Goal: Task Accomplishment & Management: Manage account settings

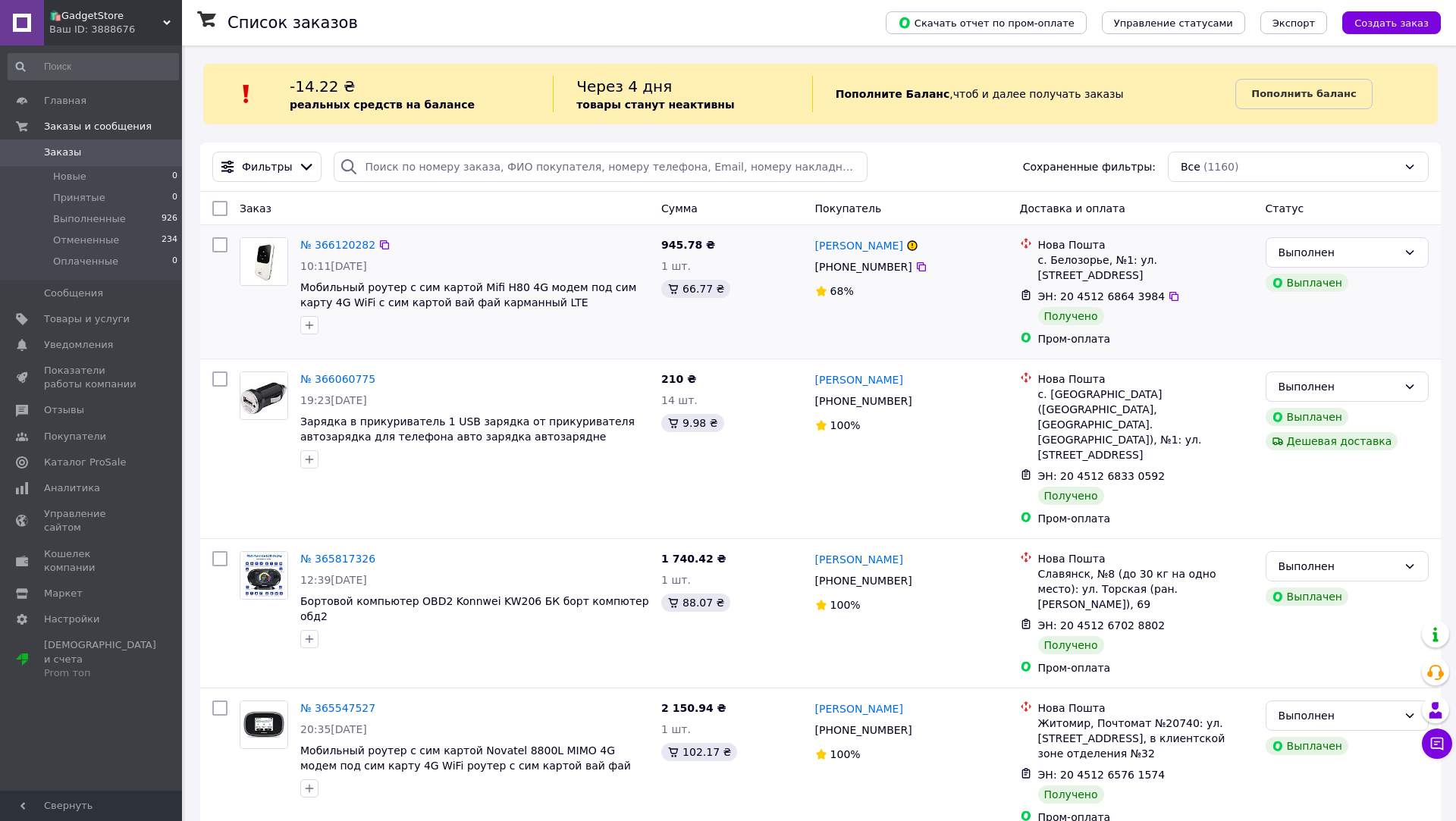
click at [608, 353] on div "№ 366120282 10:11, 11.10.2025 Мобильный роутер с сим картой Mifi H80 4G модем п…" at bounding box center [821, 292] width 1240 height 134
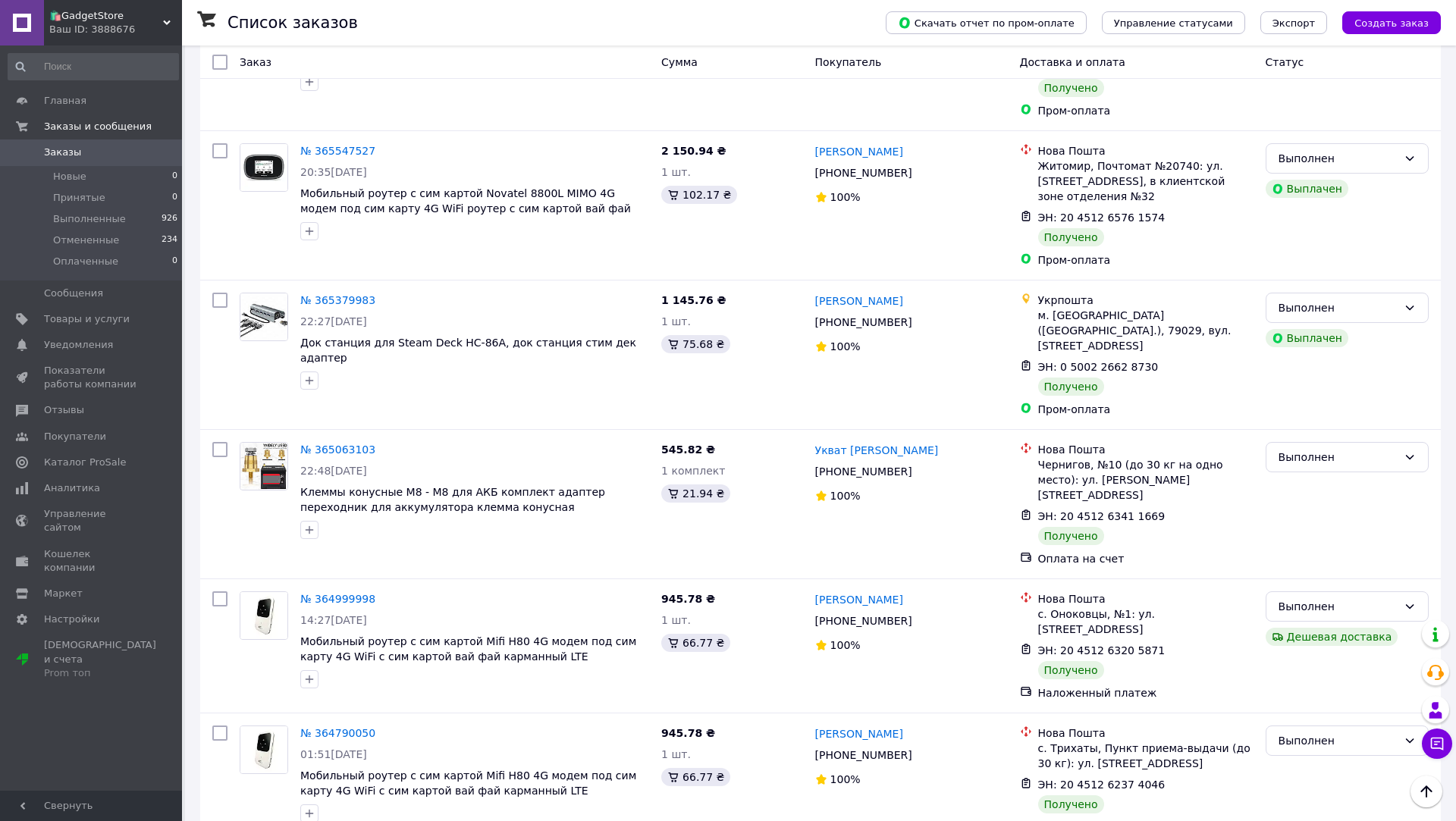
scroll to position [558, 0]
click at [330, 443] on link "№ 365063103" at bounding box center [338, 449] width 75 height 12
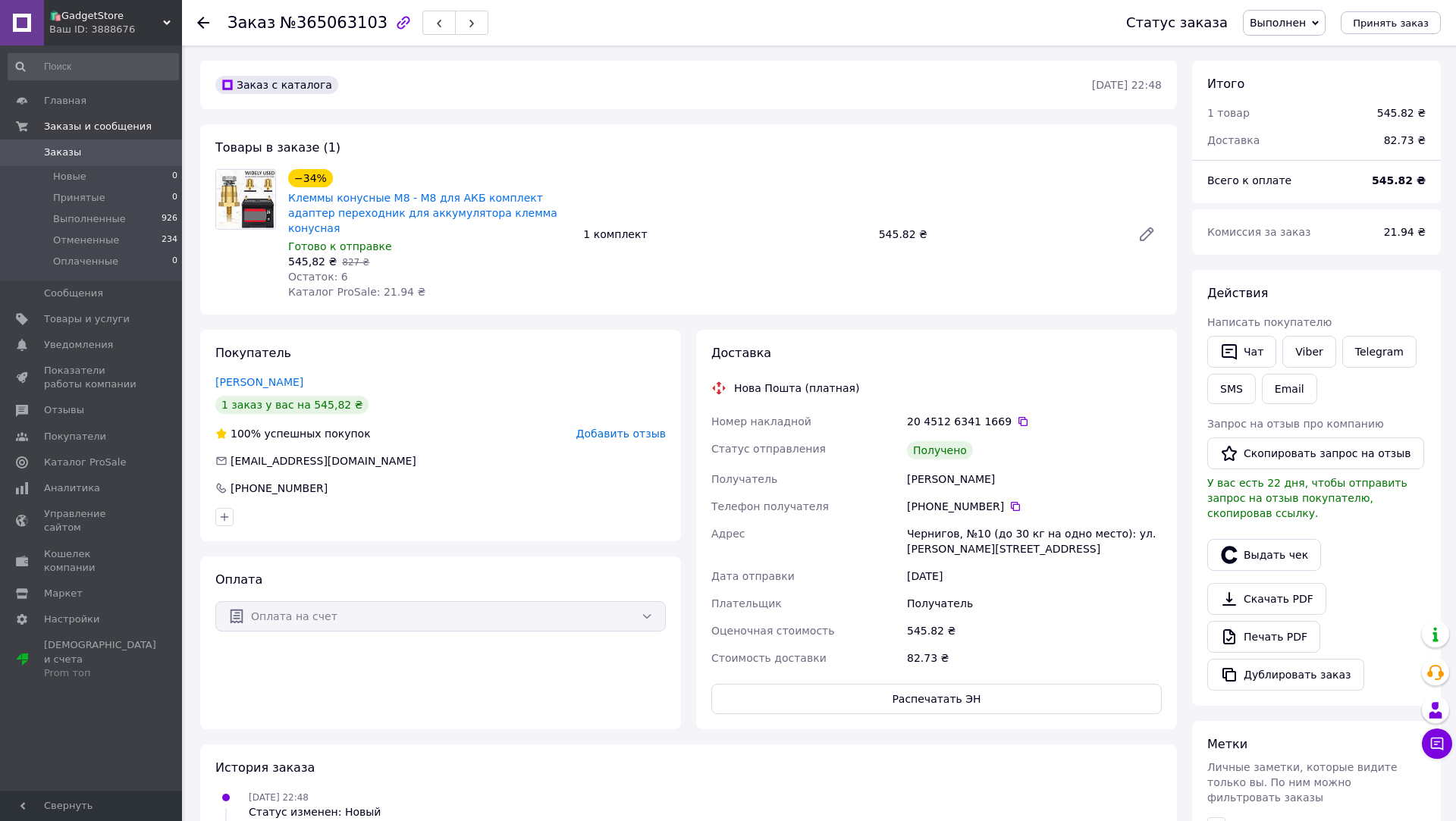
click at [993, 414] on div "20 4512 6341 1669" at bounding box center [1035, 421] width 255 height 15
copy div "1669"
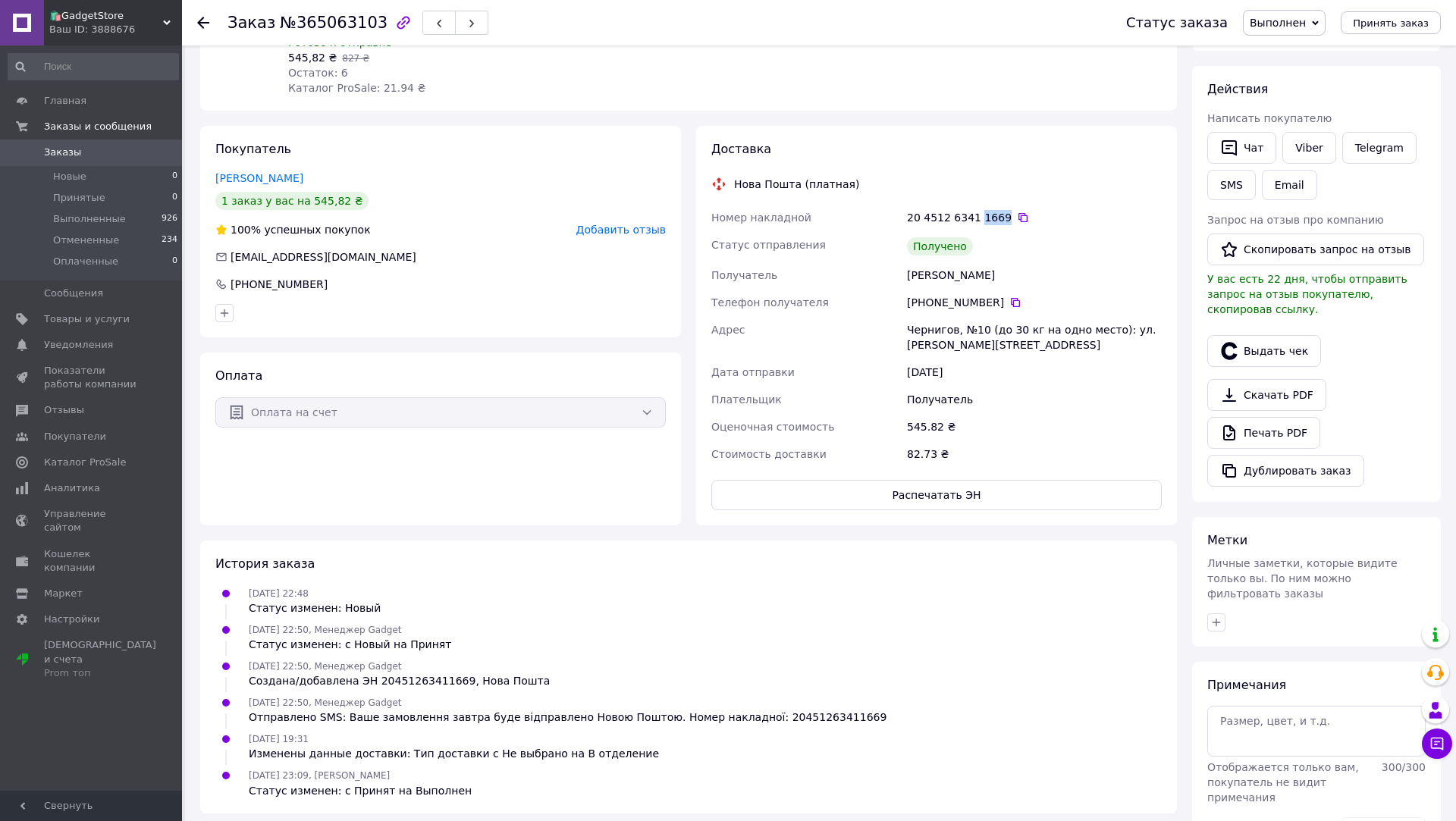
scroll to position [245, 0]
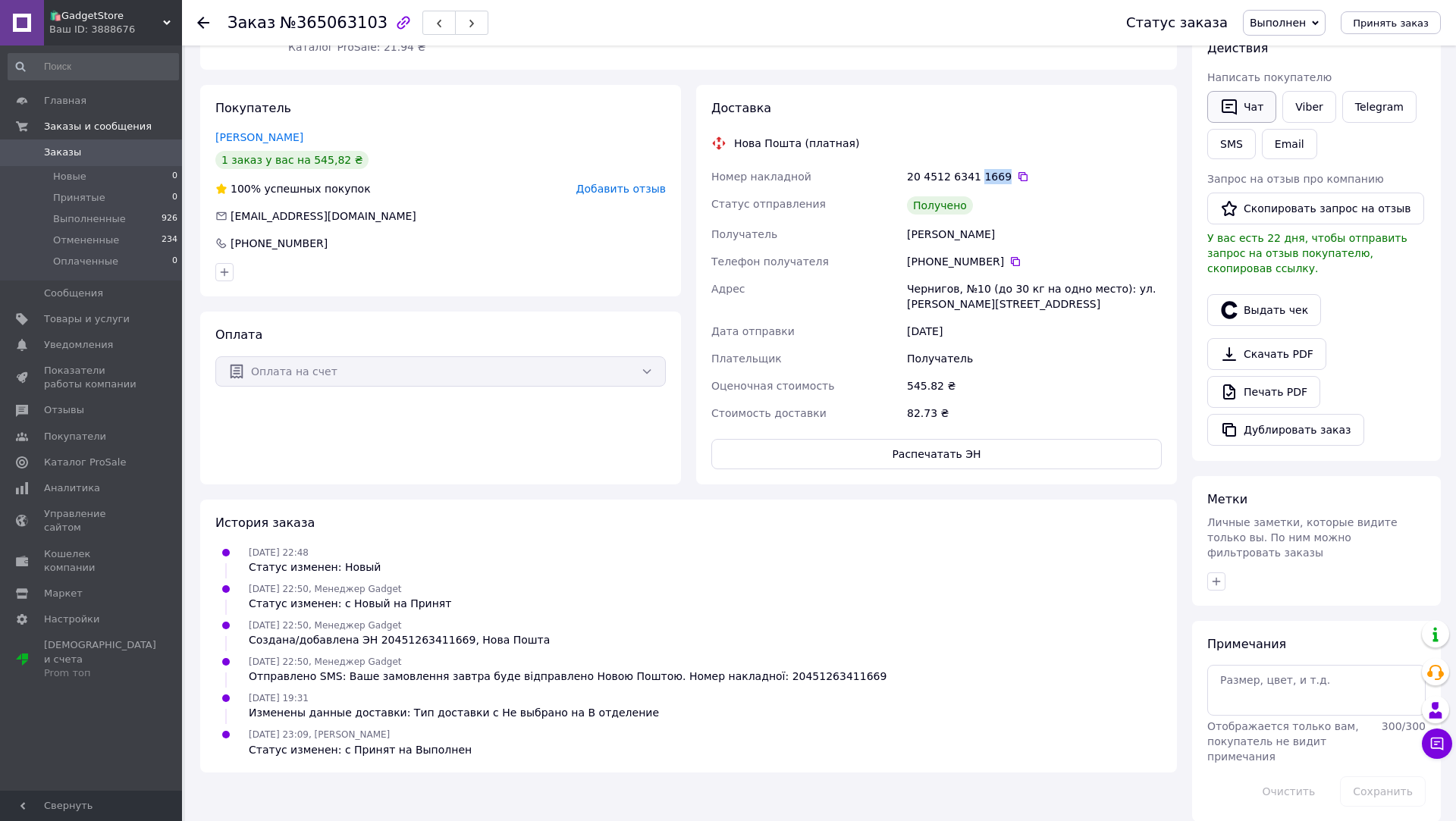
click at [1247, 111] on button "Чат" at bounding box center [1242, 107] width 69 height 32
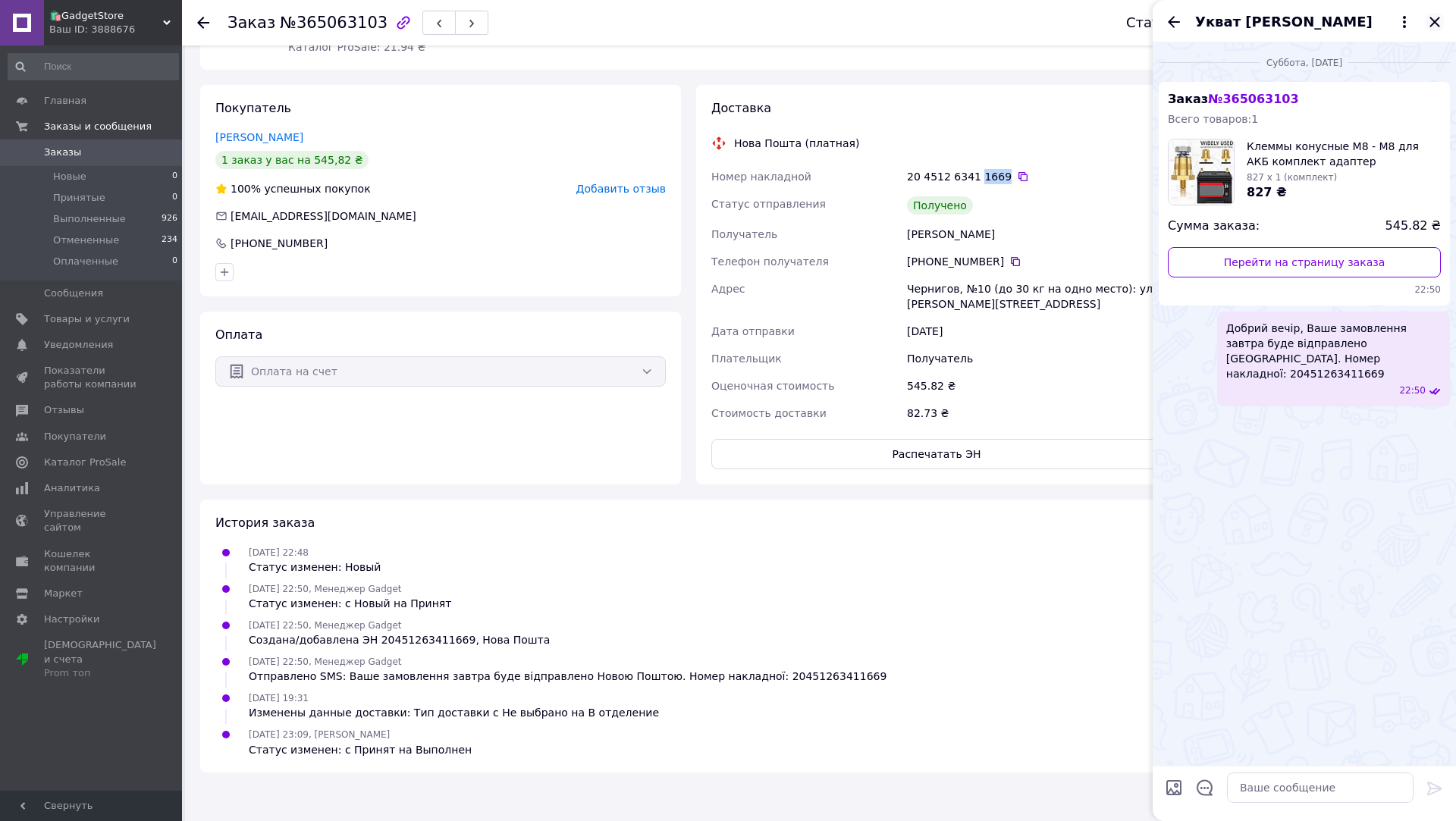
click at [1435, 28] on icon "Закрыть" at bounding box center [1434, 22] width 18 height 18
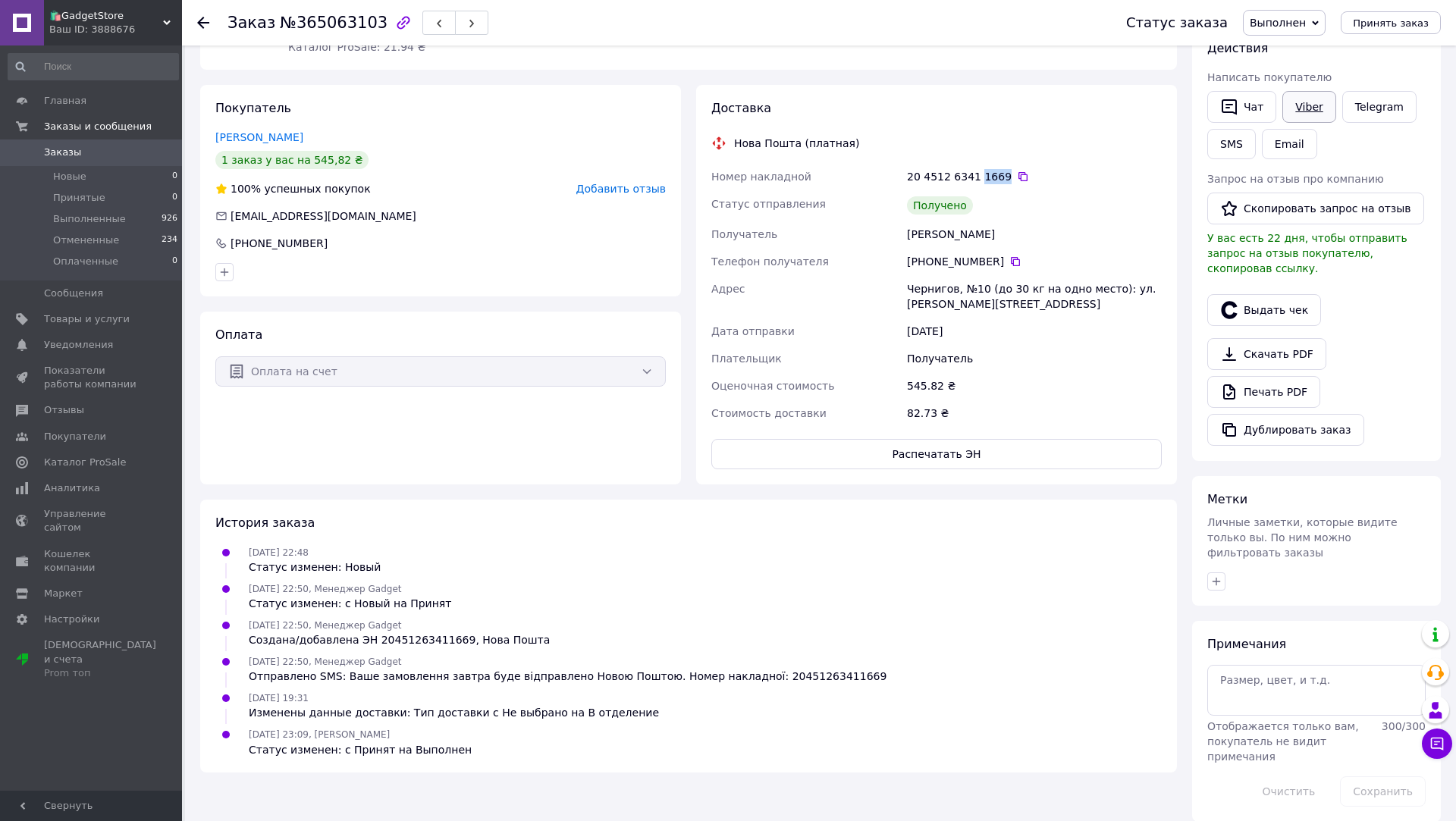
click at [1317, 108] on link "Viber" at bounding box center [1309, 107] width 53 height 32
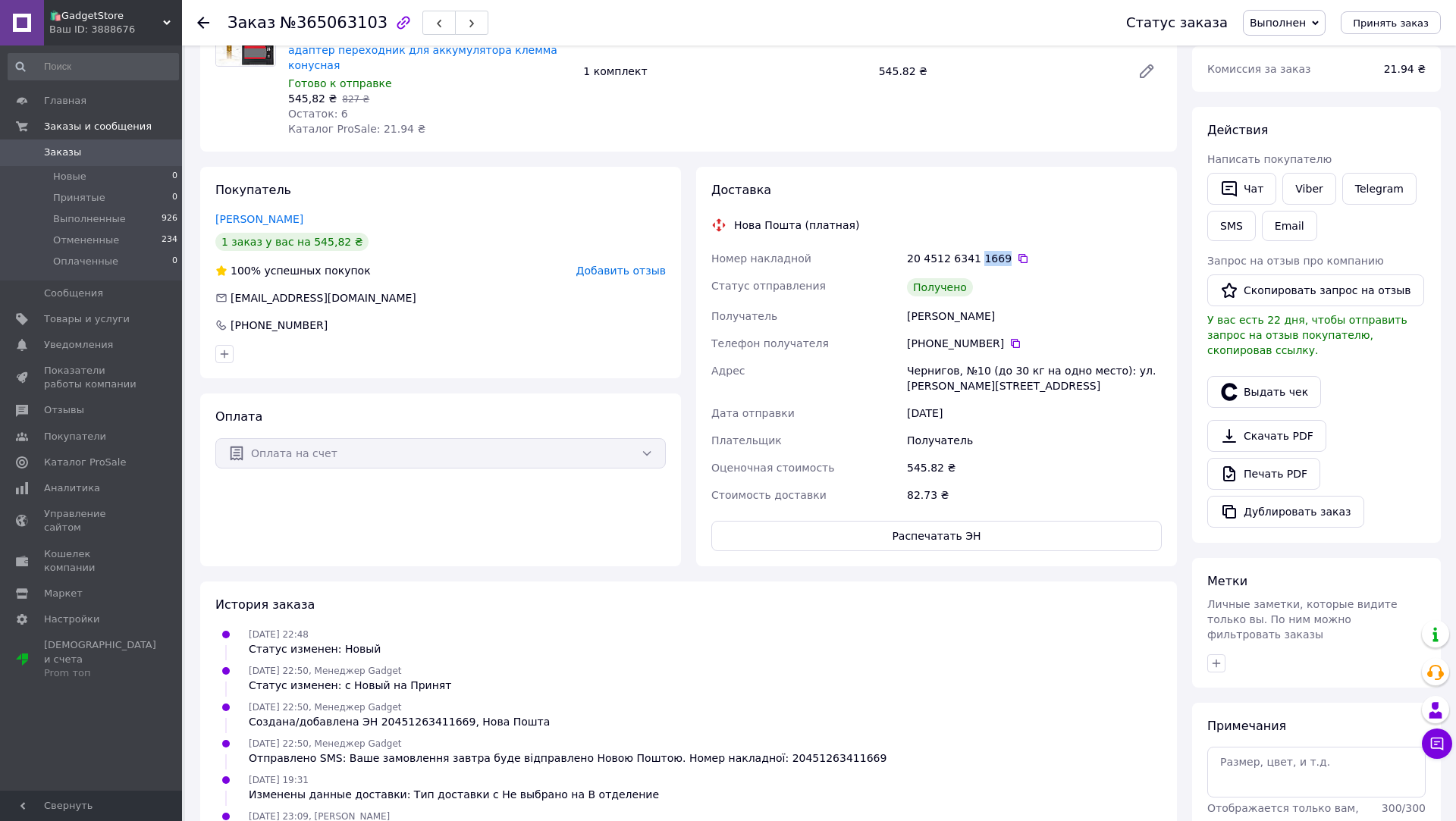
scroll to position [0, 0]
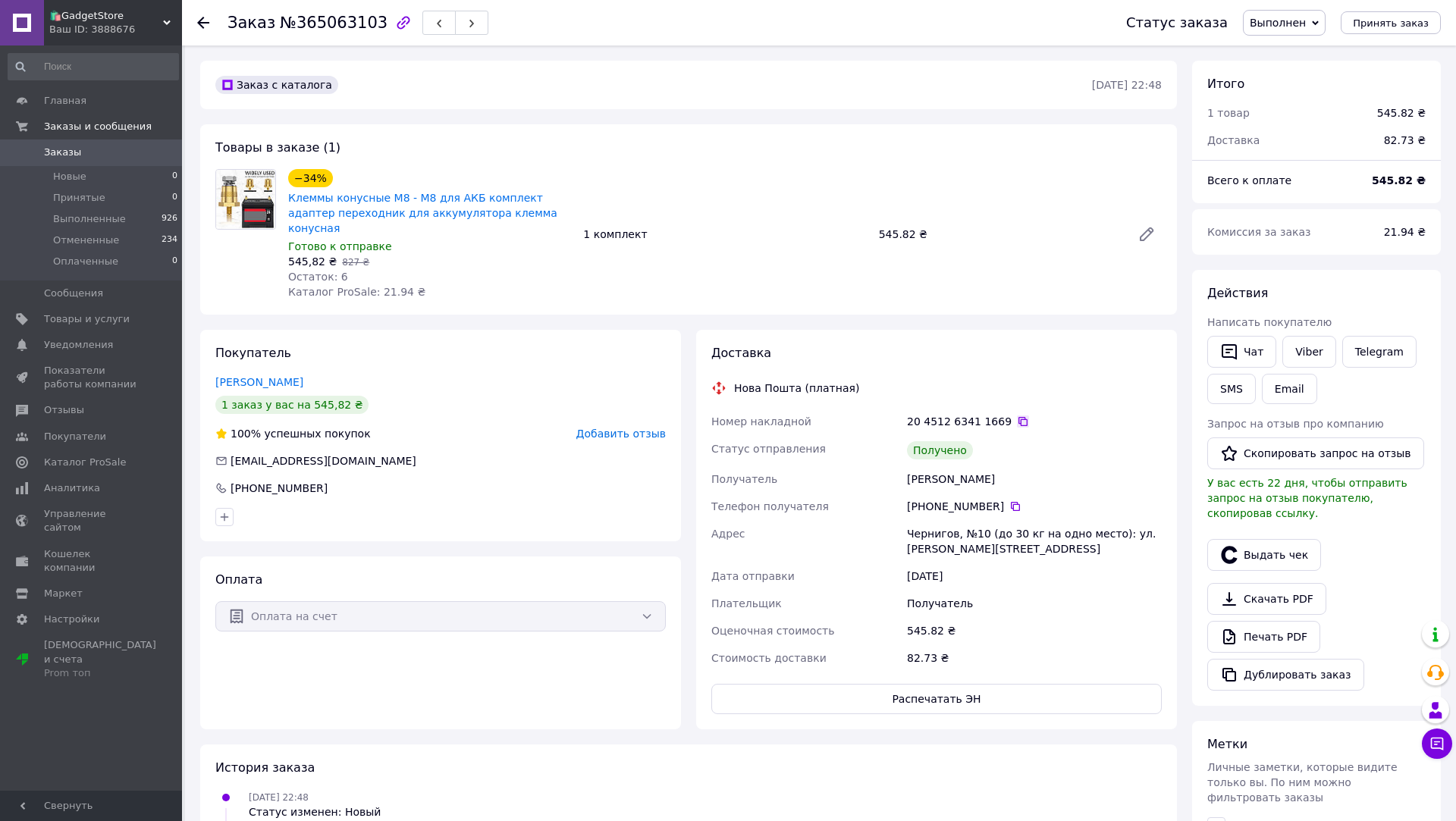
click at [1018, 416] on icon at bounding box center [1022, 421] width 12 height 12
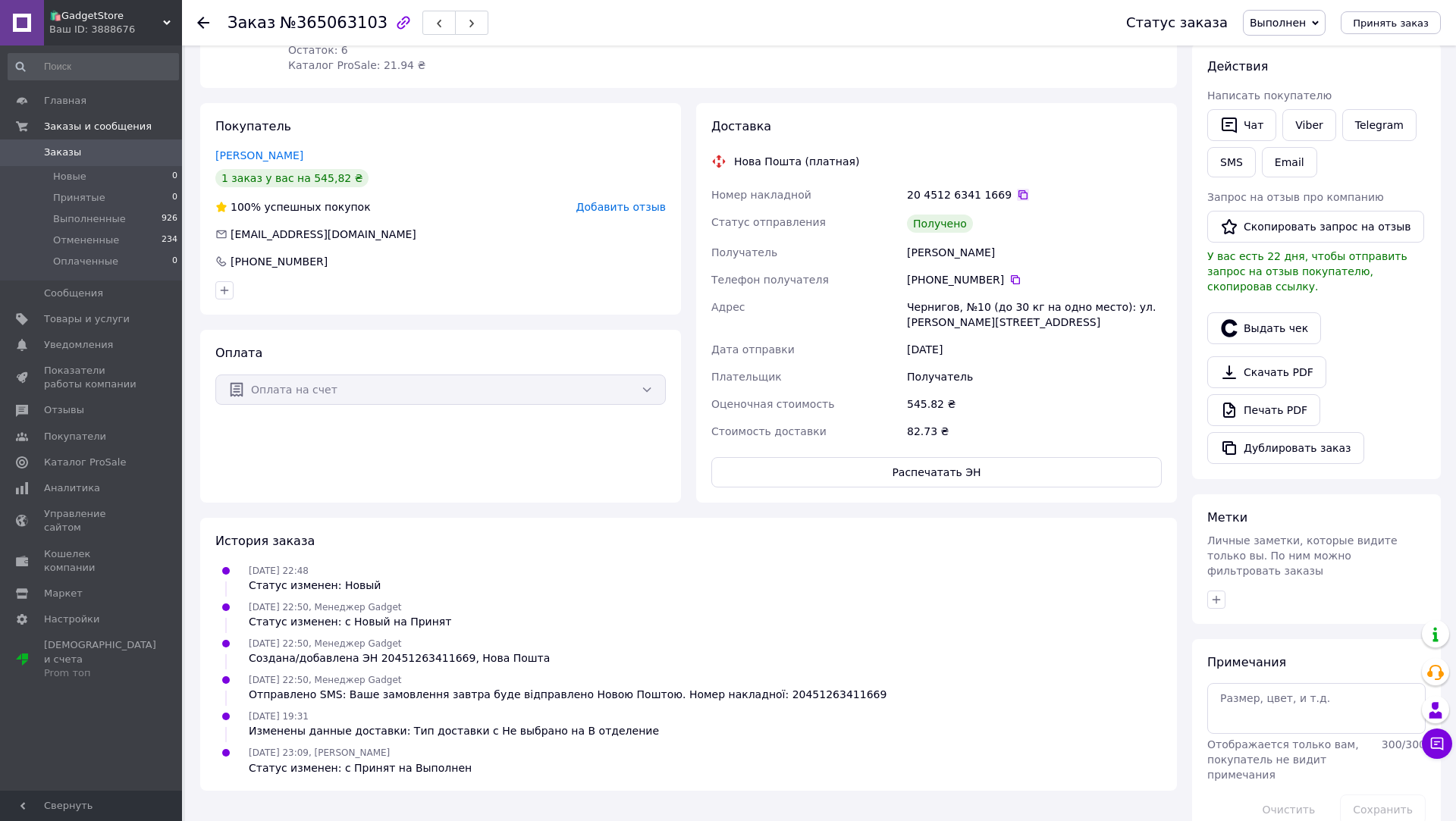
scroll to position [226, 0]
click at [1017, 190] on icon at bounding box center [1022, 195] width 12 height 12
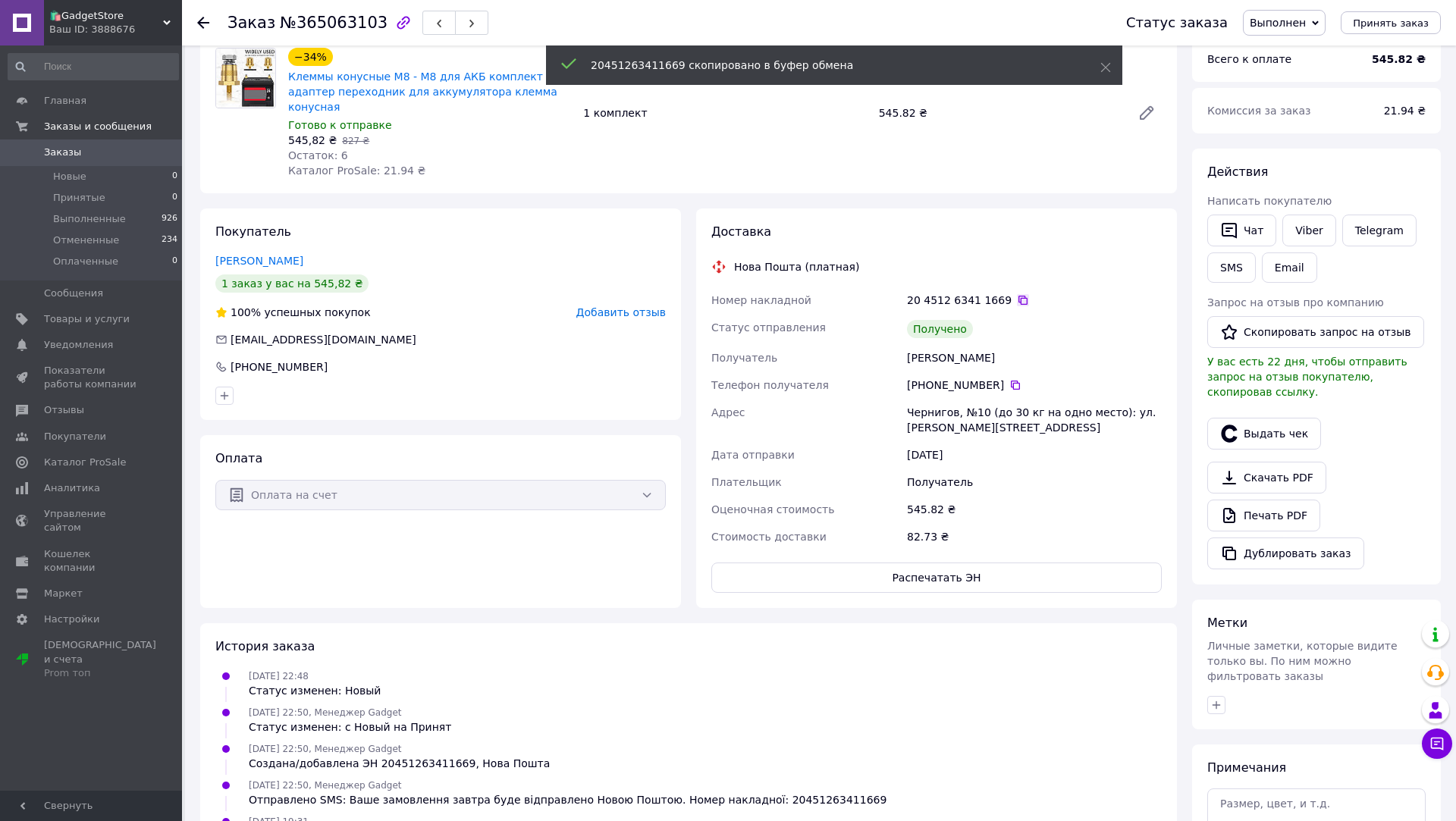
scroll to position [0, 0]
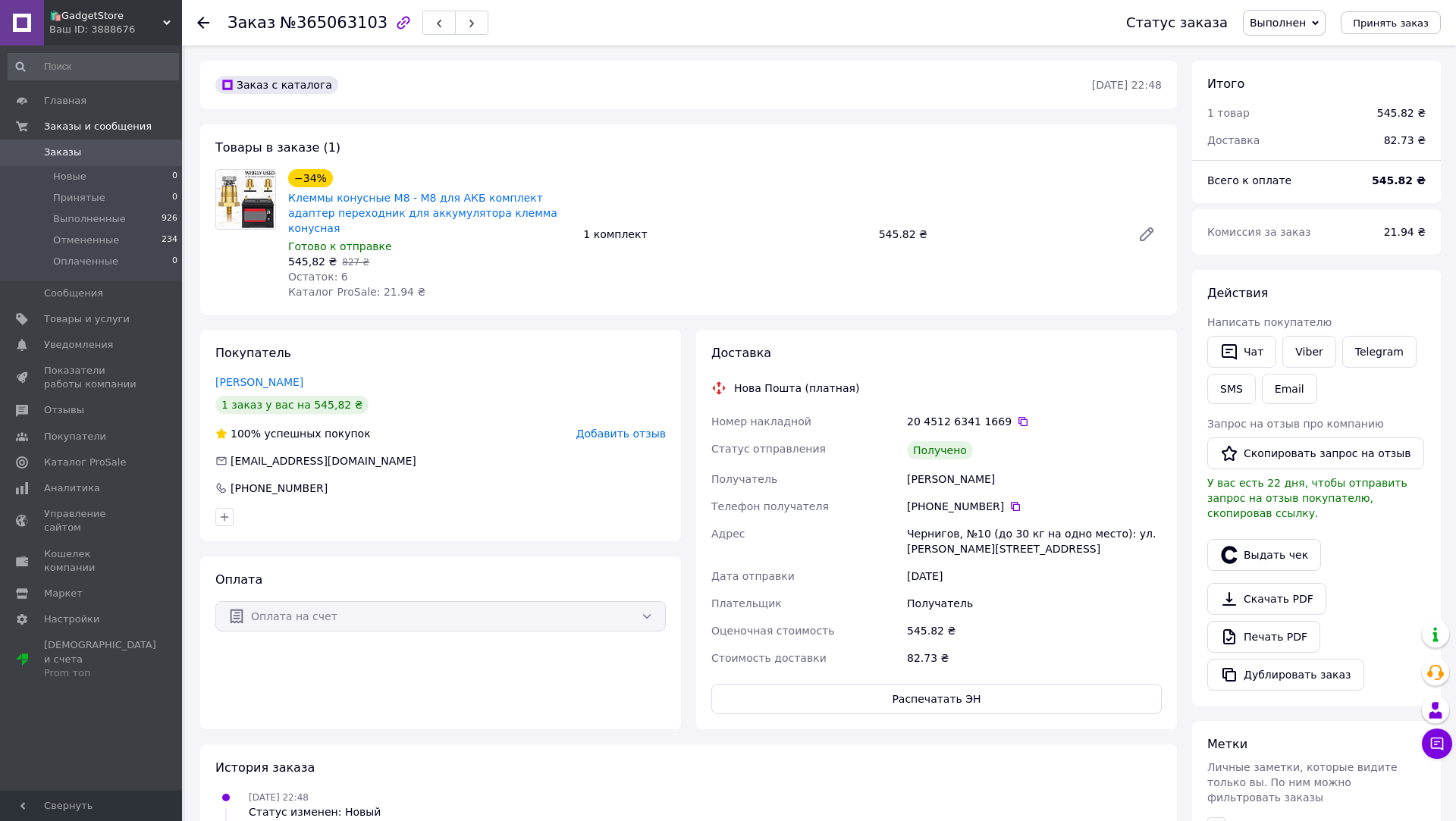
click at [338, 21] on span "№365063103" at bounding box center [333, 22] width 107 height 18
copy span "365063103"
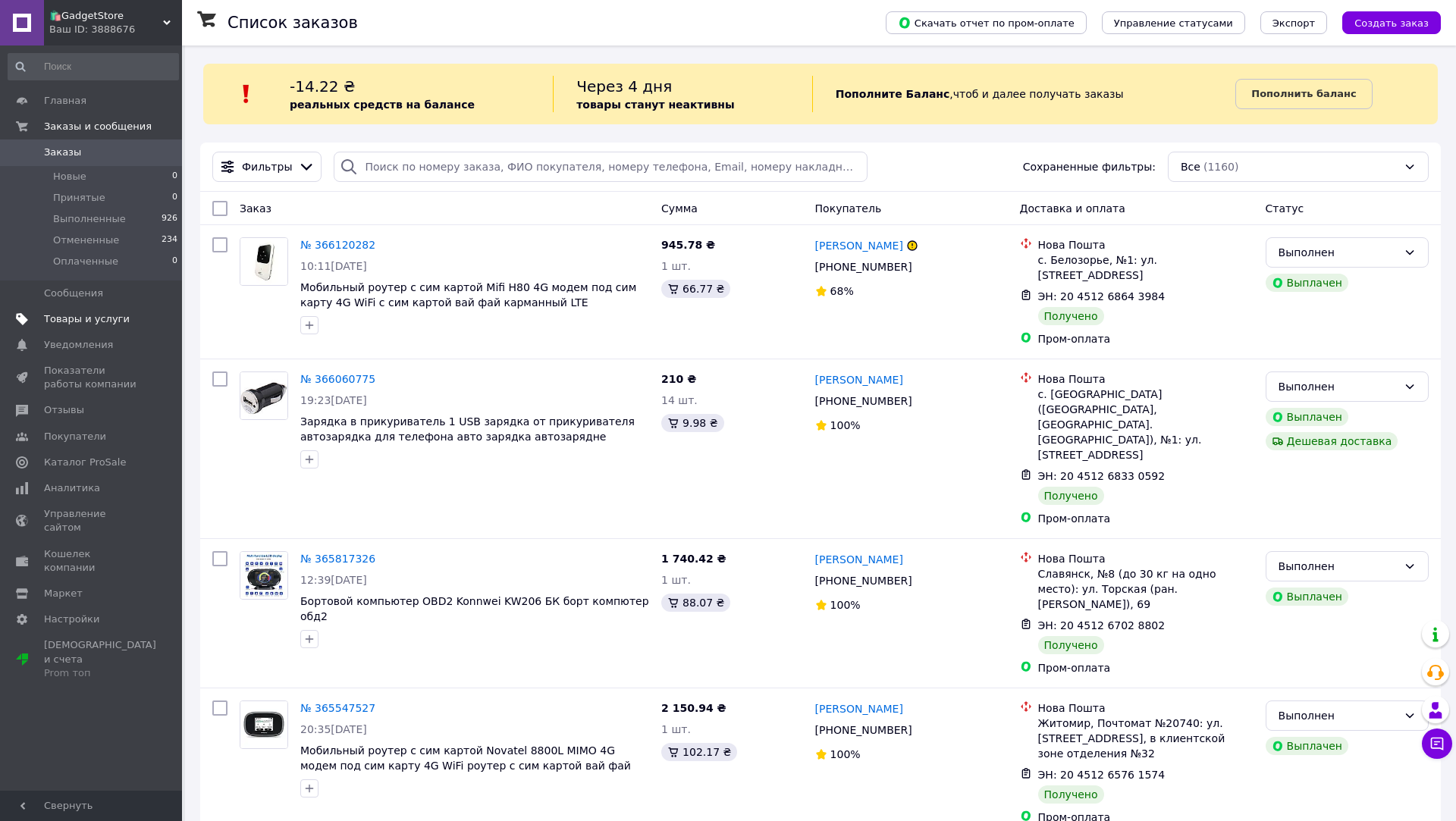
click at [115, 323] on span "Товары и услуги" at bounding box center [87, 319] width 86 height 14
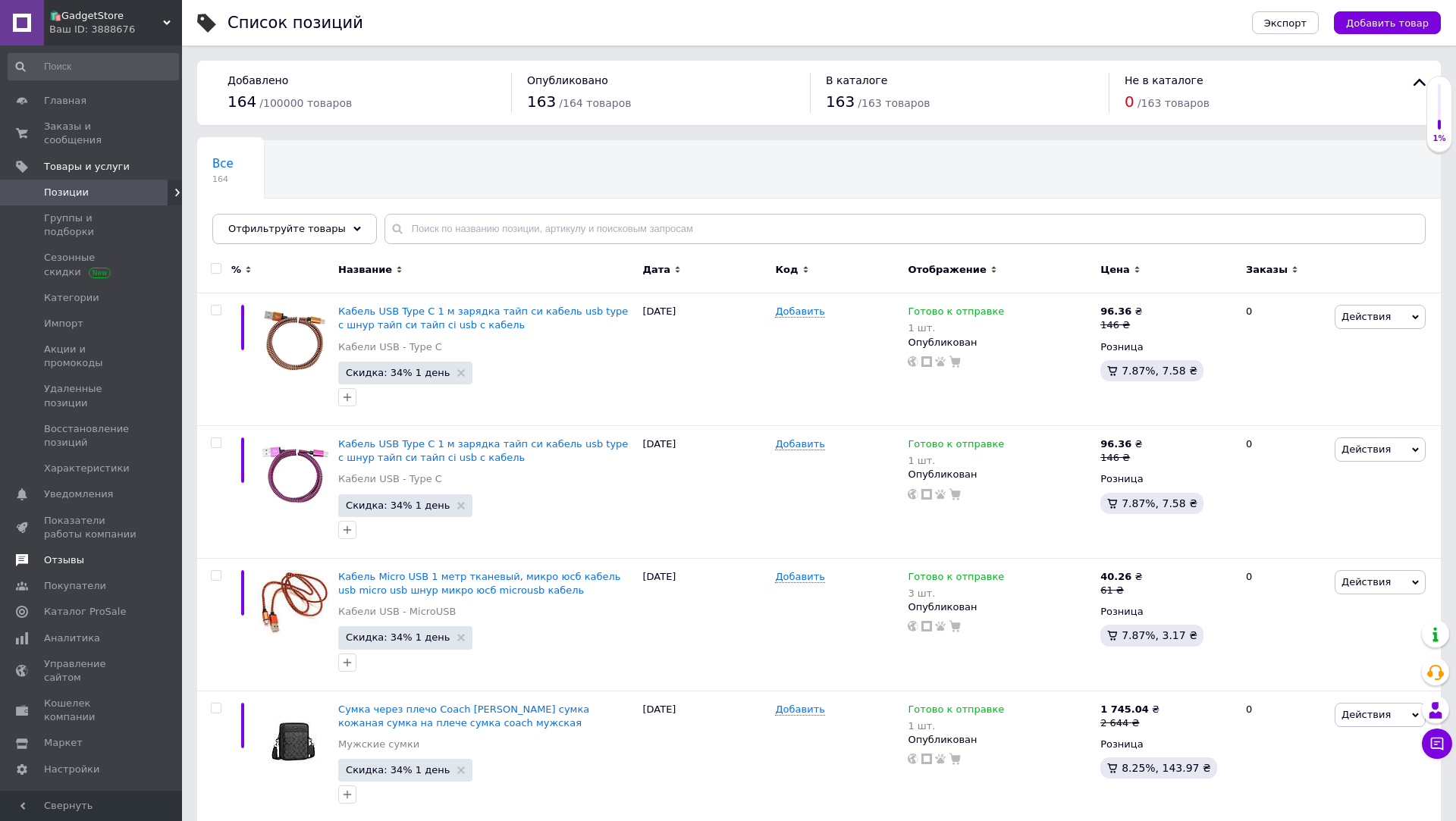
click at [75, 553] on span "Отзывы" at bounding box center [64, 560] width 40 height 14
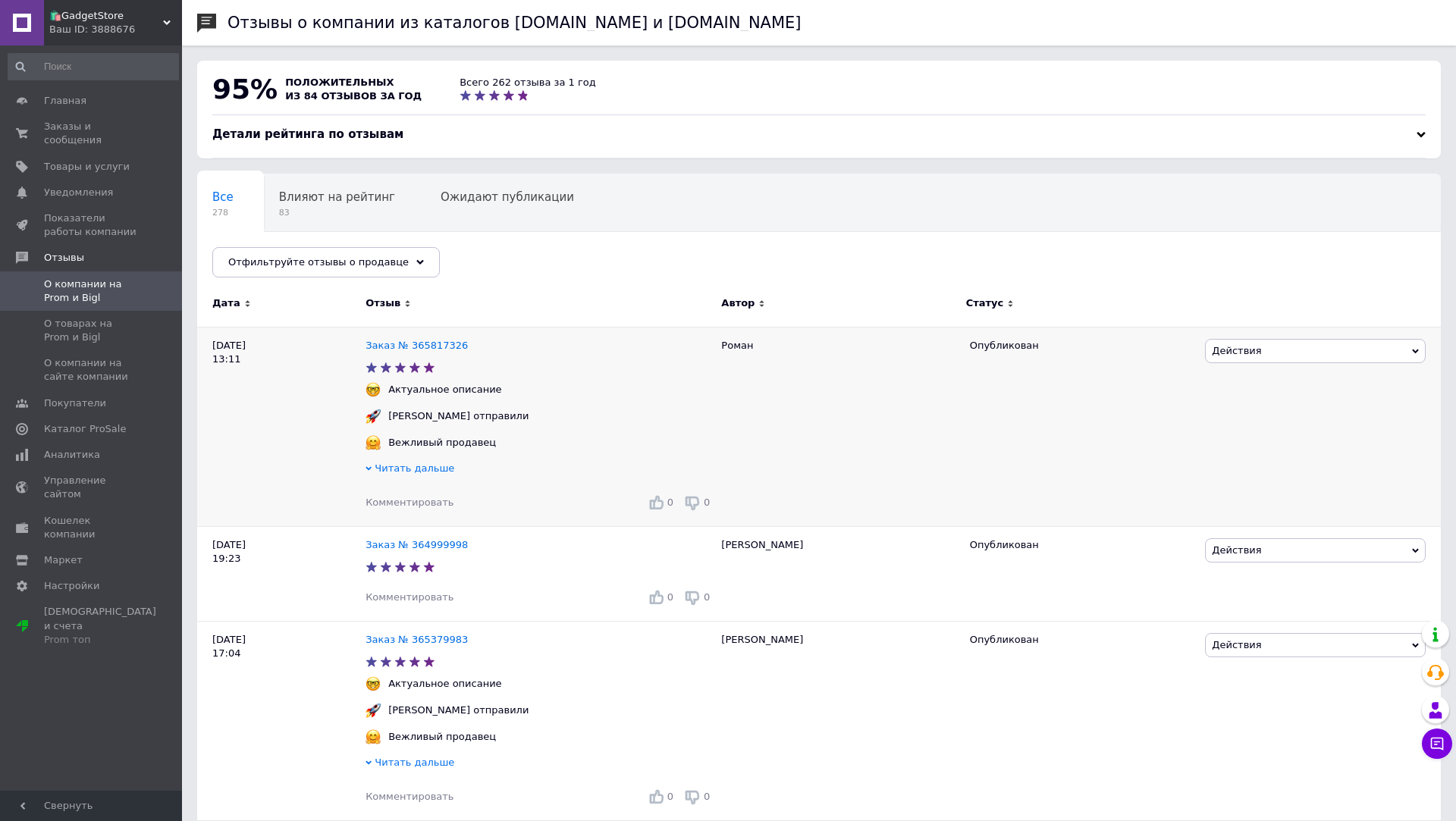
click at [429, 505] on span "Комментировать" at bounding box center [409, 502] width 88 height 11
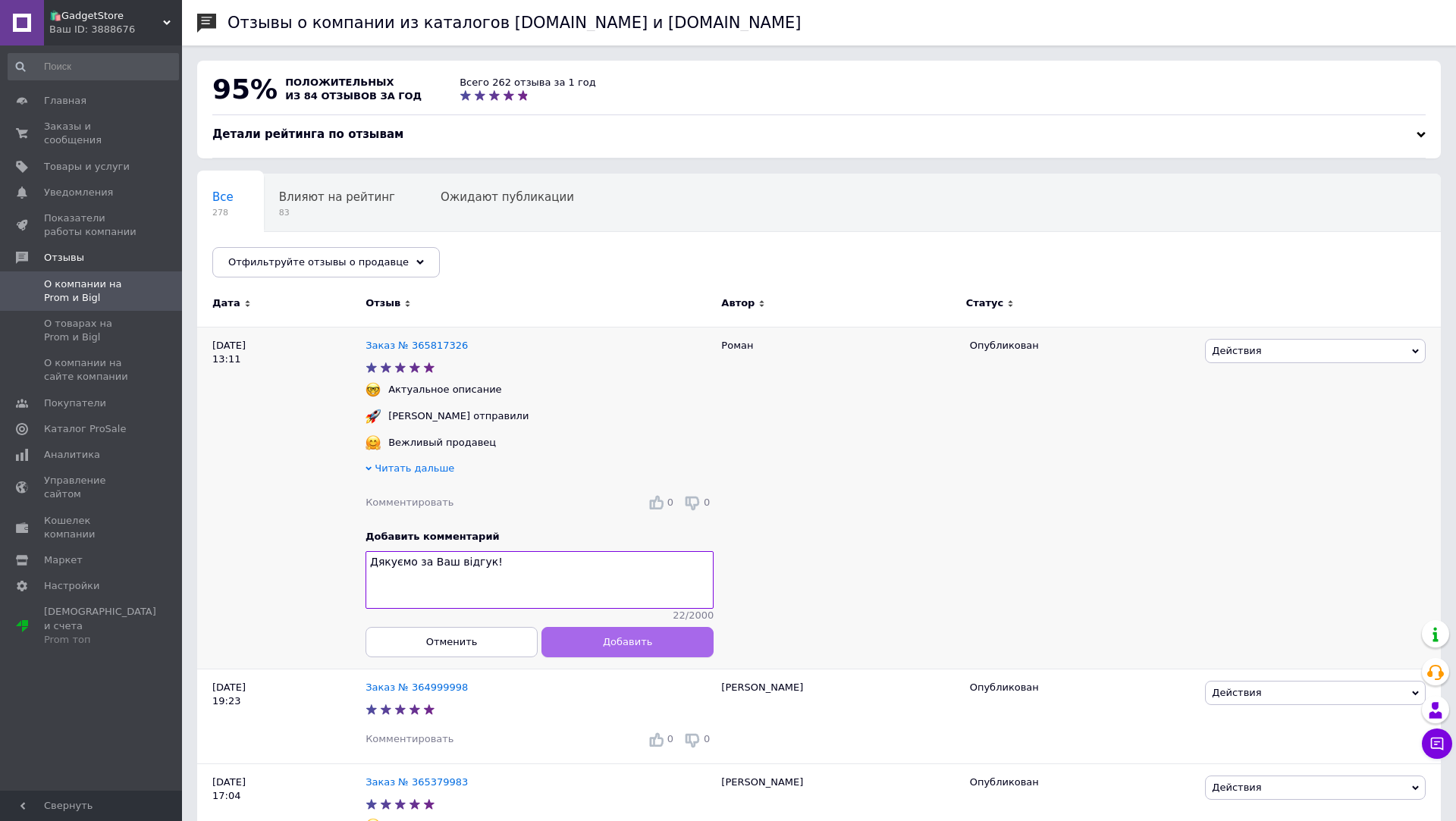
type textarea "Дякуємо за Ваш відгук!"
click at [562, 645] on button "Добавить" at bounding box center [627, 642] width 172 height 30
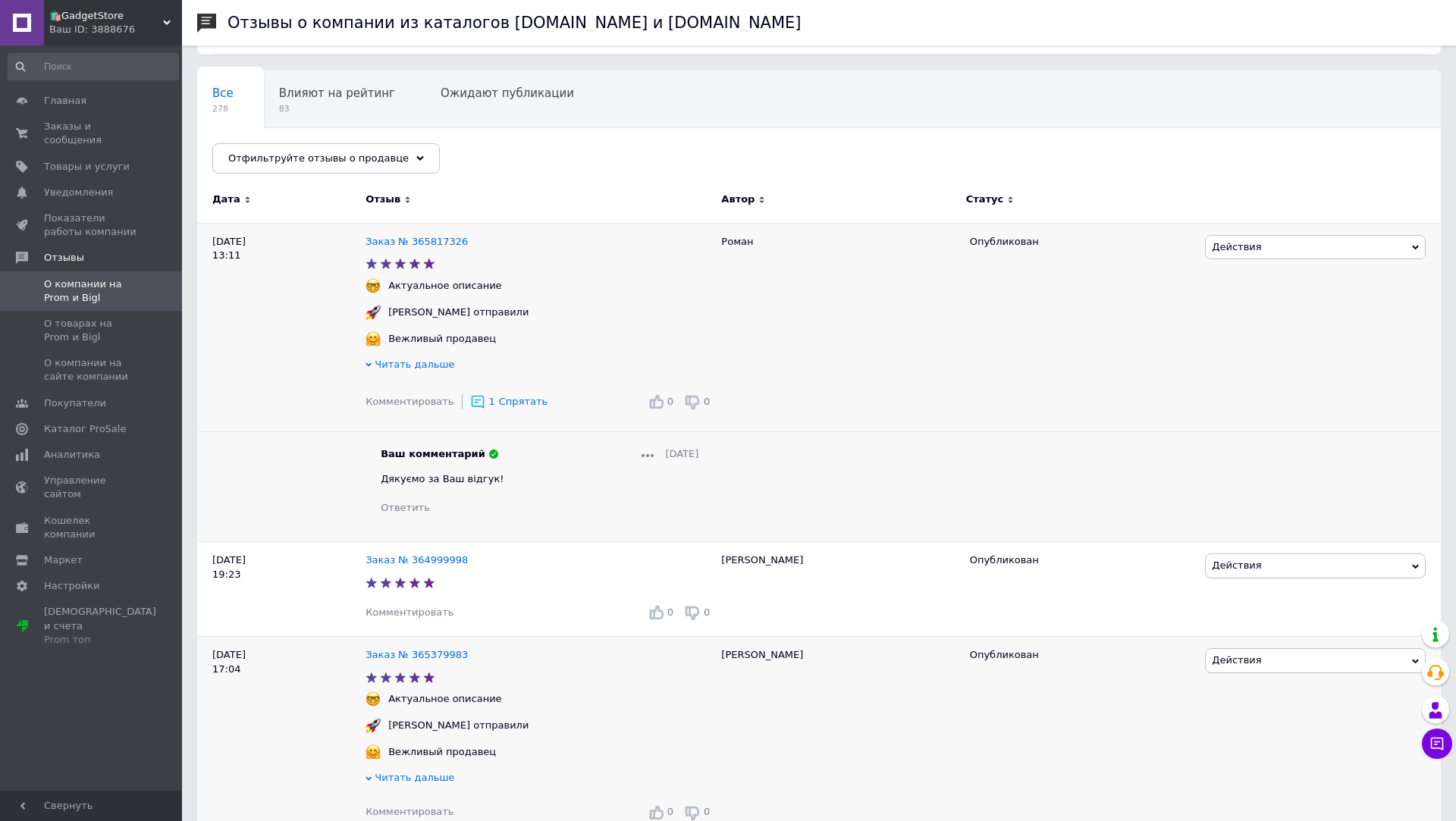
scroll to position [105, 0]
click at [435, 616] on span "Комментировать" at bounding box center [409, 611] width 88 height 11
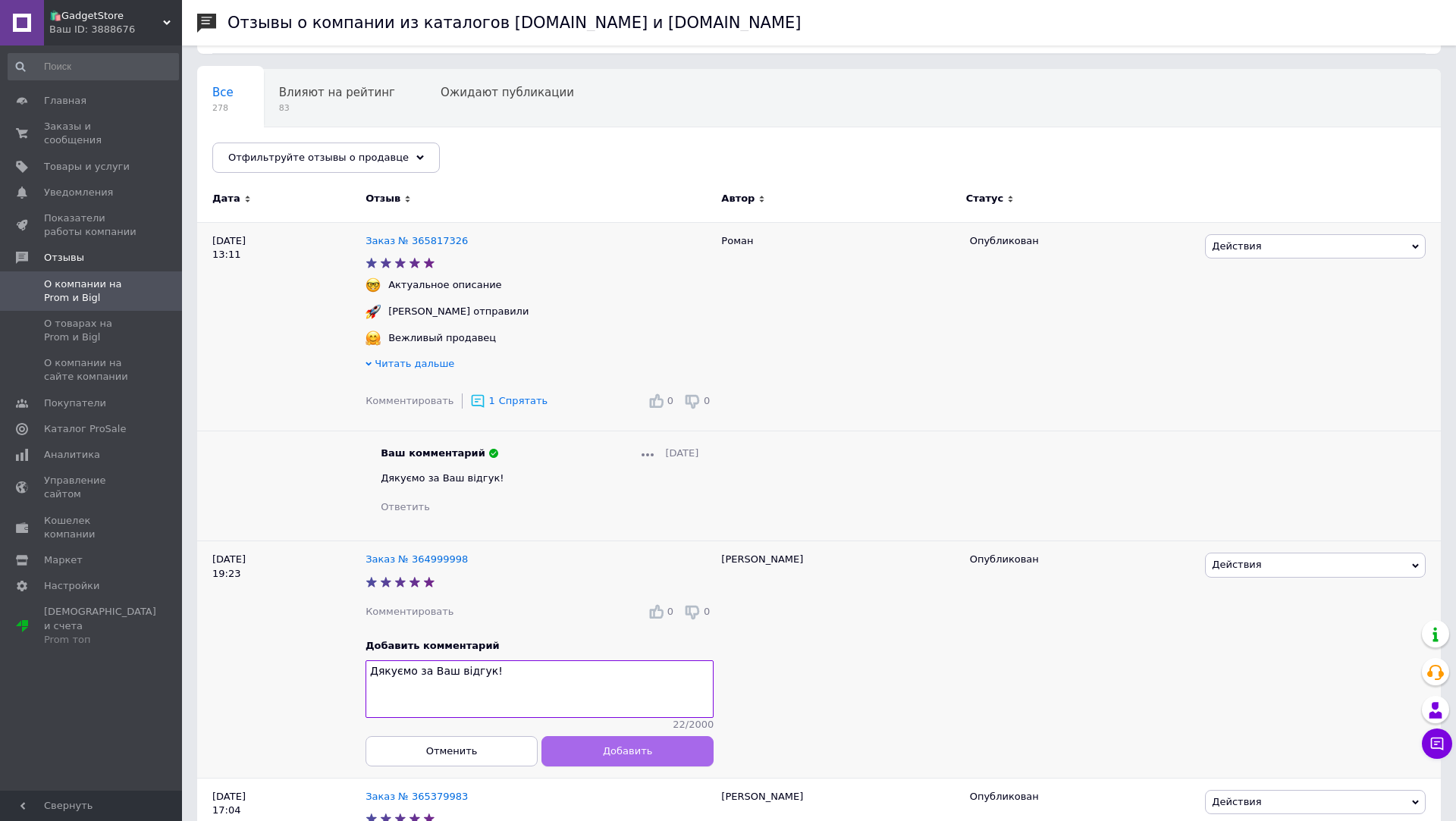
type textarea "Дякуємо за Ваш відгук!"
click at [567, 751] on button "Добавить" at bounding box center [627, 751] width 172 height 30
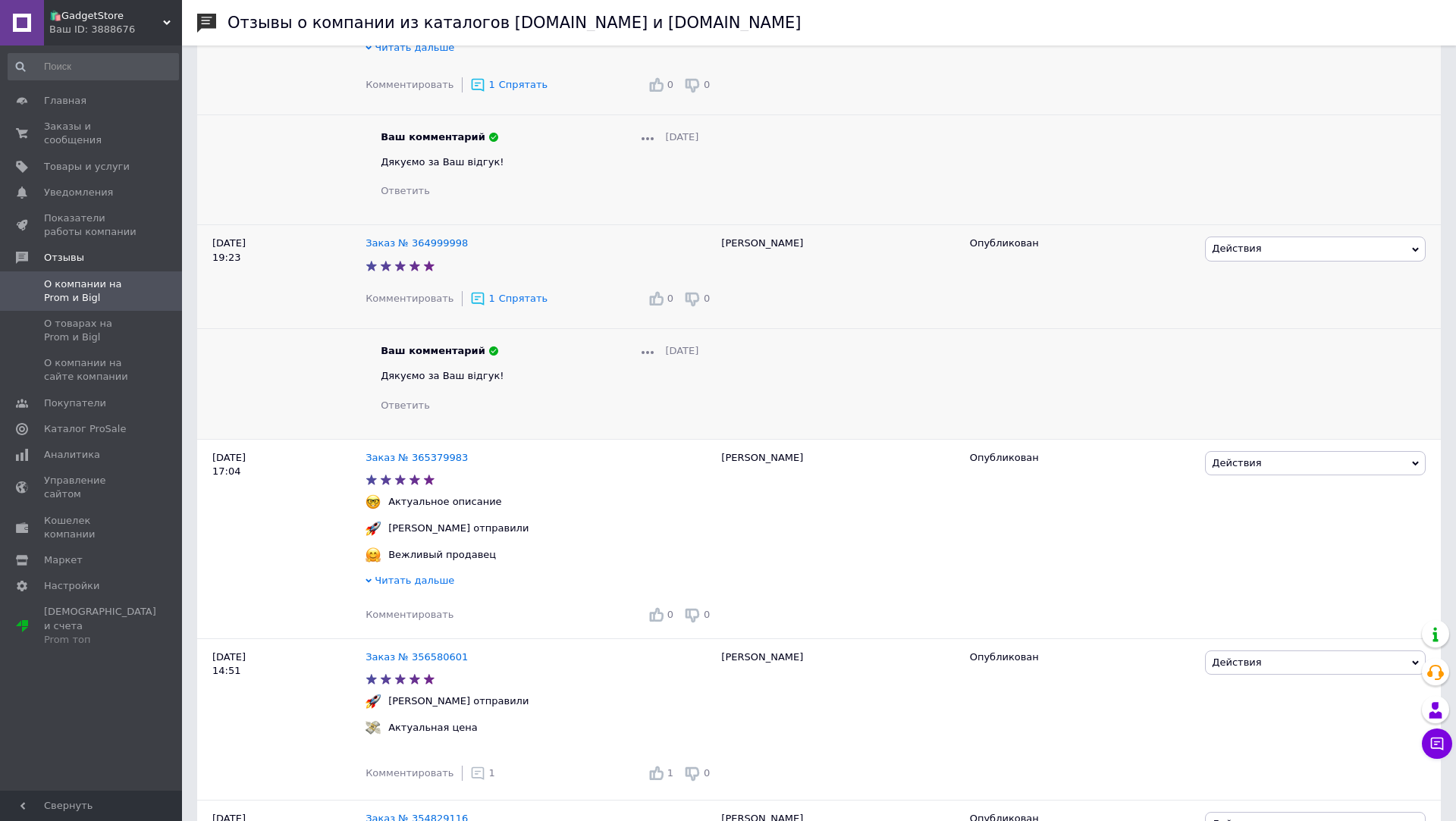
scroll to position [436, 0]
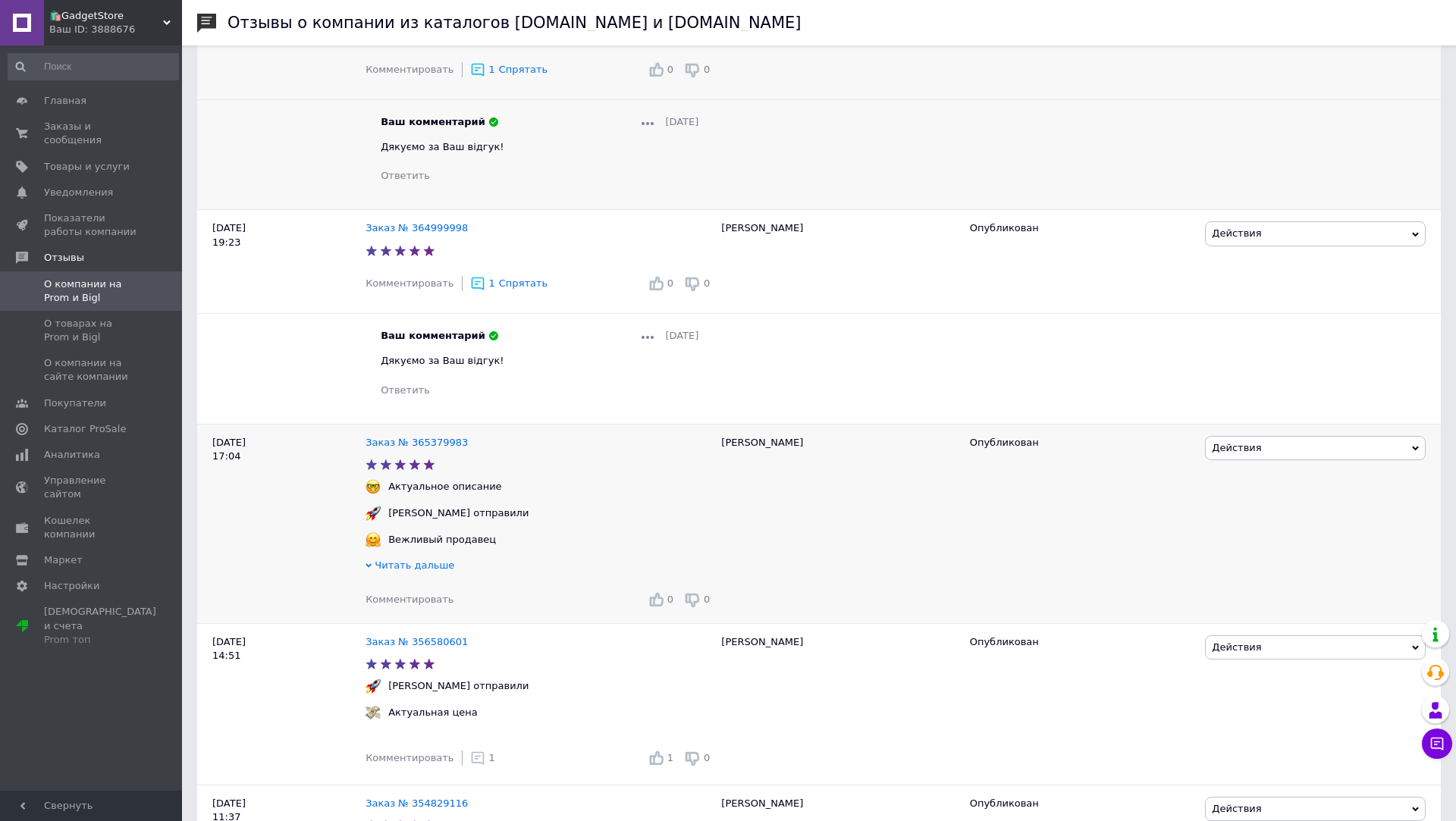
click at [407, 604] on span "Комментировать" at bounding box center [409, 599] width 88 height 11
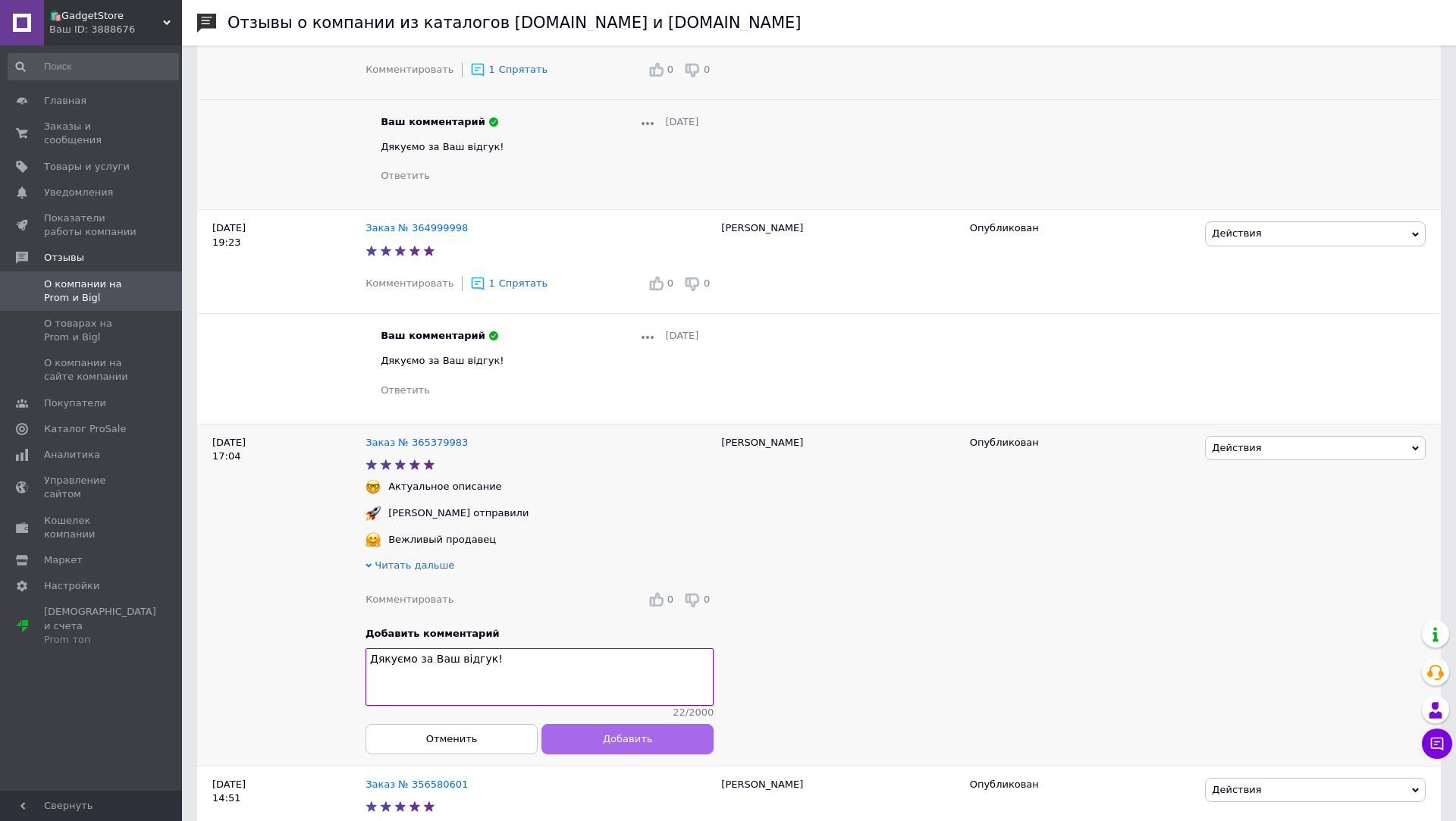
type textarea "Дякуємо за Ваш відгук!"
click at [563, 735] on button "Добавить" at bounding box center [627, 739] width 172 height 30
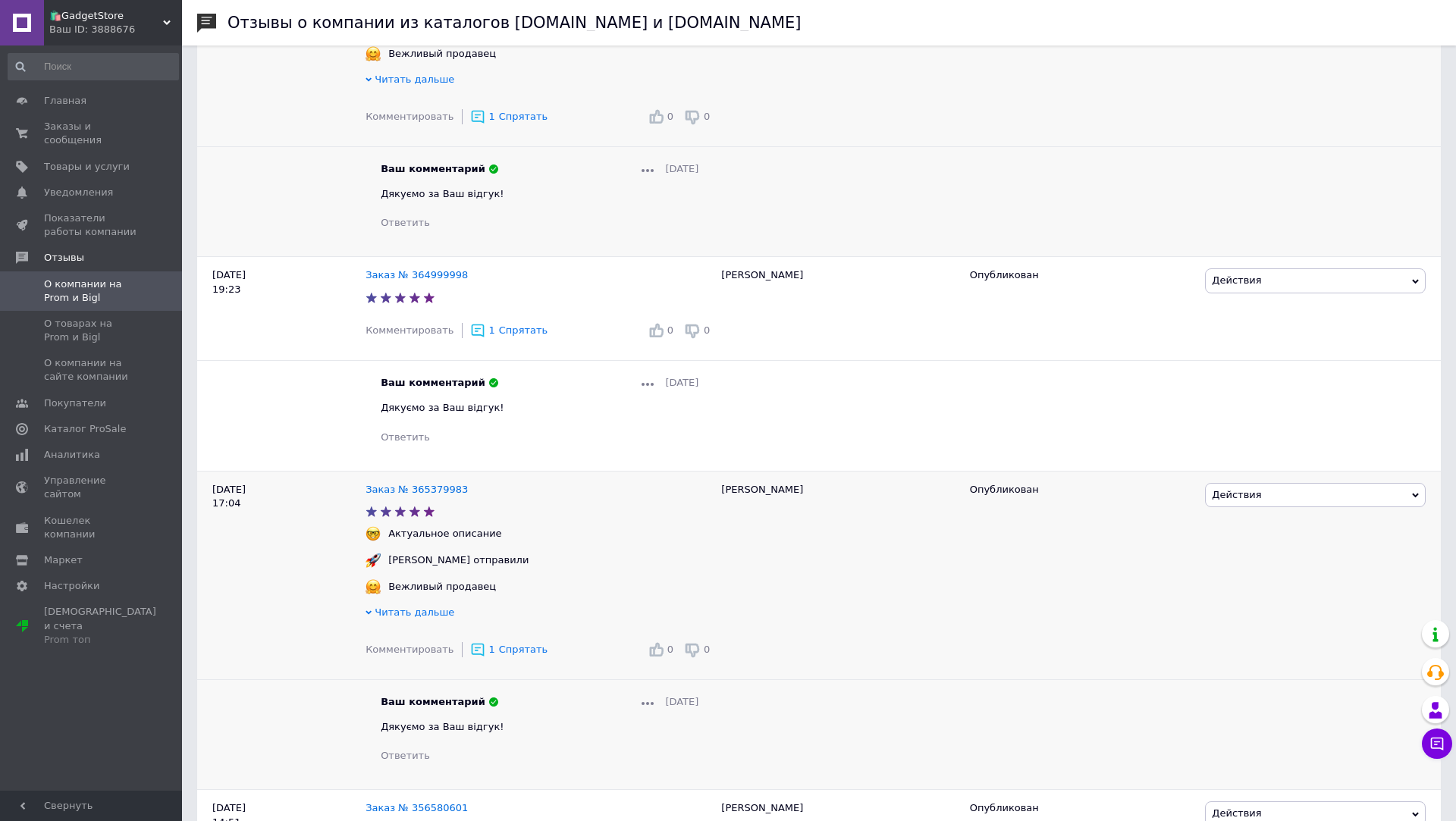
scroll to position [0, 0]
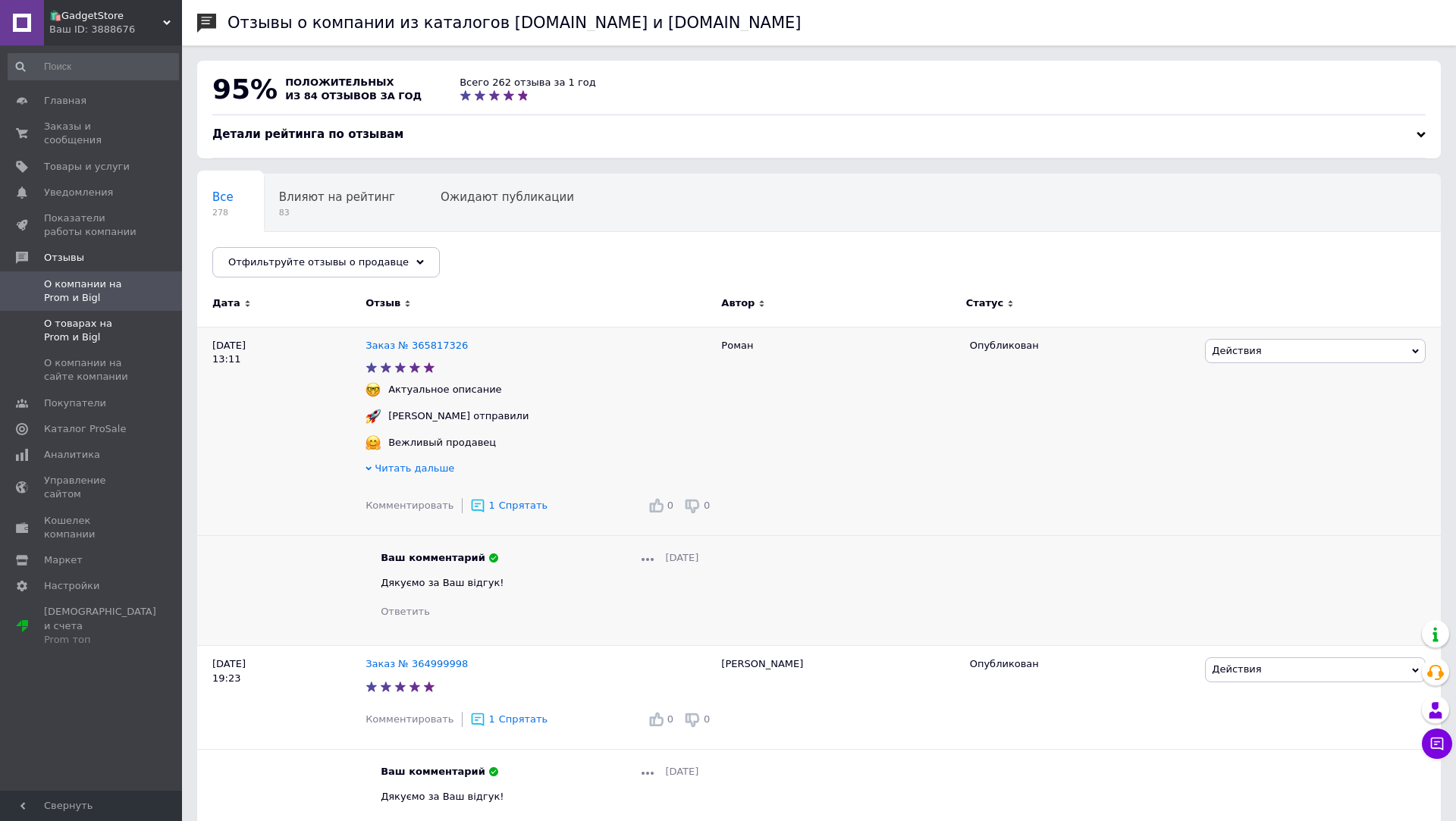
click at [67, 331] on span "О товарах на Prom и Bigl" at bounding box center [92, 331] width 96 height 27
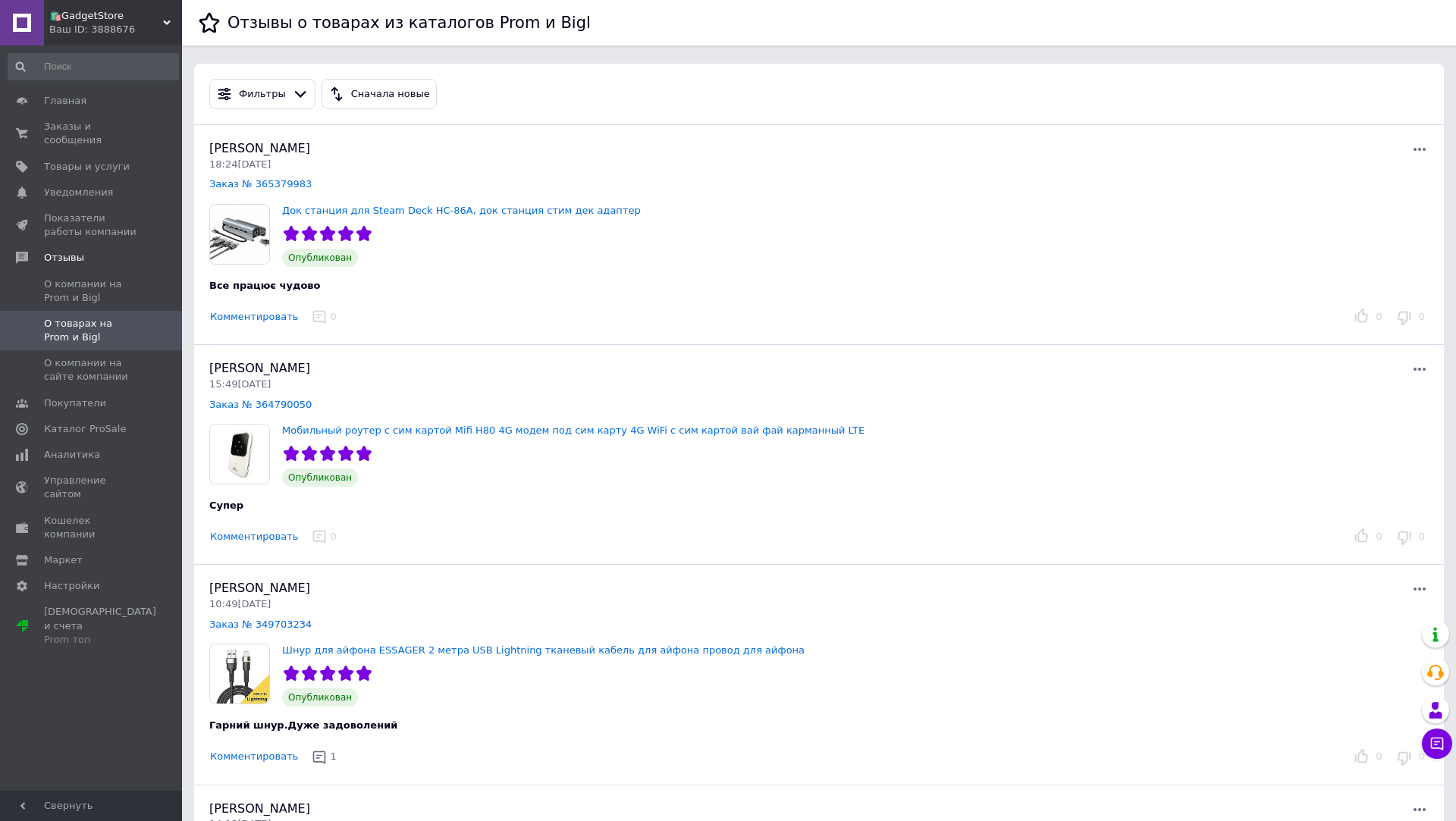
click at [263, 316] on button "Комментировать" at bounding box center [254, 317] width 90 height 16
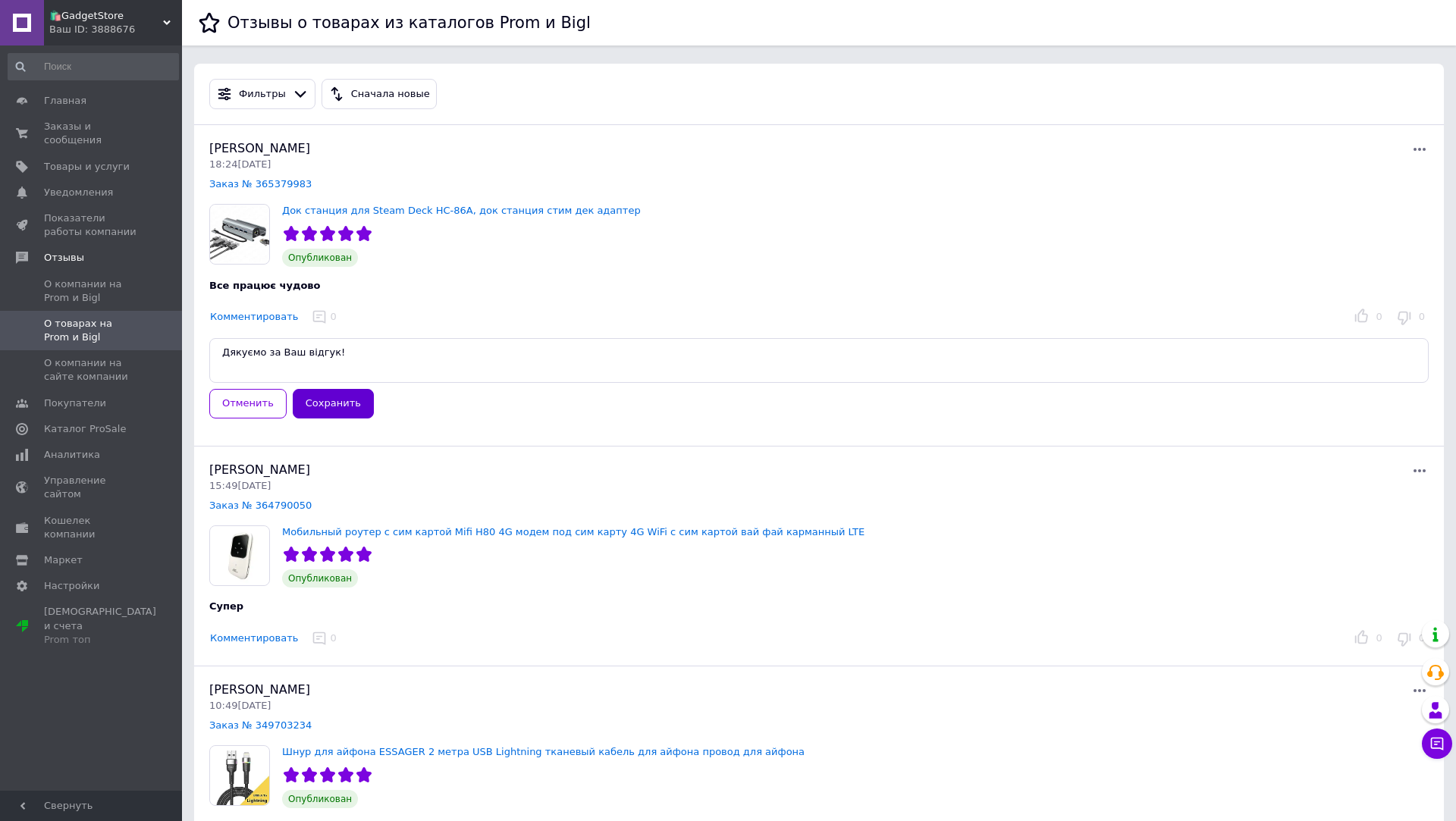
type textarea "Дякуємо за Ваш відгук!"
click at [355, 408] on button "Сохранить" at bounding box center [333, 404] width 81 height 30
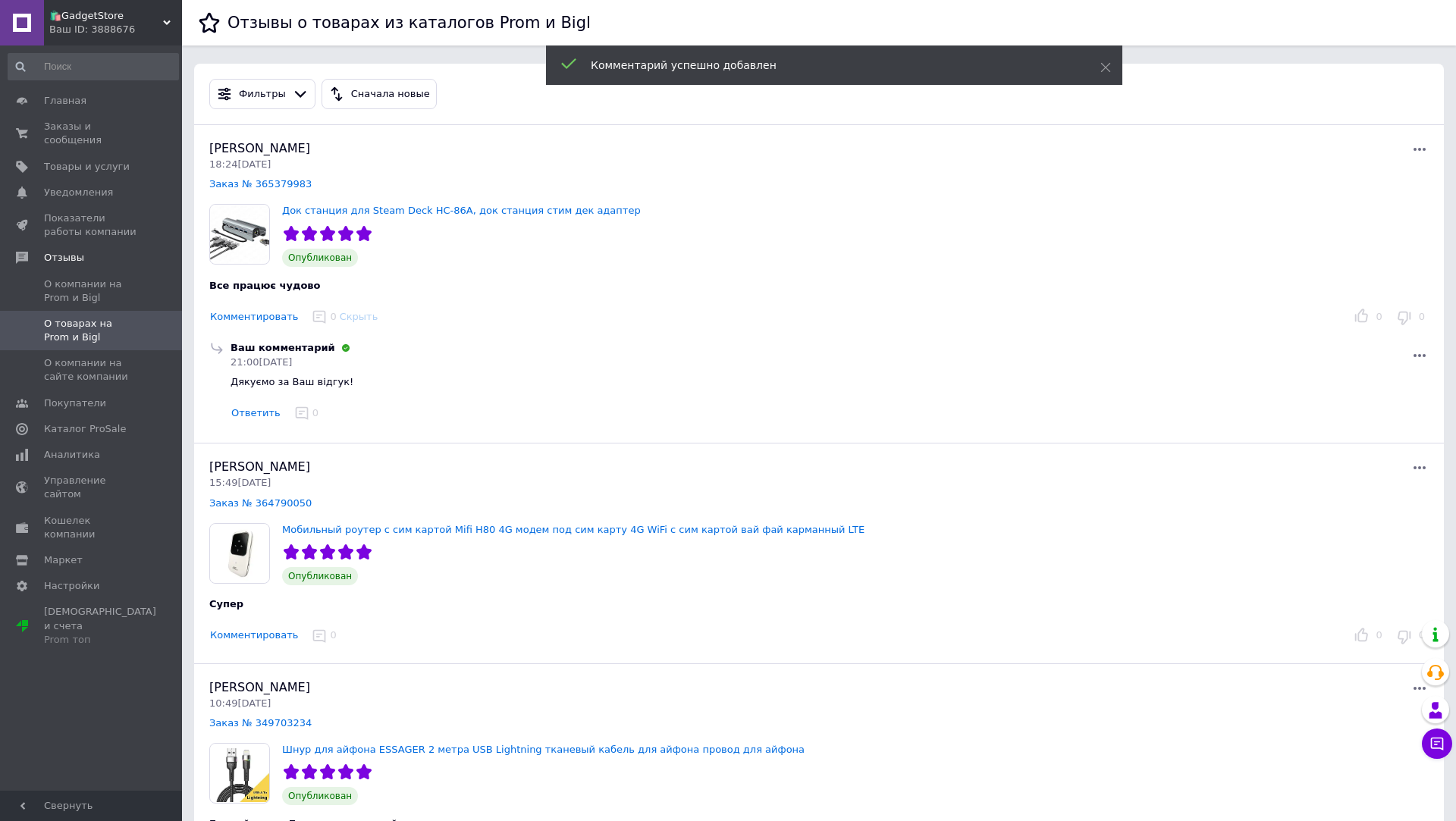
click at [283, 637] on button "Комментировать" at bounding box center [254, 636] width 90 height 16
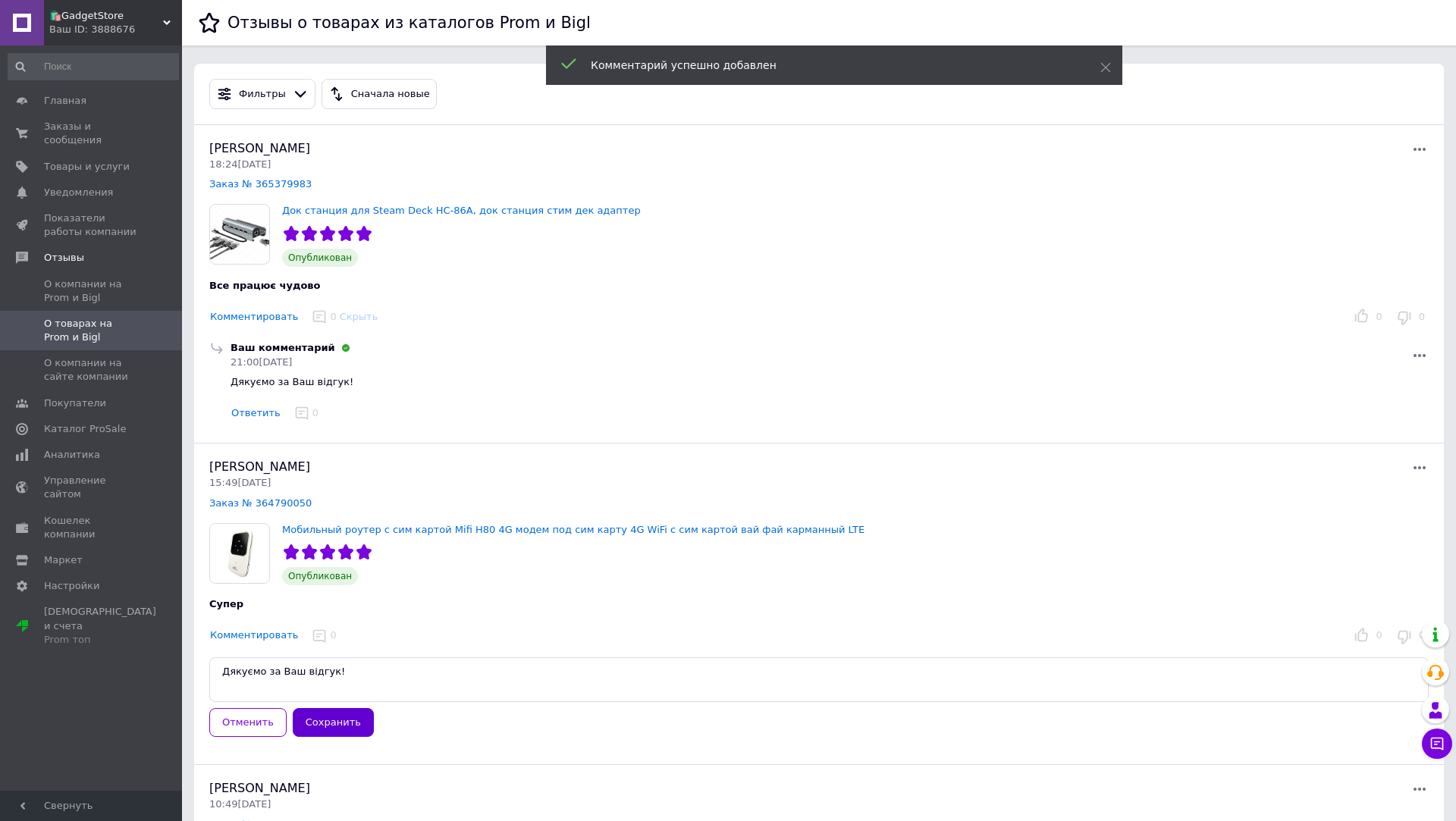
type textarea "Дякуємо за Ваш відгук!"
click at [326, 710] on button "Сохранить" at bounding box center [333, 722] width 81 height 30
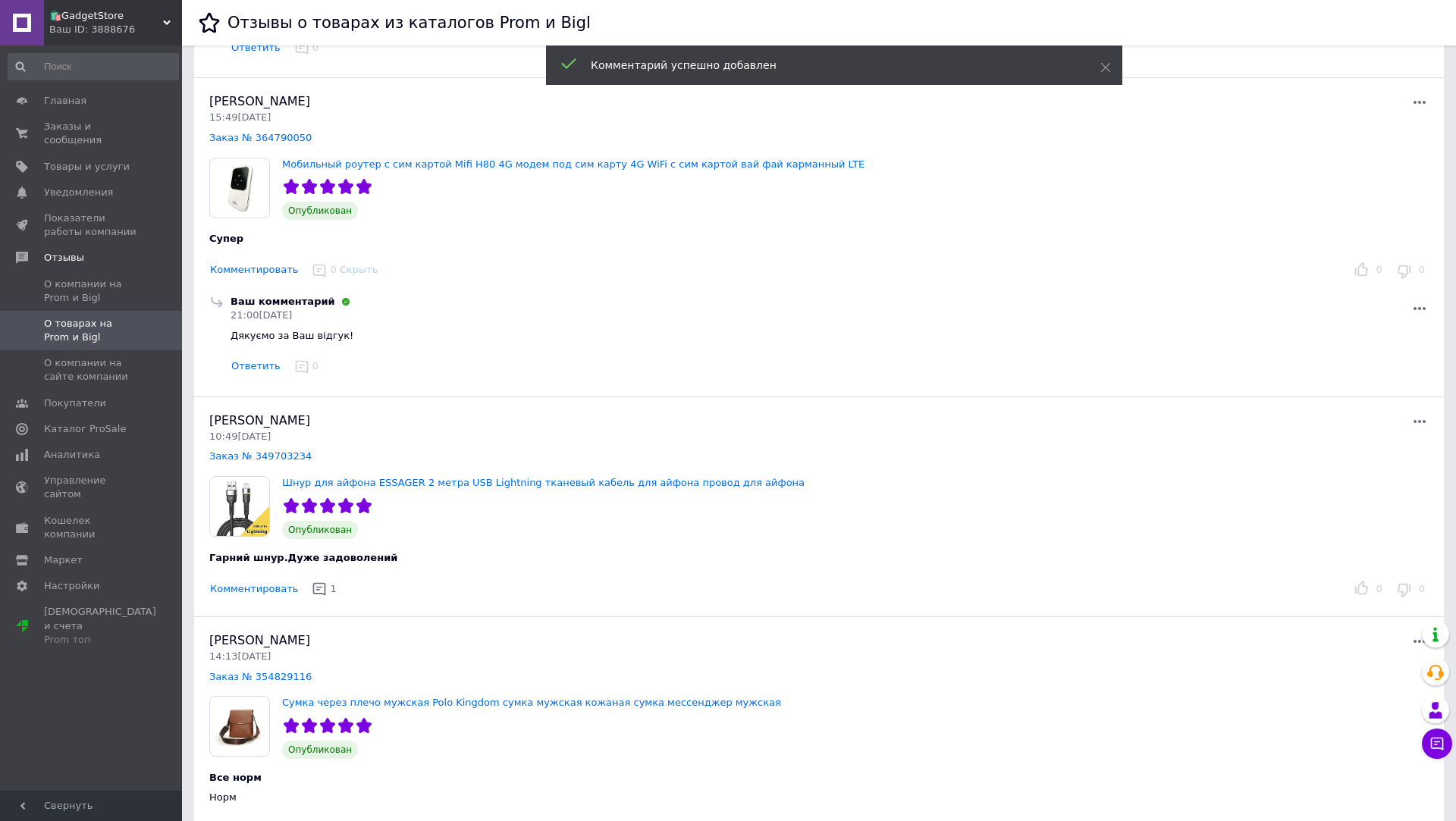
scroll to position [376, 0]
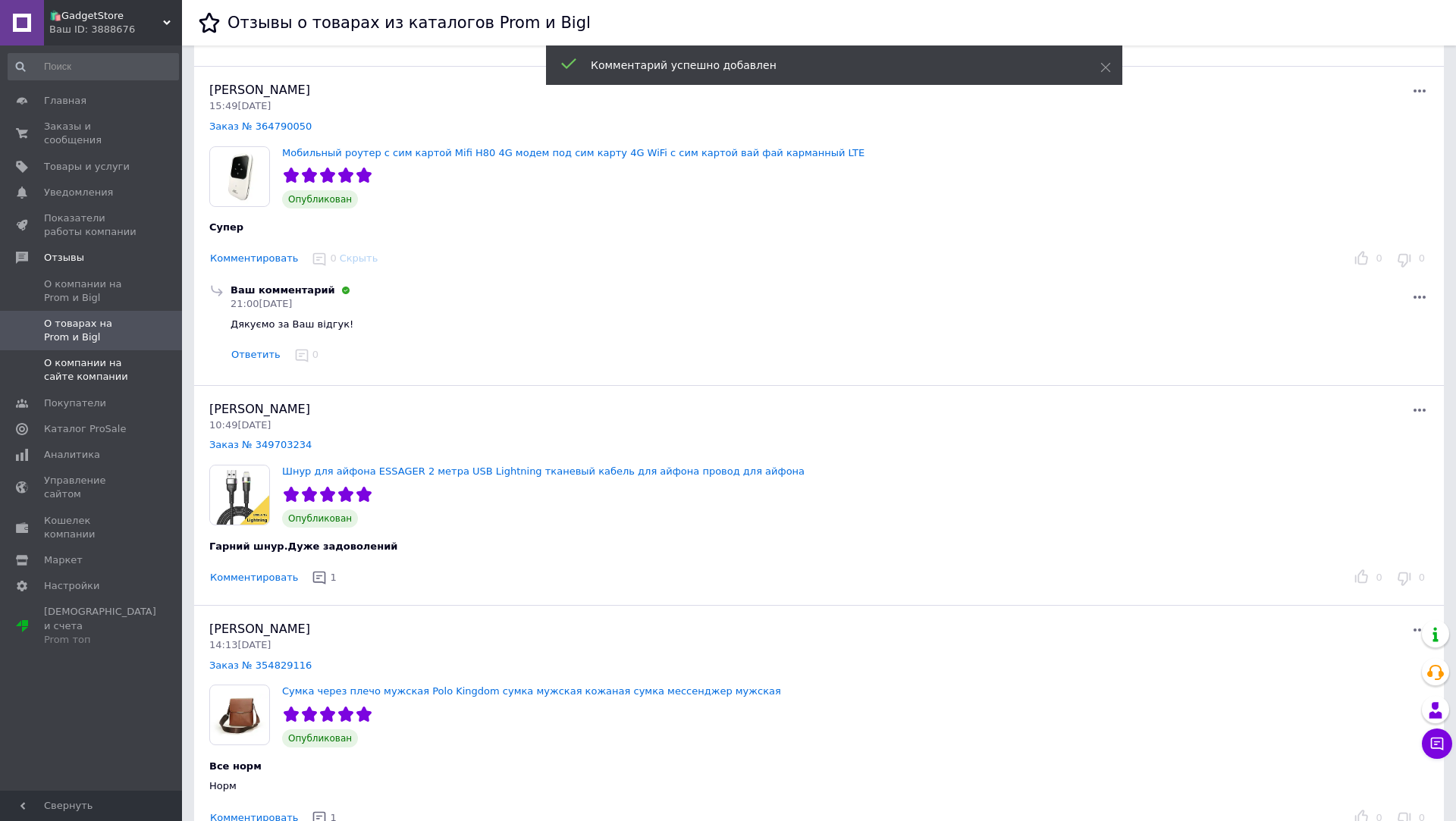
click at [120, 364] on span "О компании на сайте компании" at bounding box center [92, 370] width 96 height 27
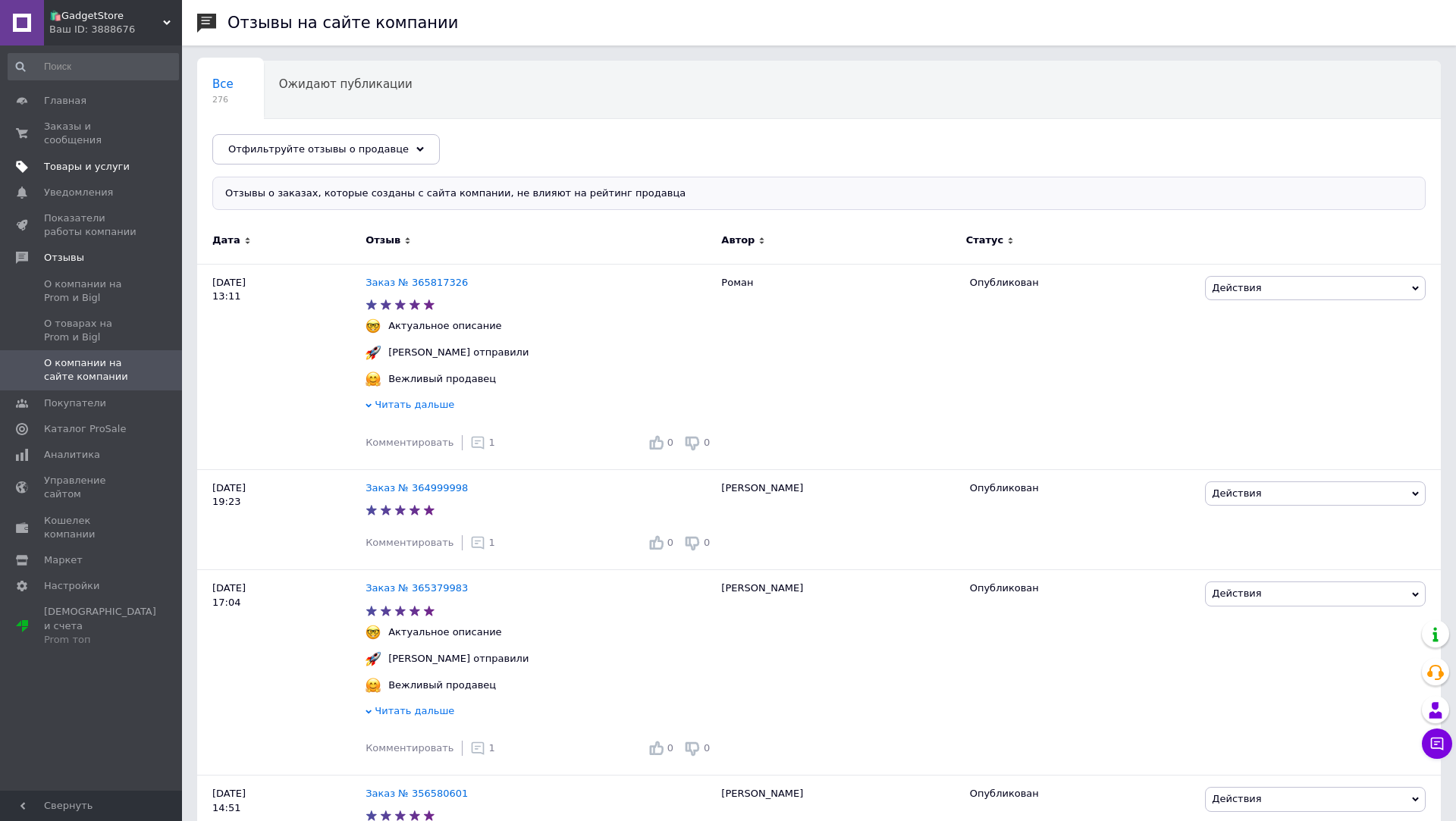
click at [109, 159] on link "Товары и услуги" at bounding box center [93, 167] width 187 height 26
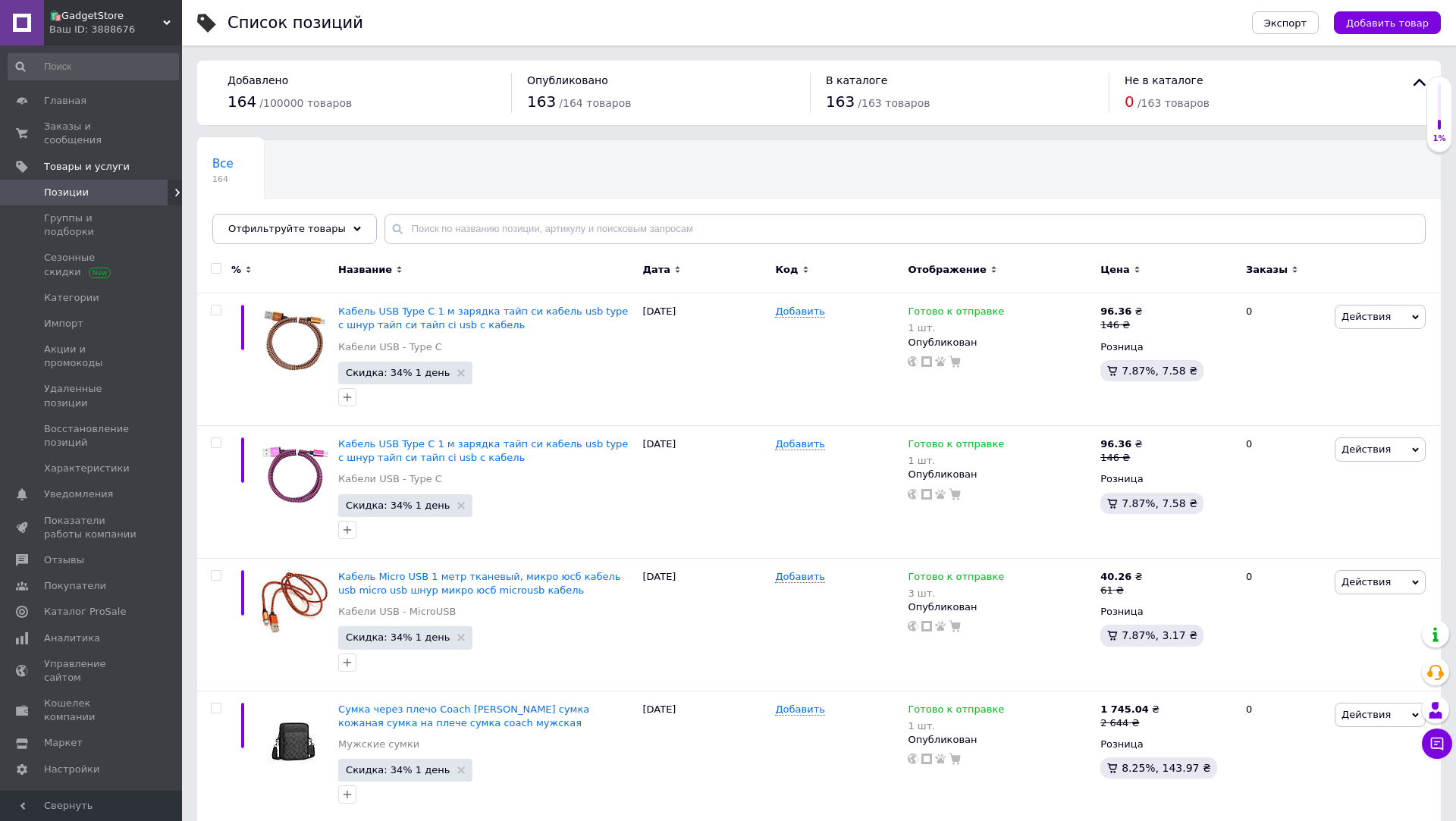
click at [216, 270] on input "checkbox" at bounding box center [216, 268] width 10 height 10
checkbox input "true"
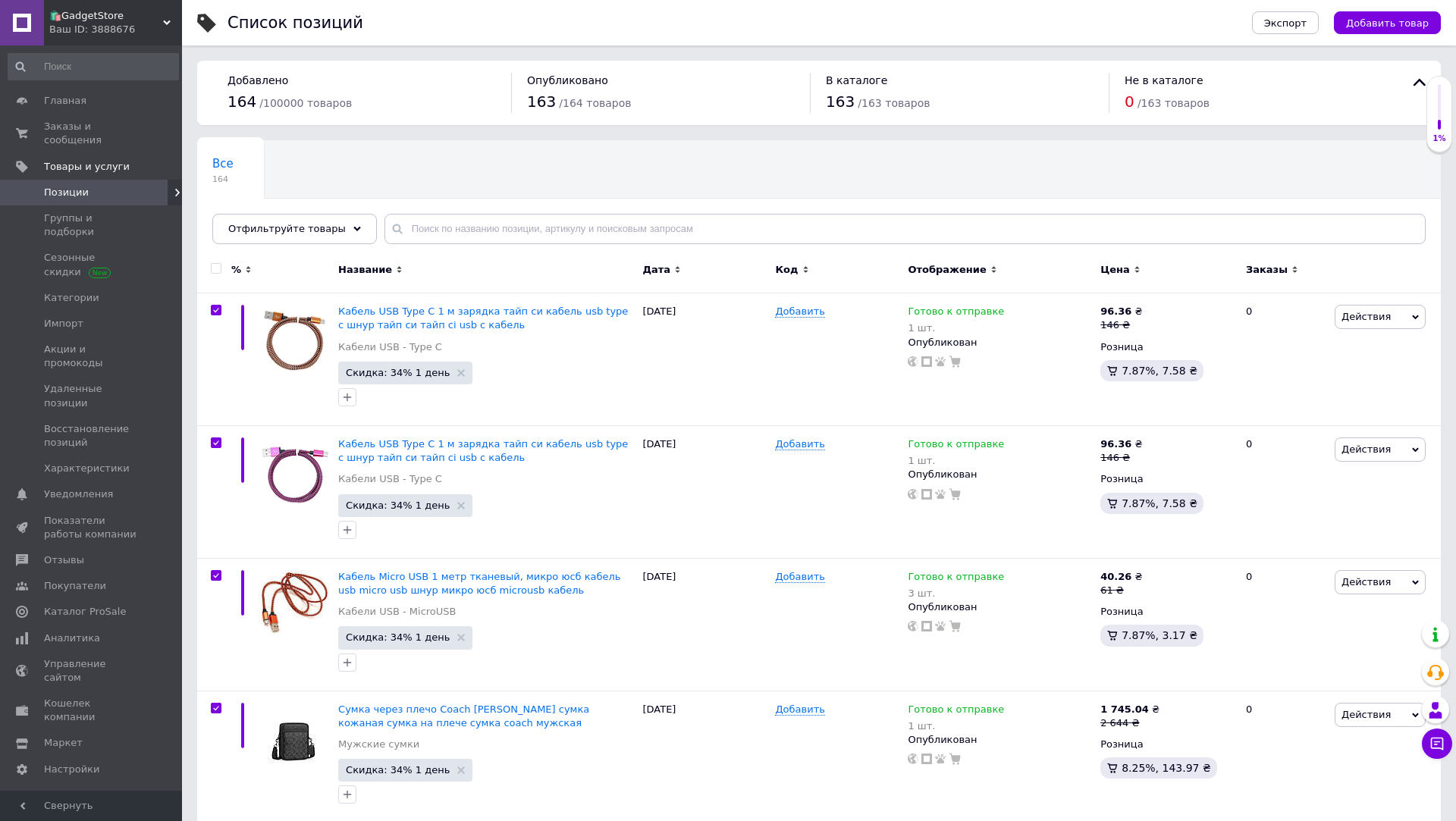
checkbox input "true"
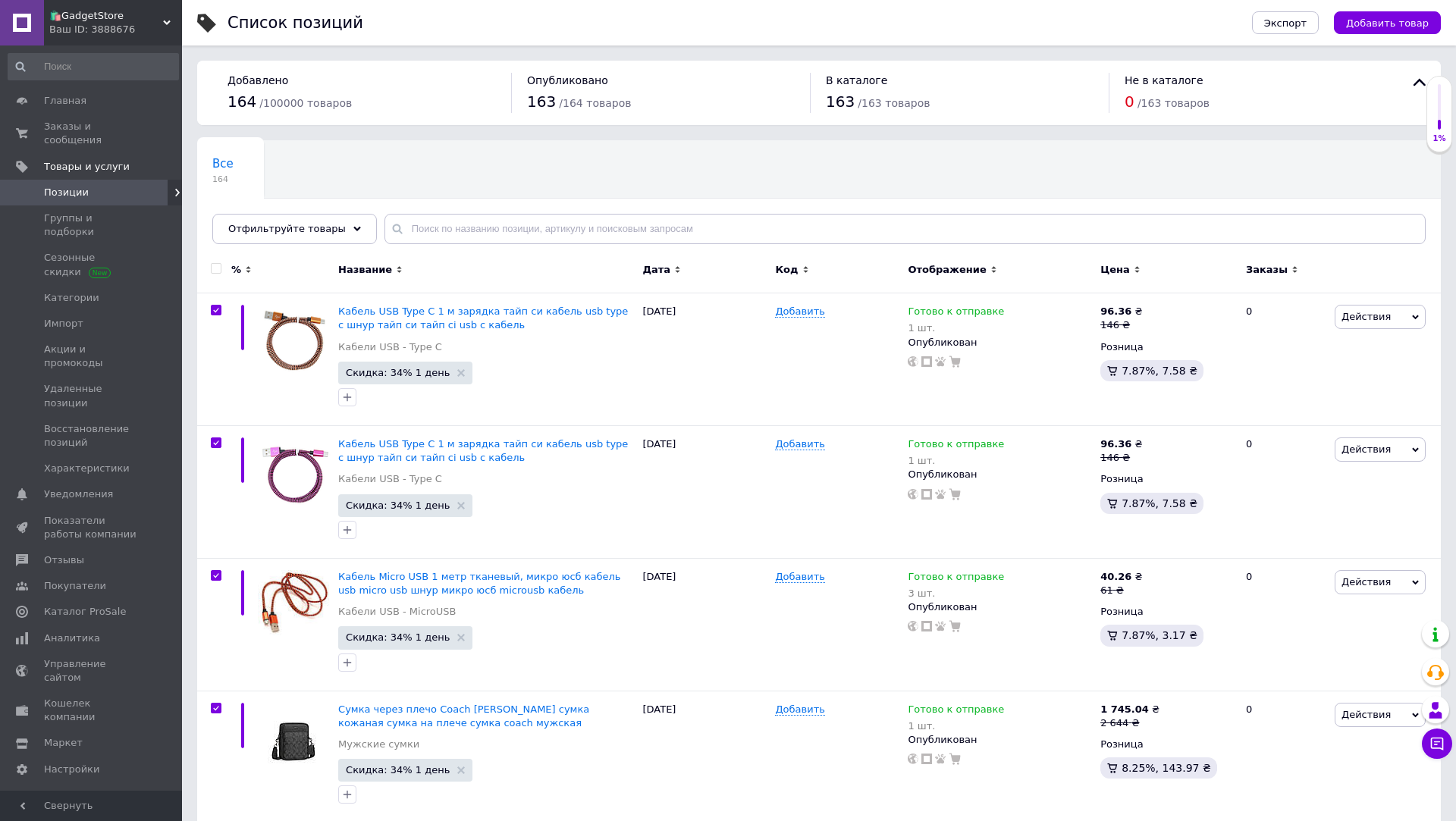
checkbox input "true"
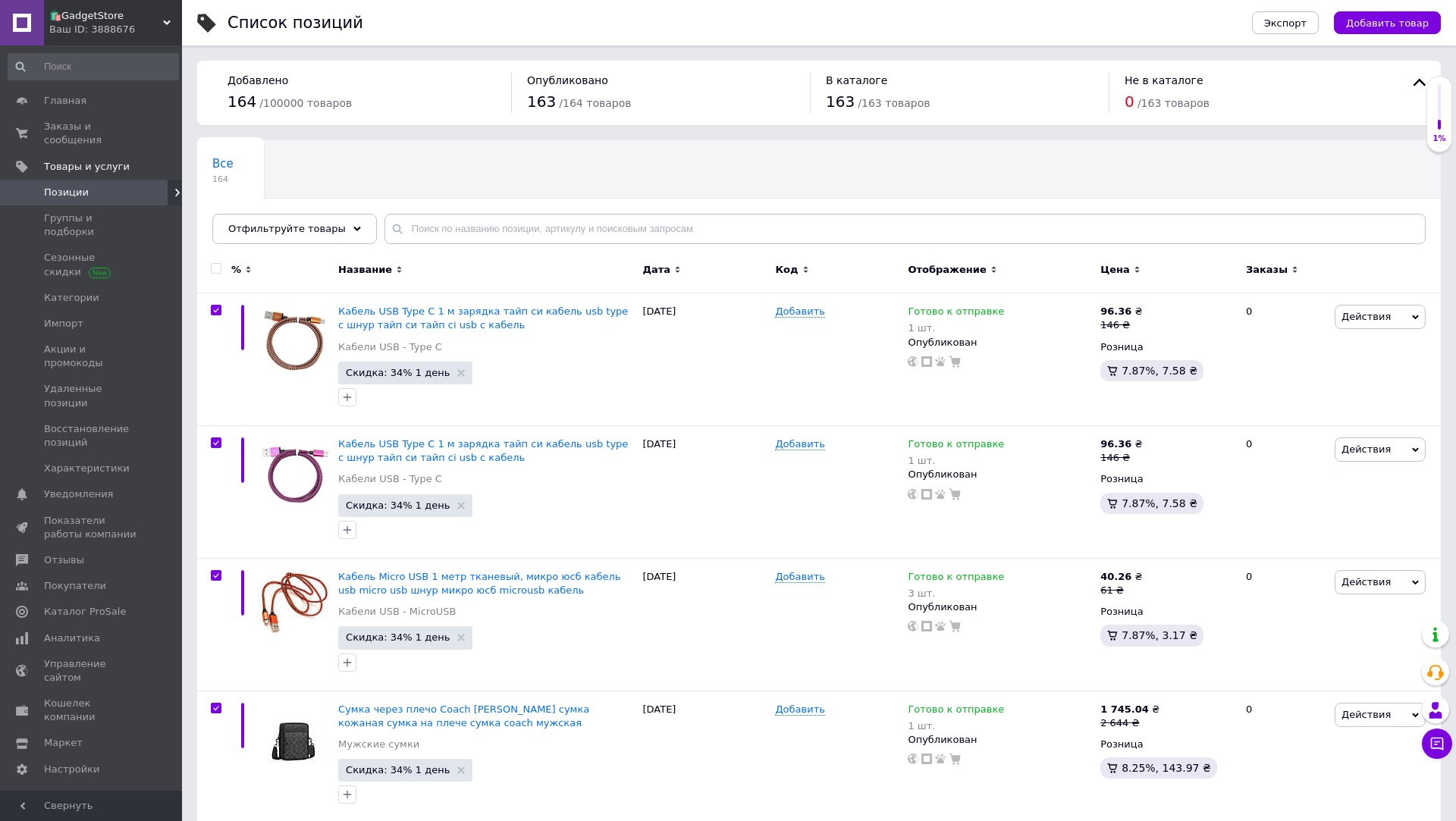
checkbox input "true"
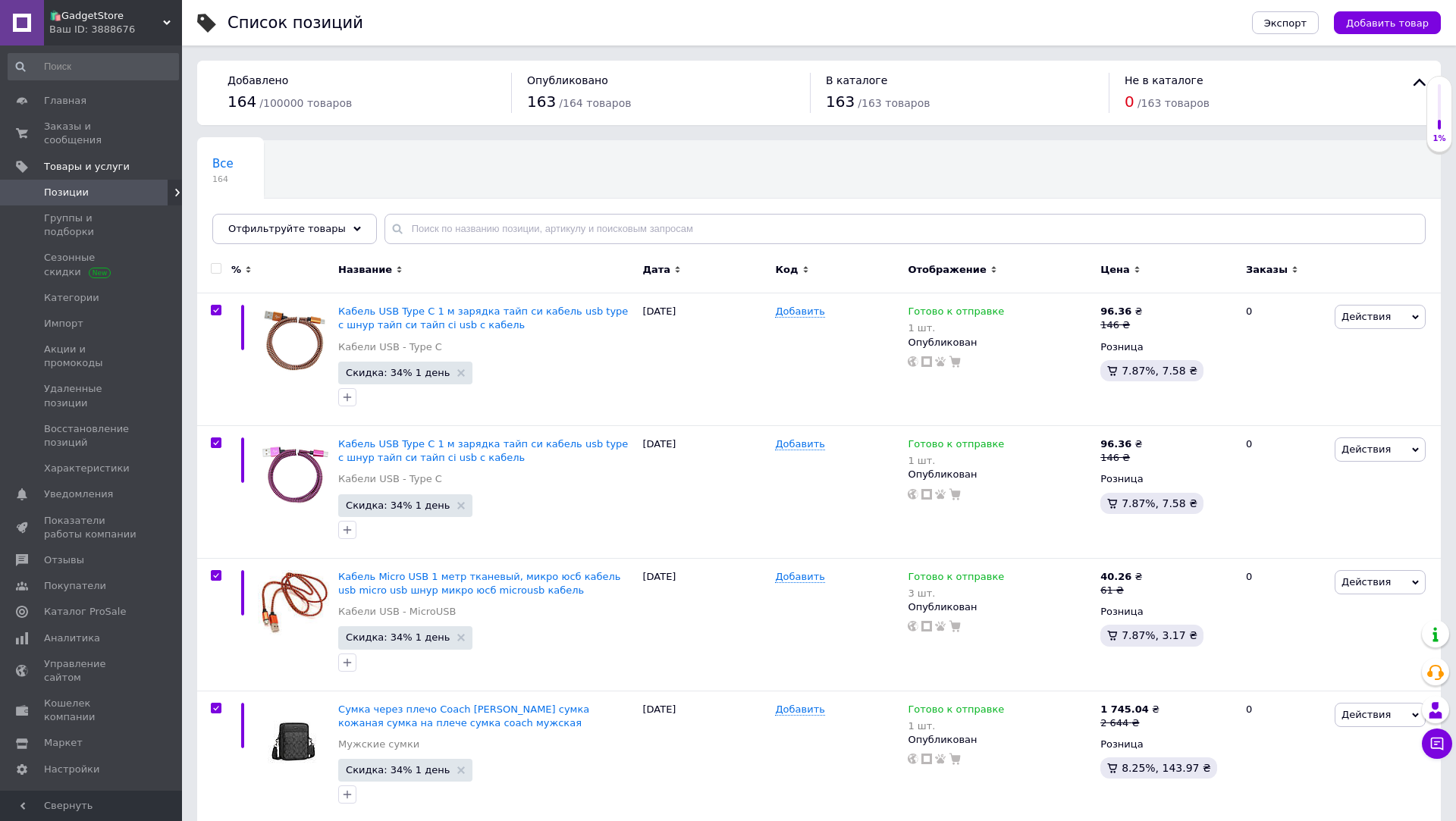
checkbox input "true"
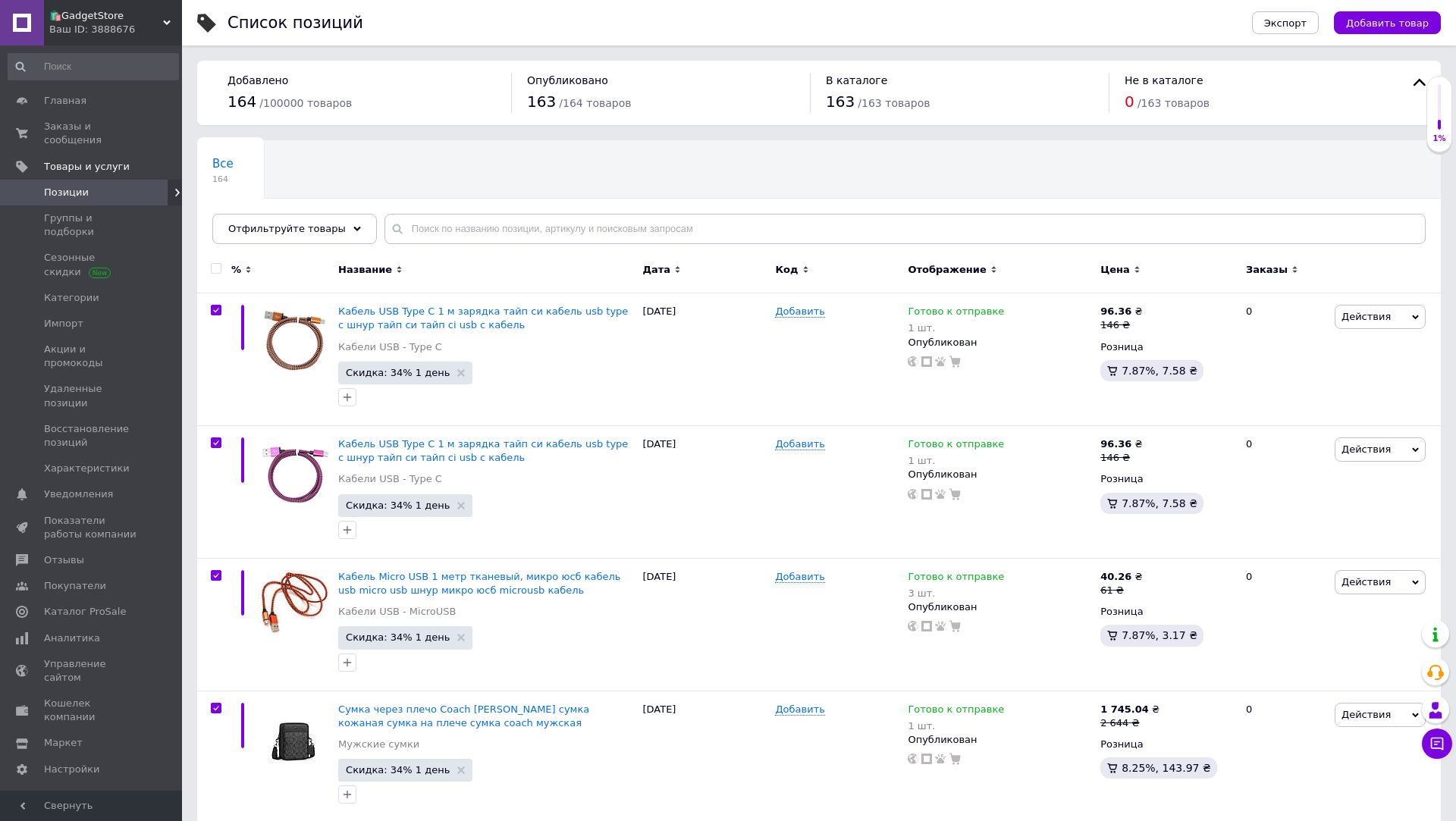
checkbox input "true"
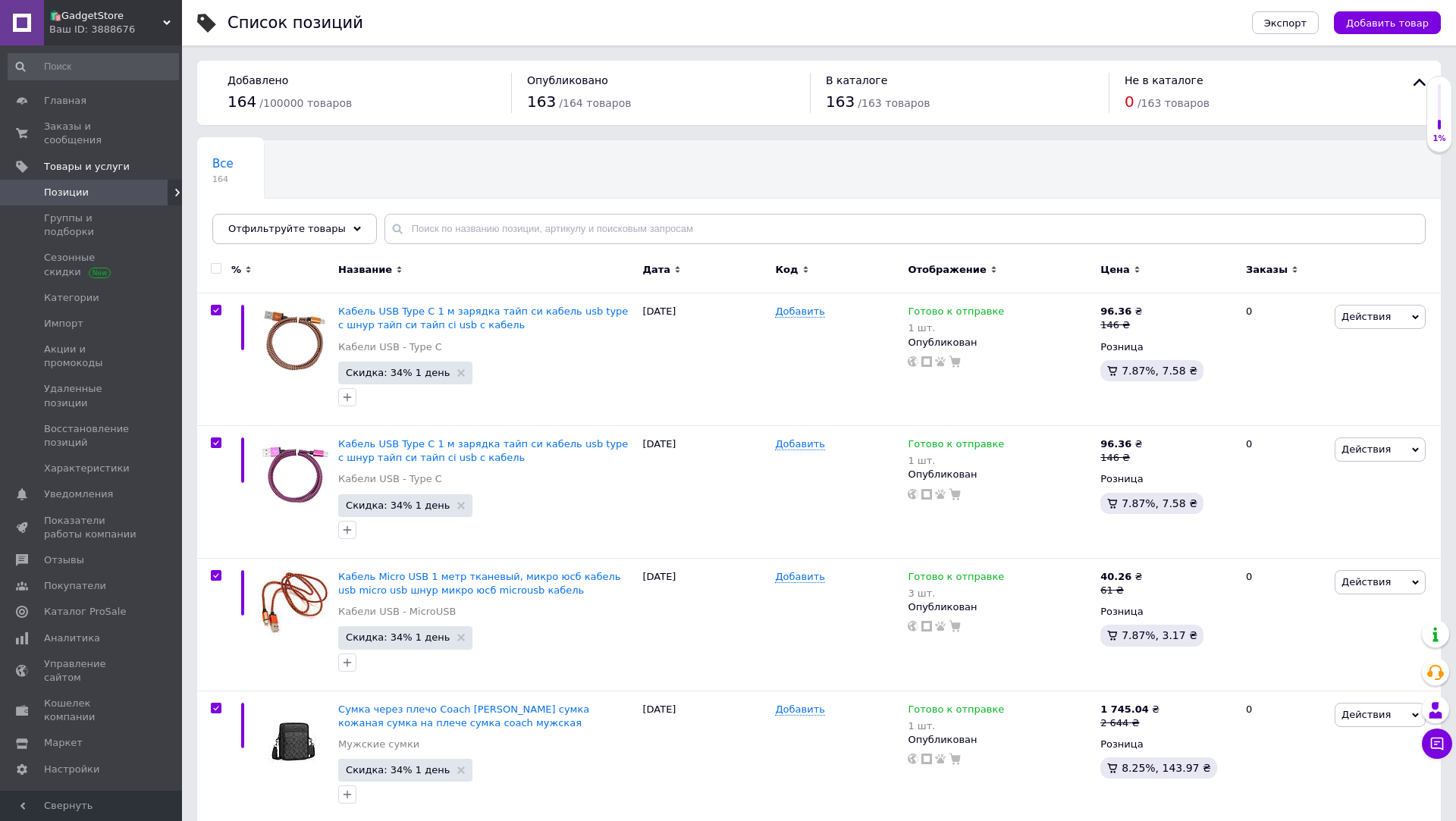
checkbox input "true"
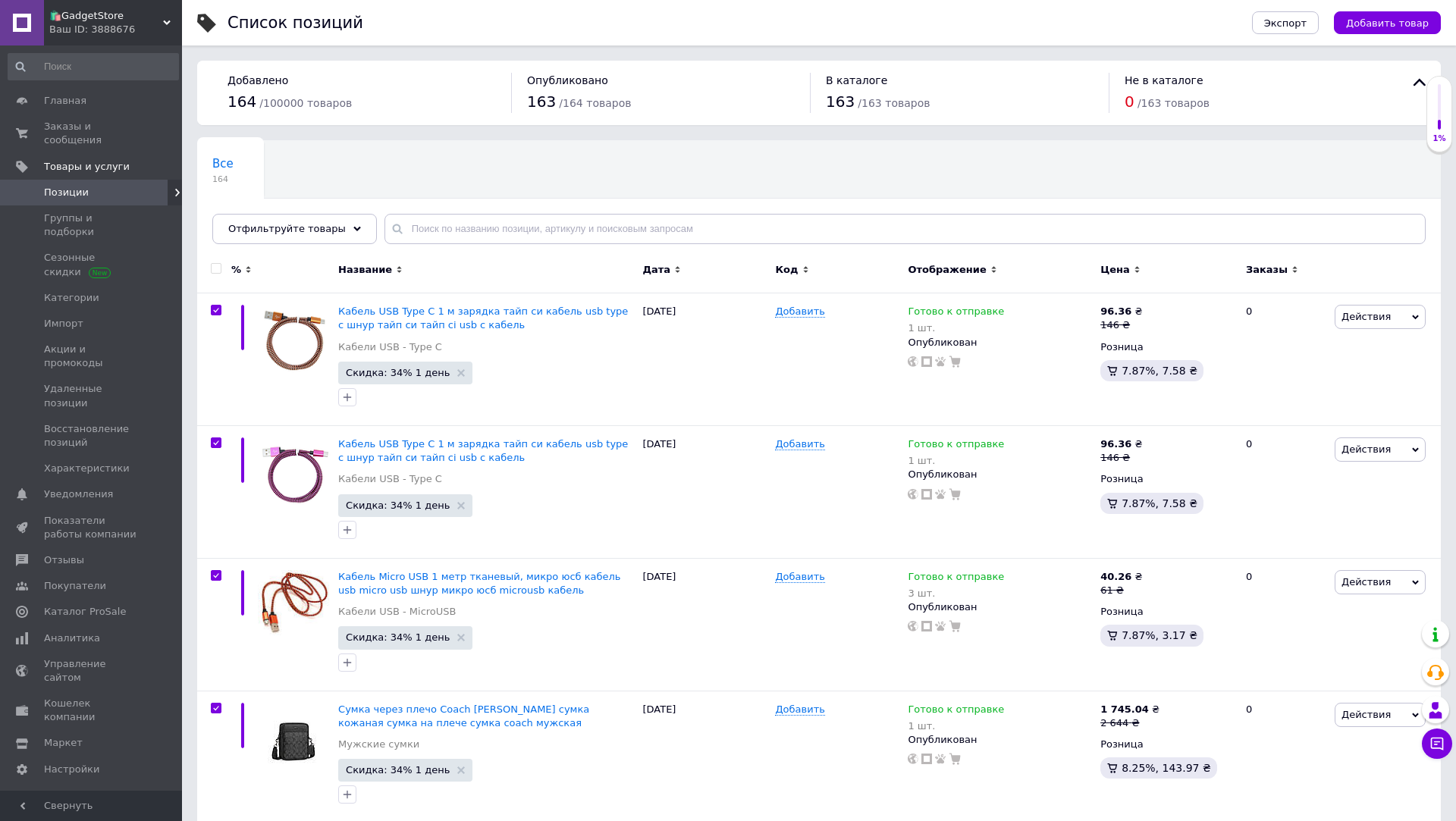
checkbox input "true"
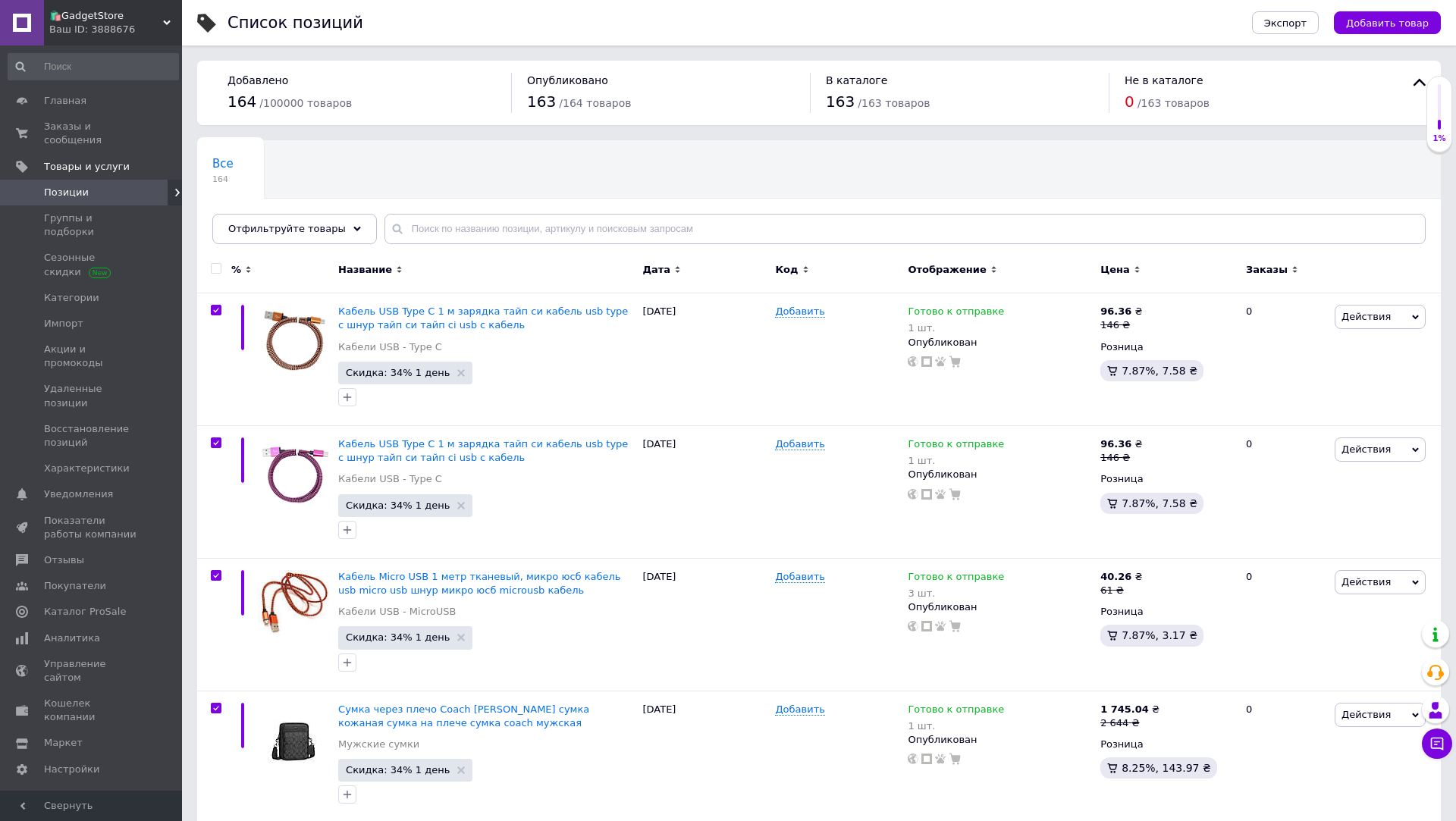
checkbox input "true"
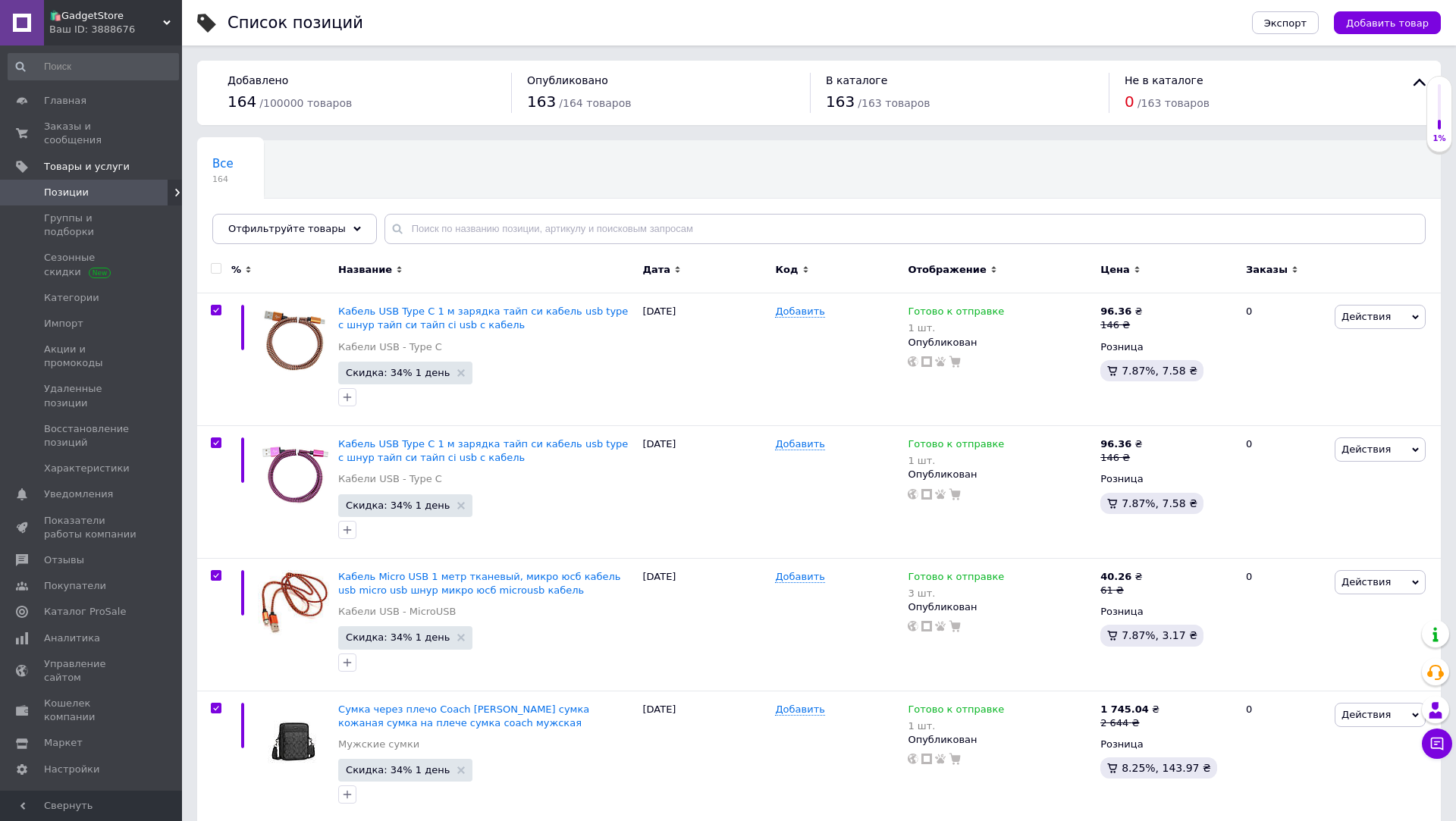
checkbox input "true"
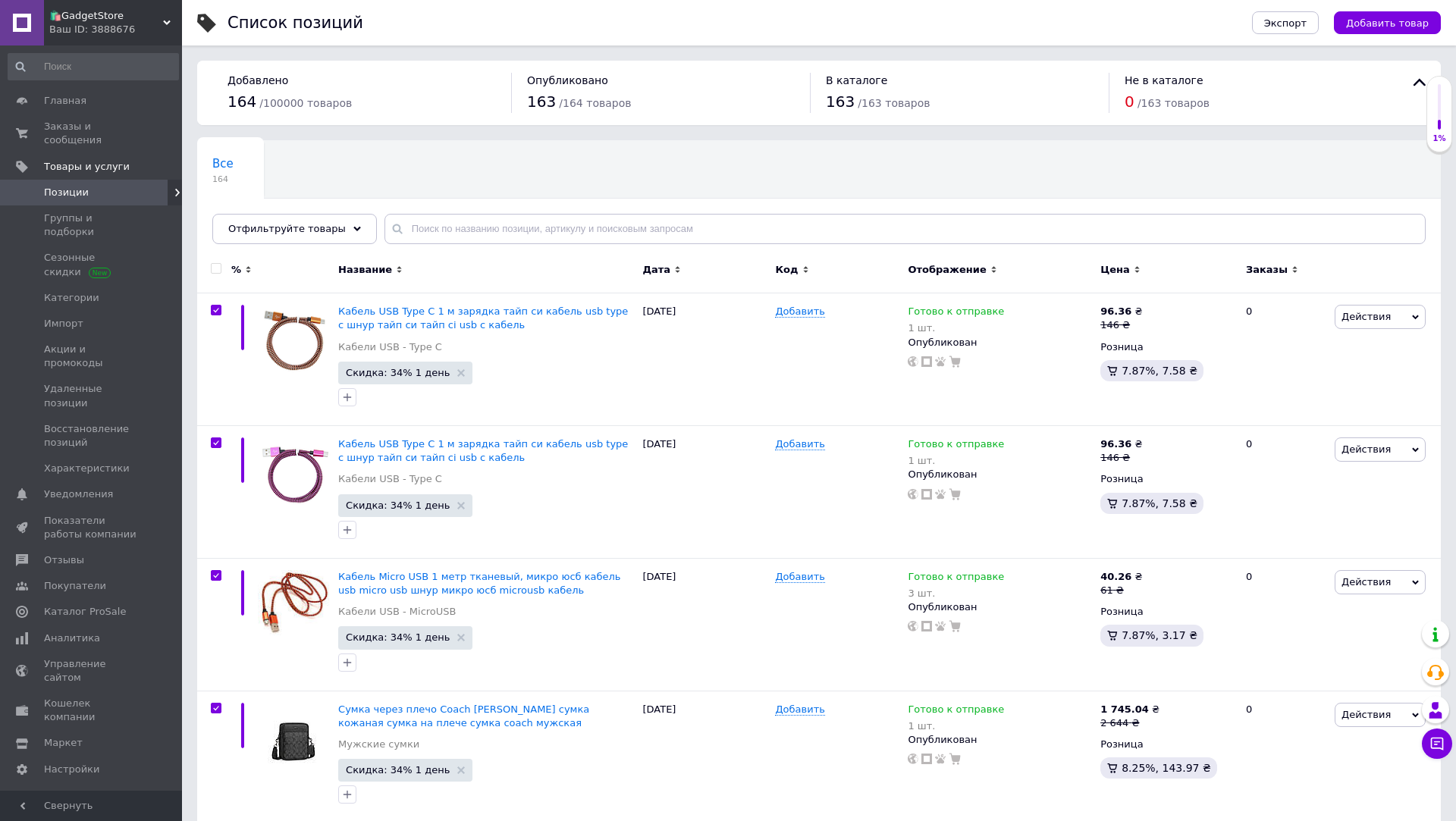
checkbox input "true"
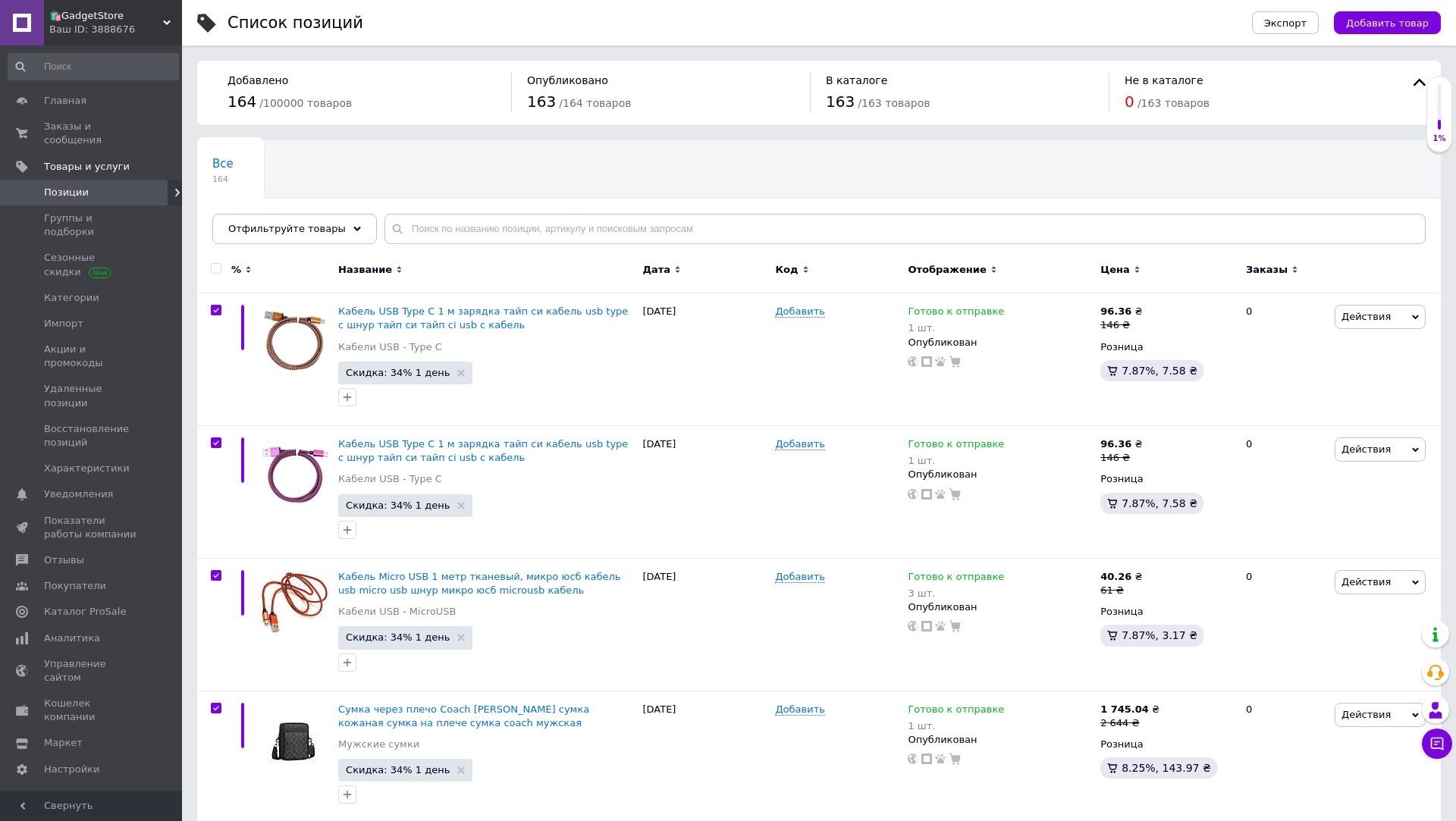
checkbox input "true"
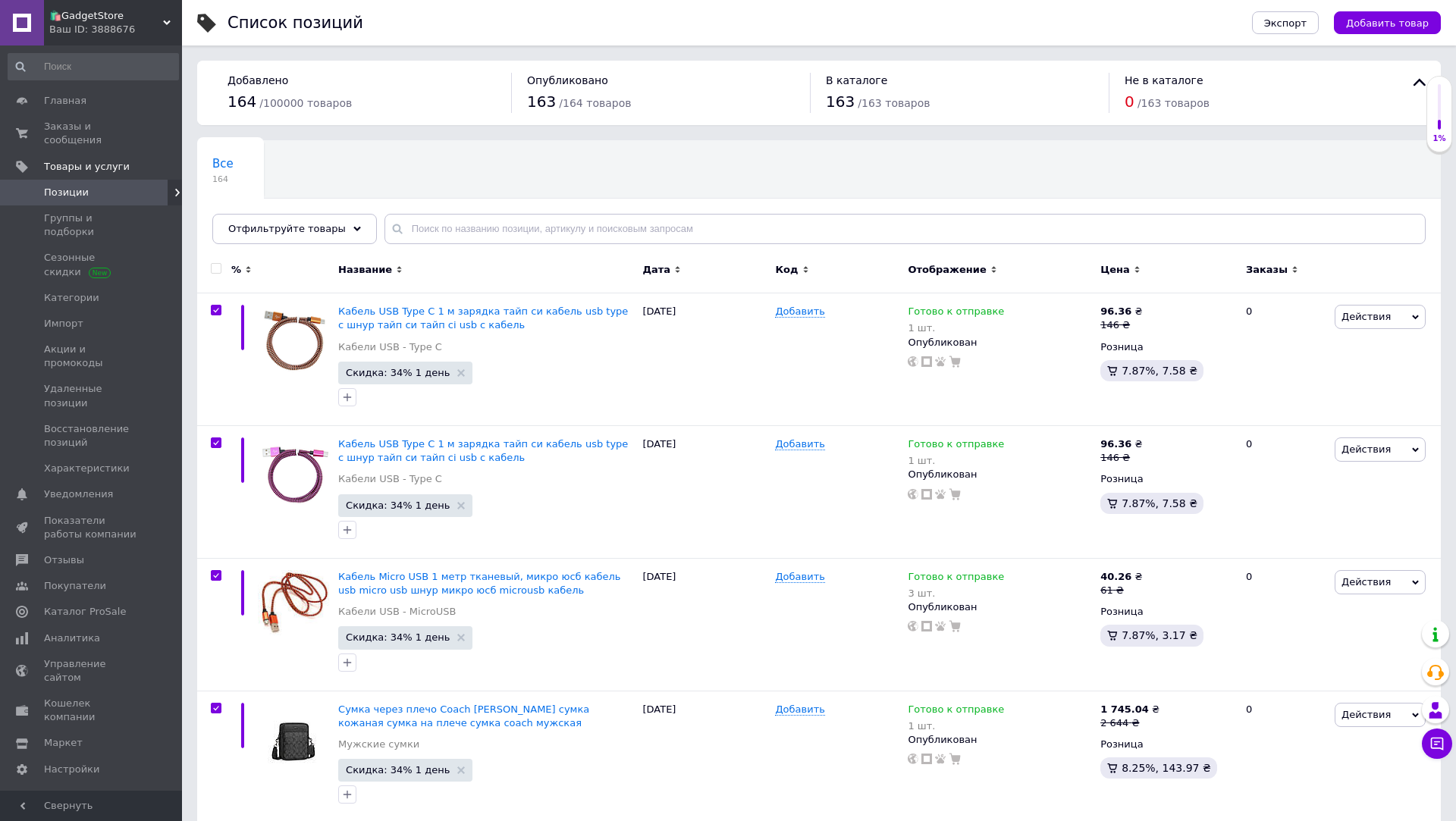
checkbox input "true"
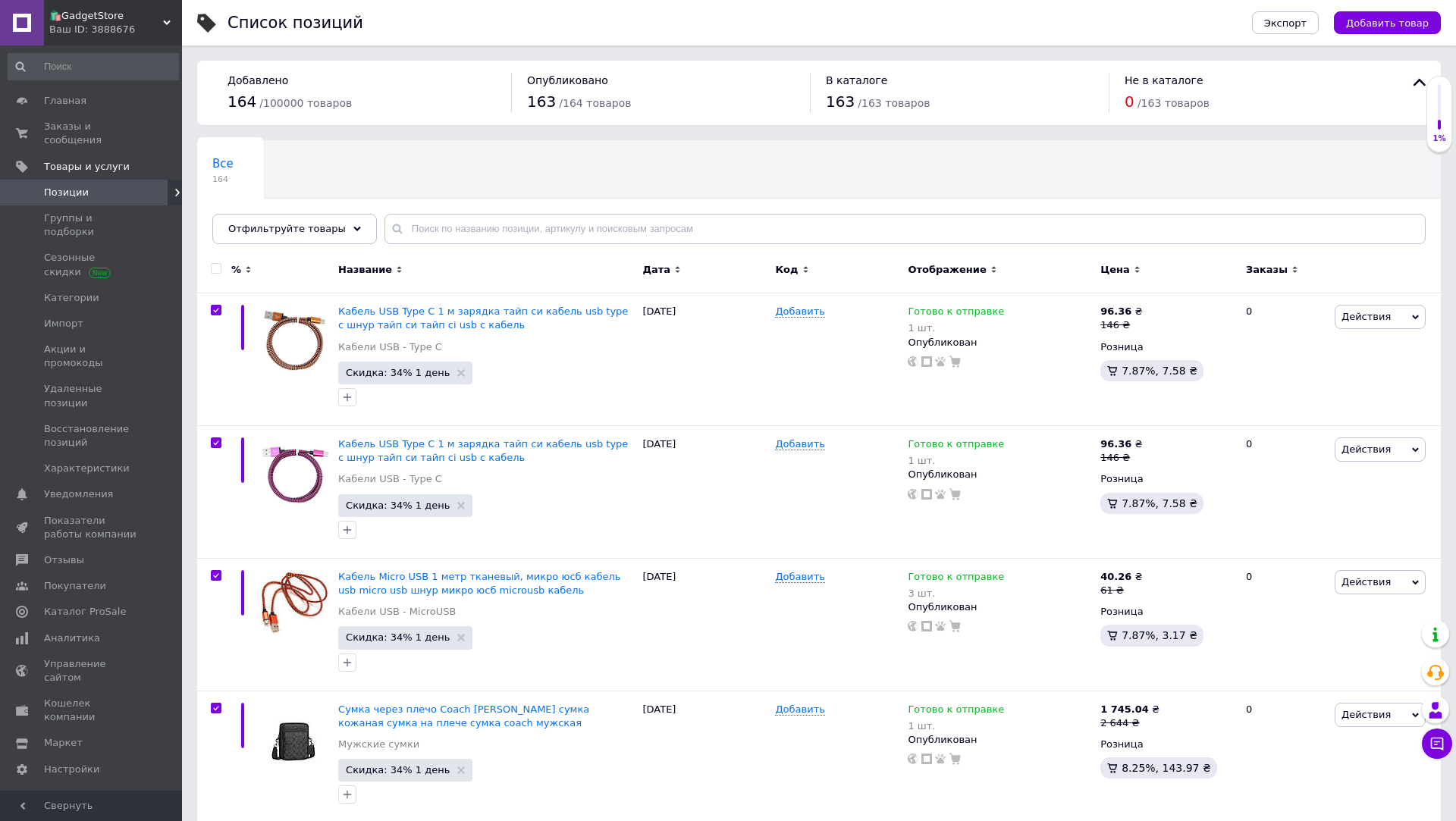
checkbox input "true"
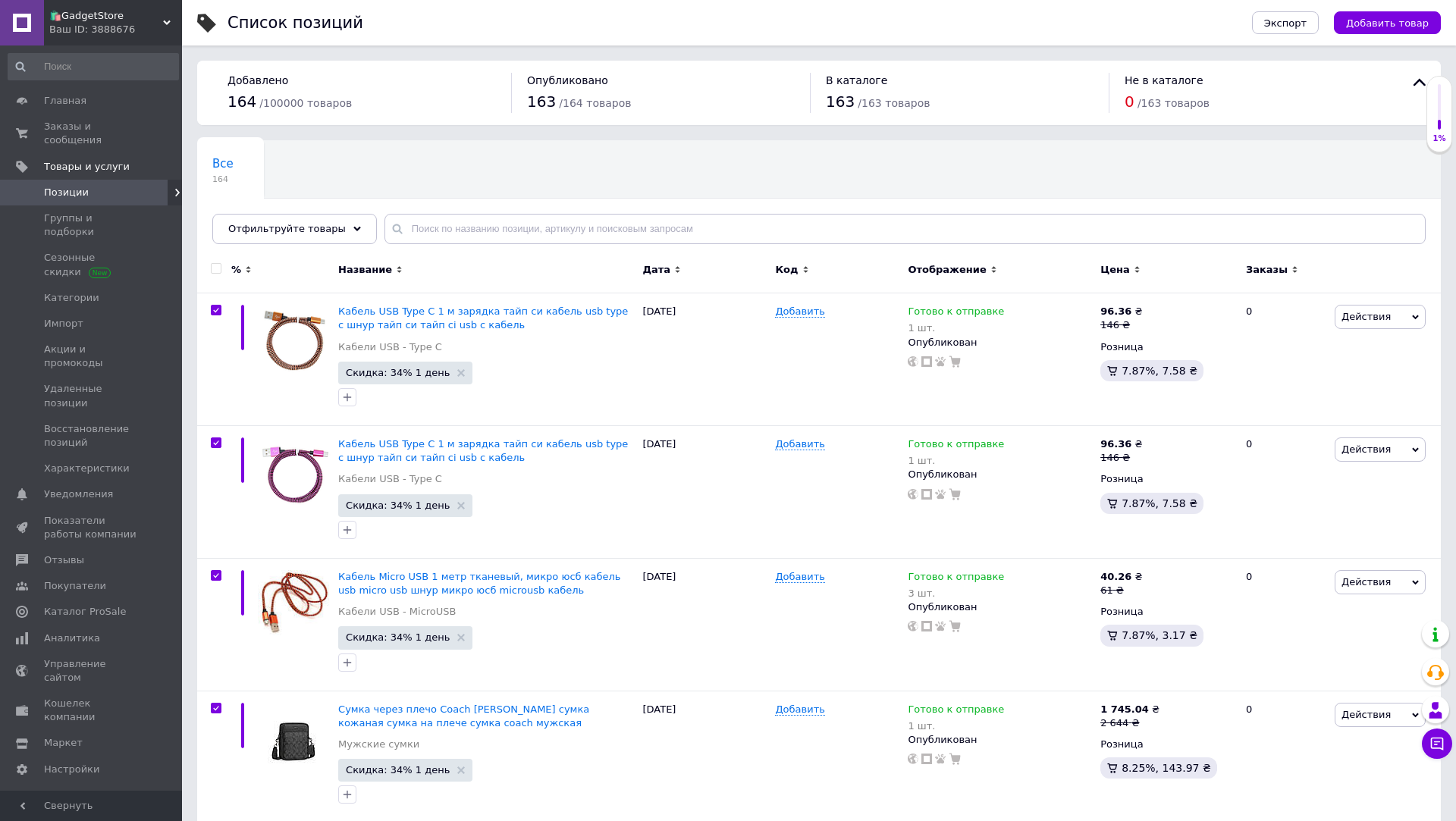
checkbox input "true"
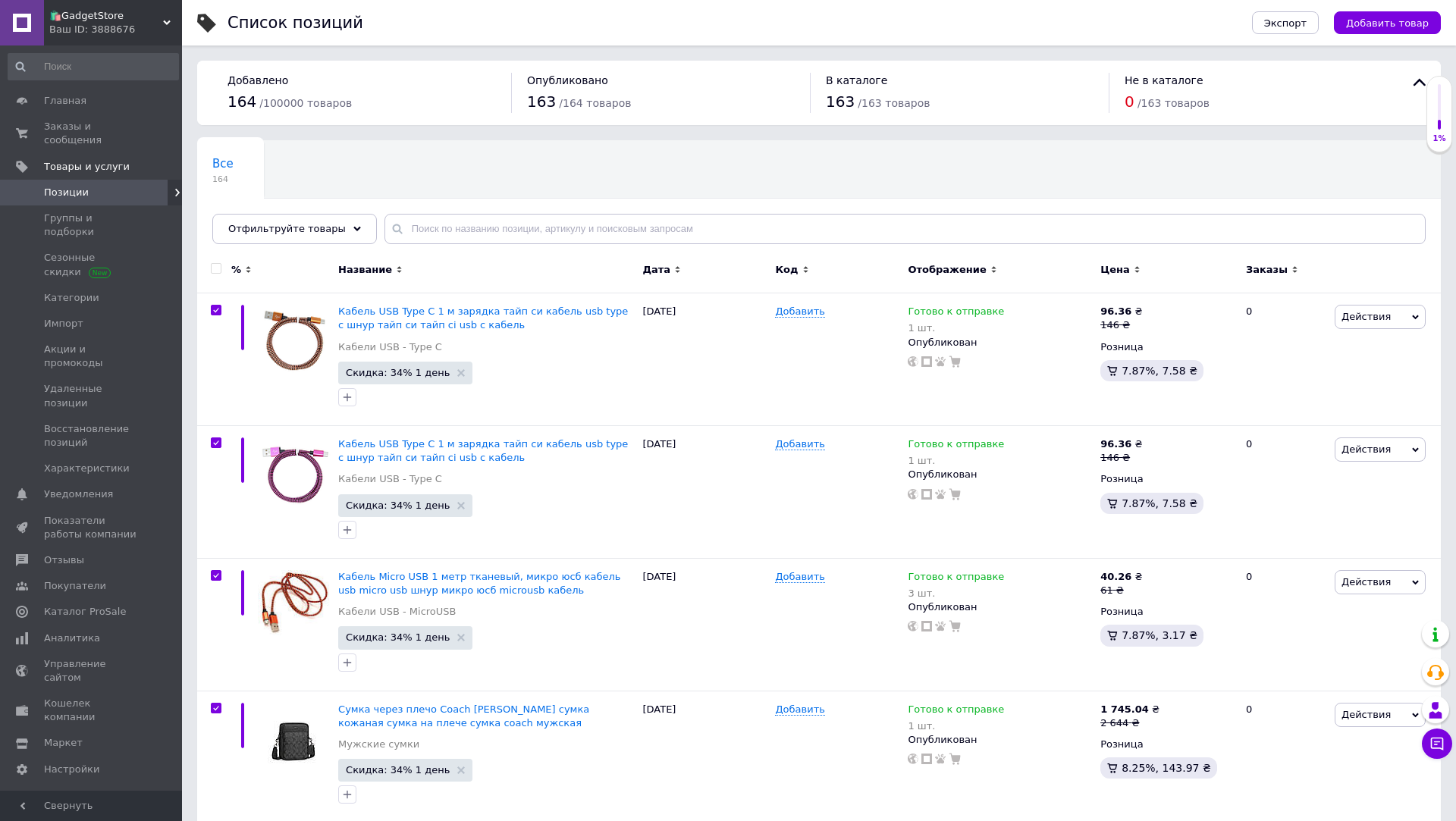
checkbox input "true"
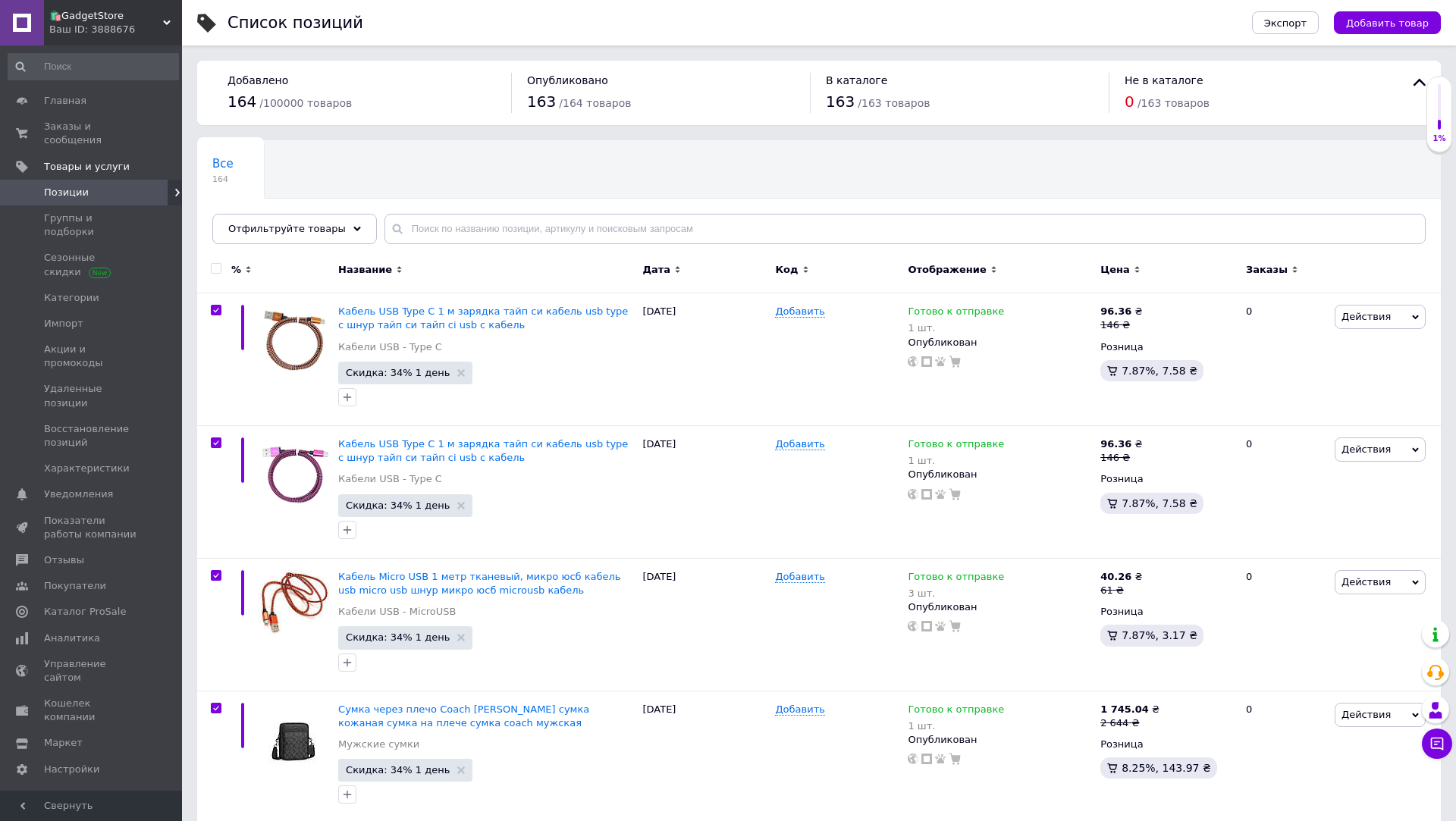
checkbox input "true"
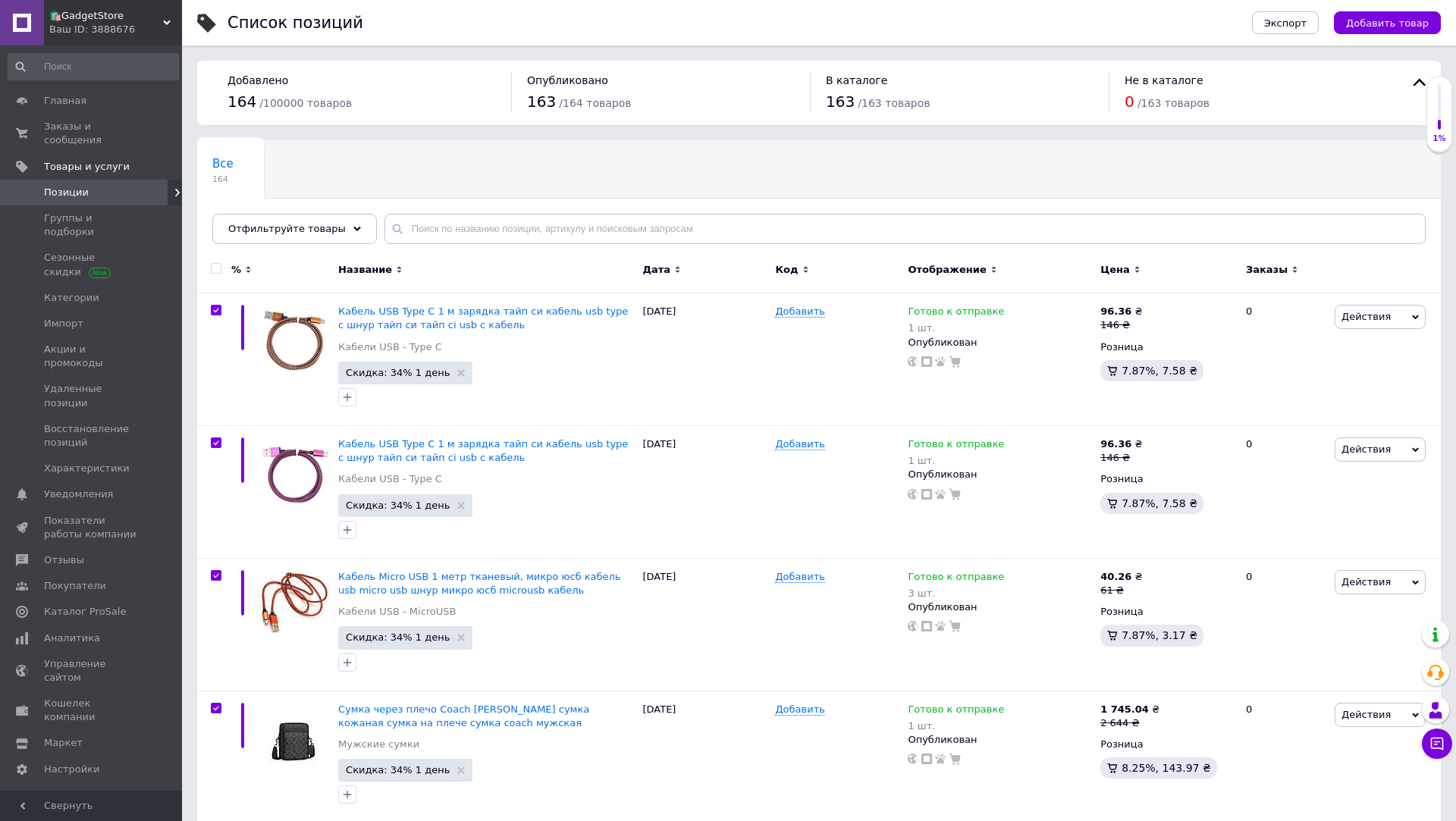
checkbox input "true"
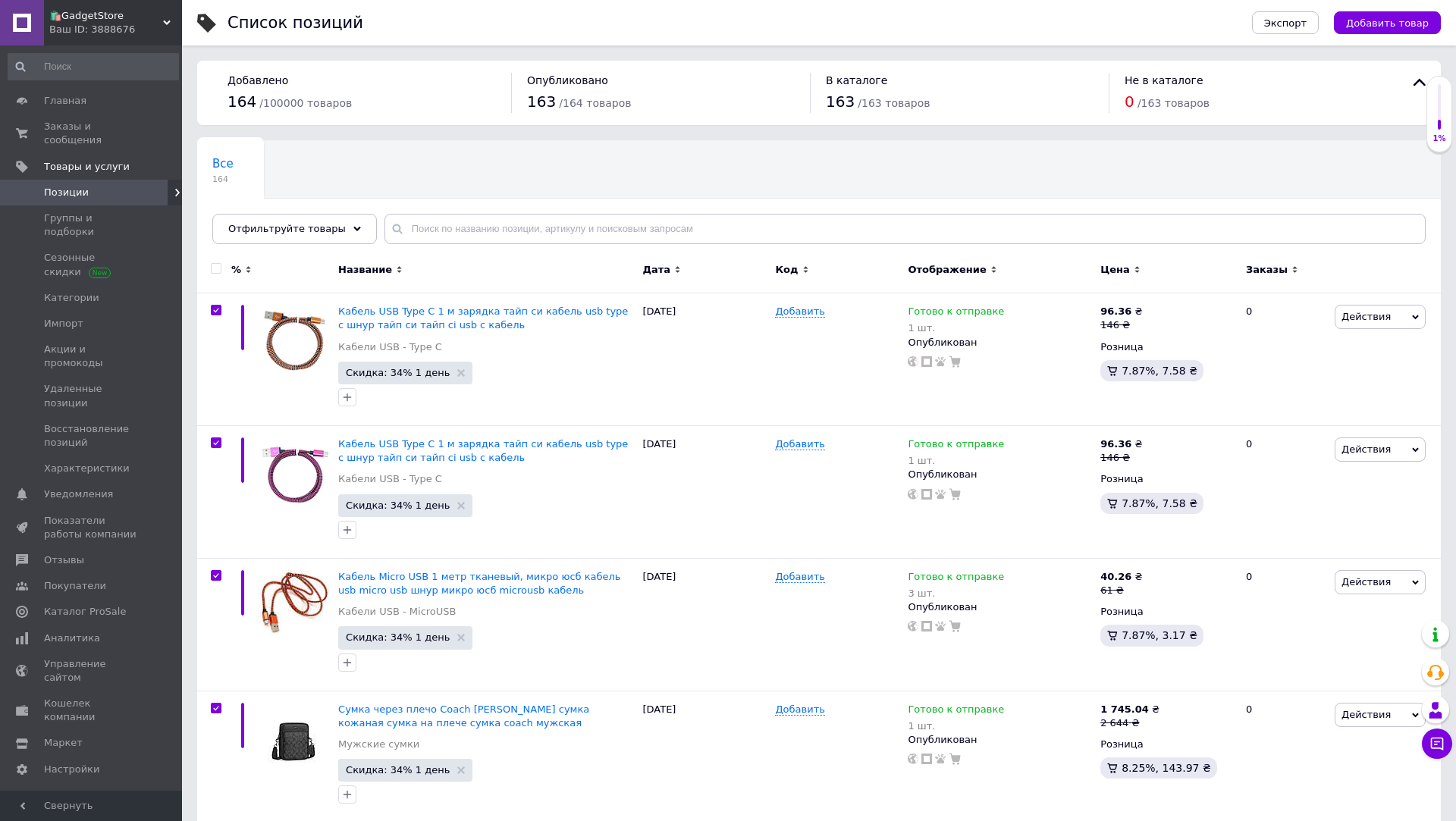
checkbox input "true"
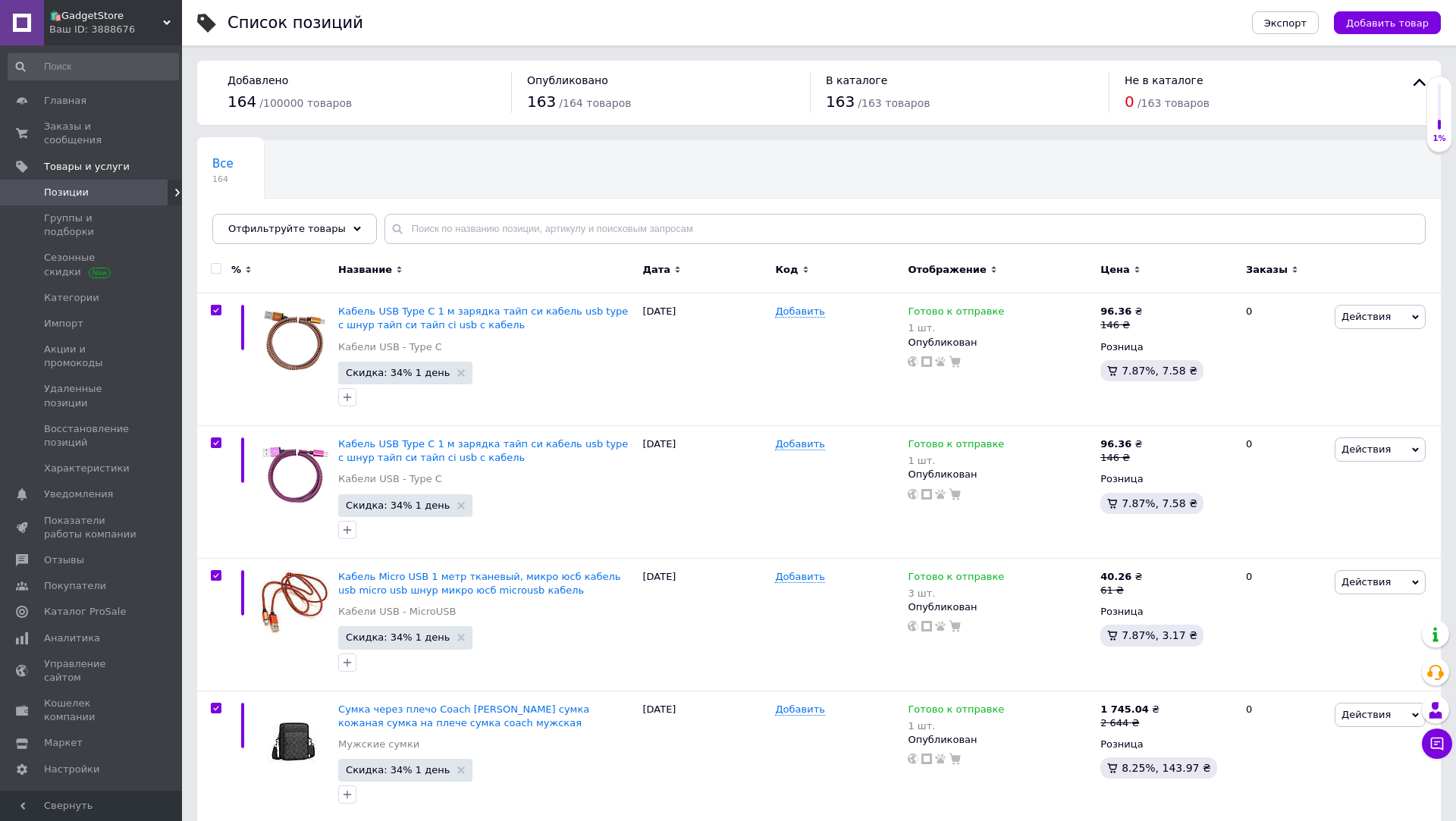
checkbox input "true"
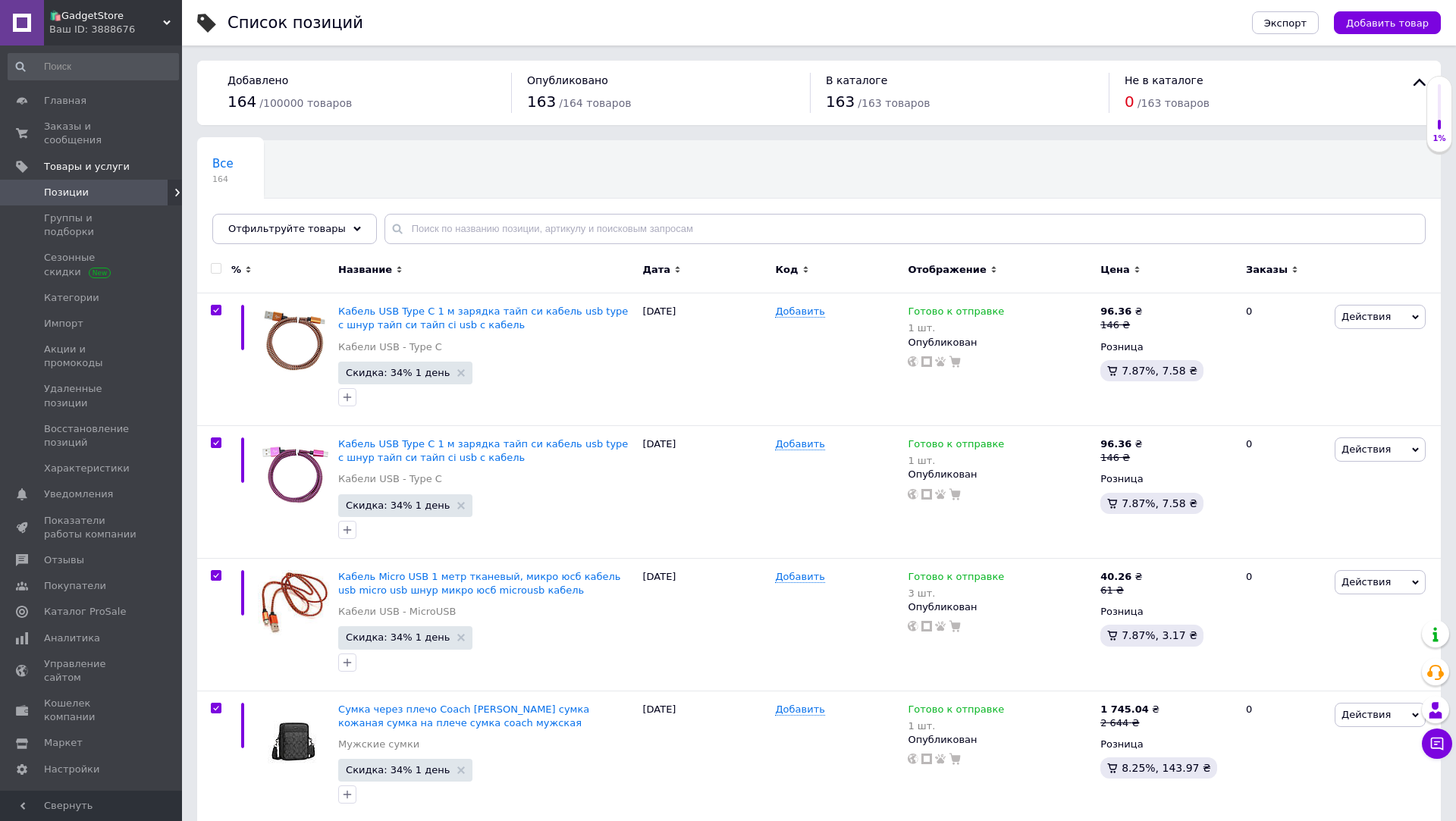
checkbox input "true"
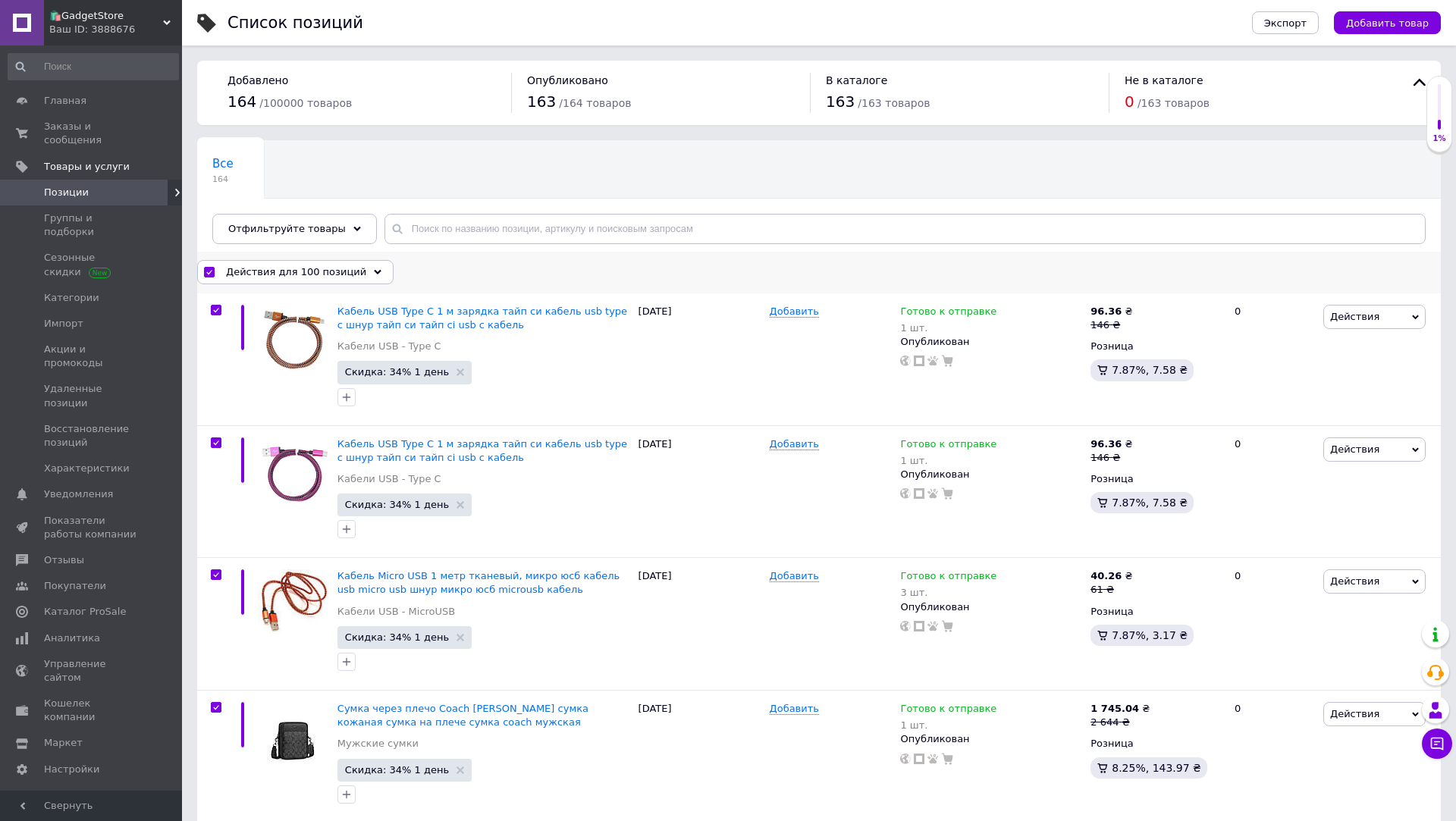
click at [283, 276] on span "Действия для 100 позиций" at bounding box center [296, 272] width 140 height 14
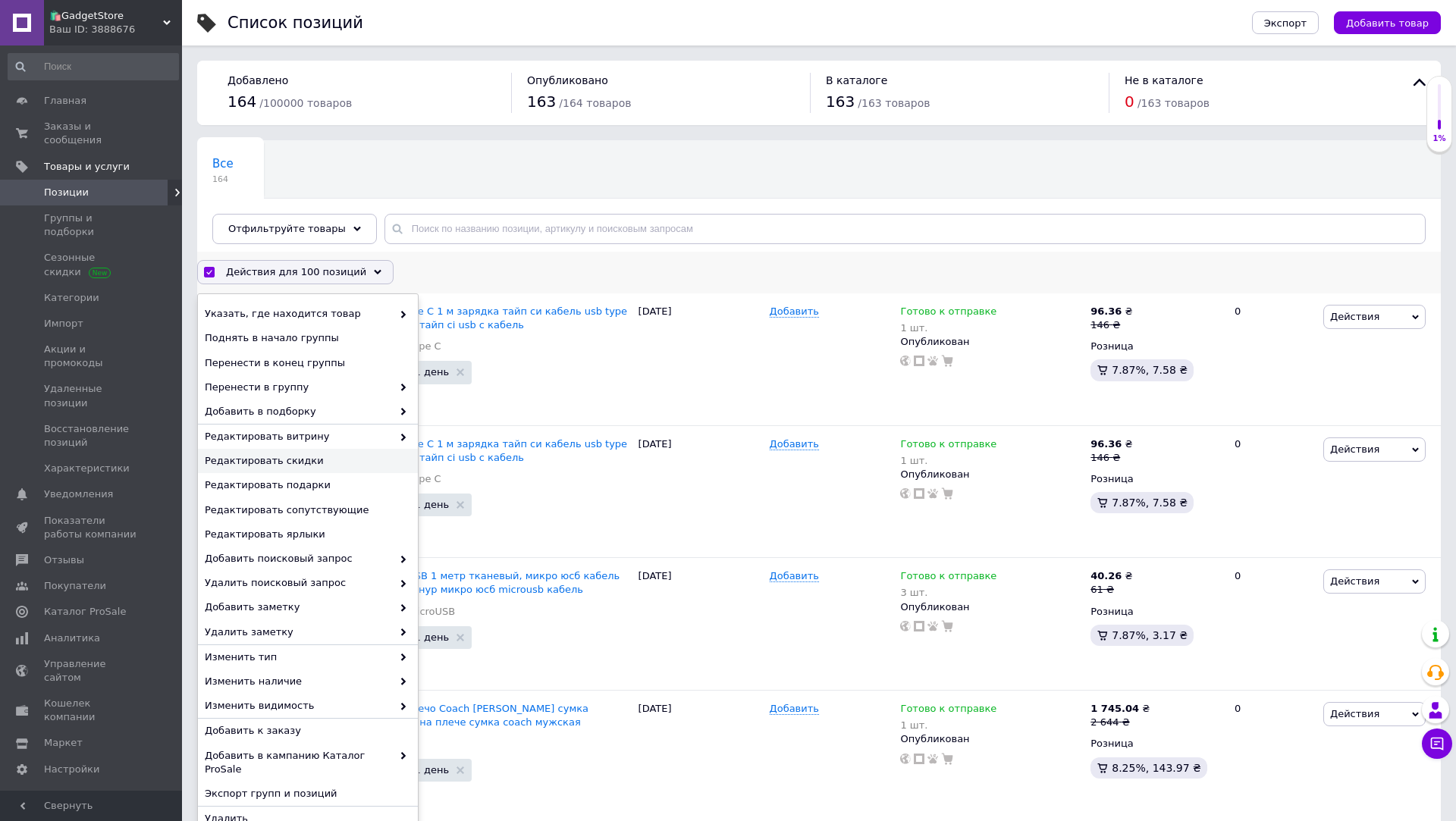
click at [308, 458] on span "Редактировать скидки" at bounding box center [306, 461] width 203 height 14
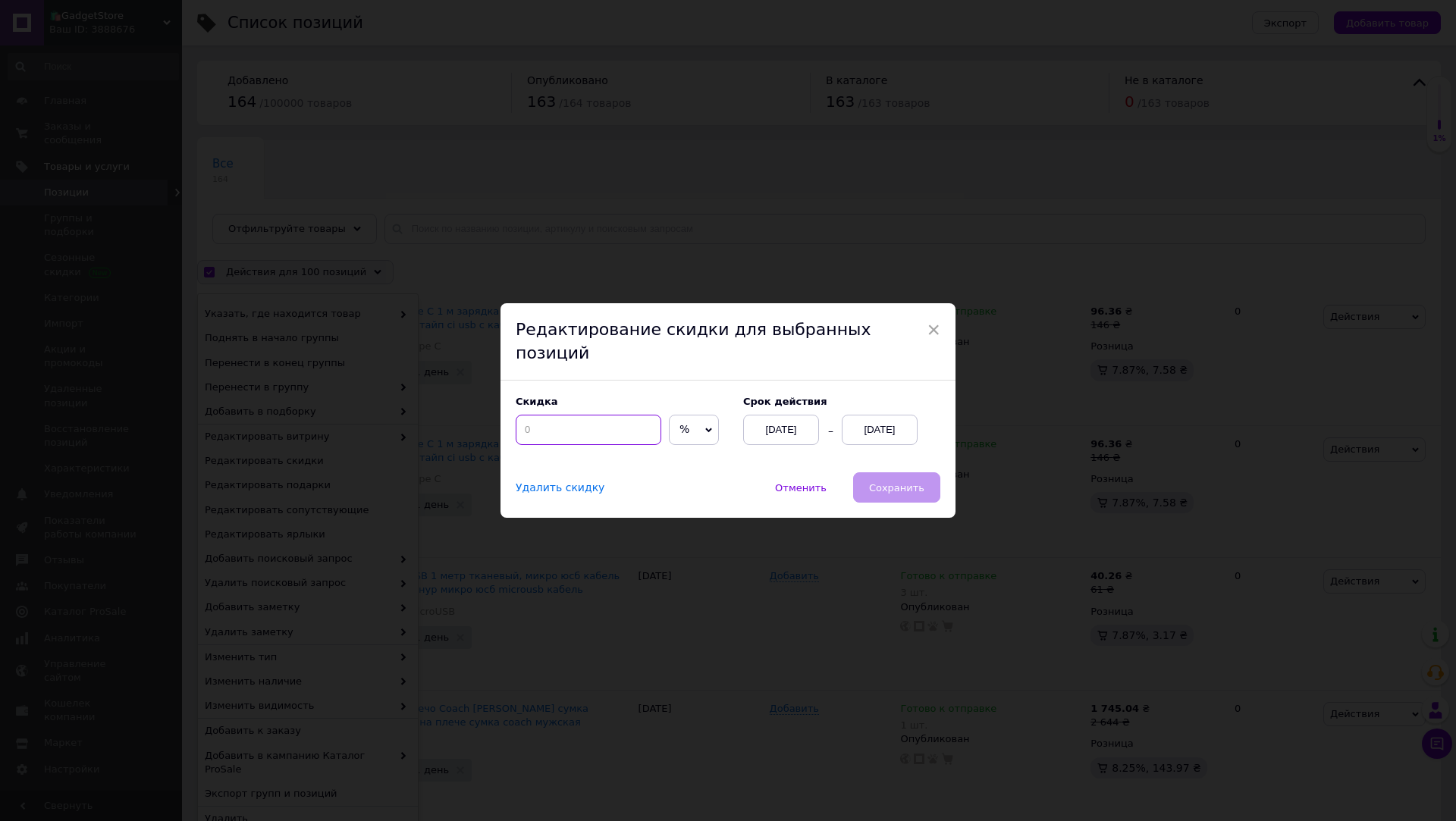
click at [581, 420] on input at bounding box center [589, 430] width 146 height 30
type input "34"
click at [881, 426] on div "12.10.2025" at bounding box center [880, 430] width 76 height 30
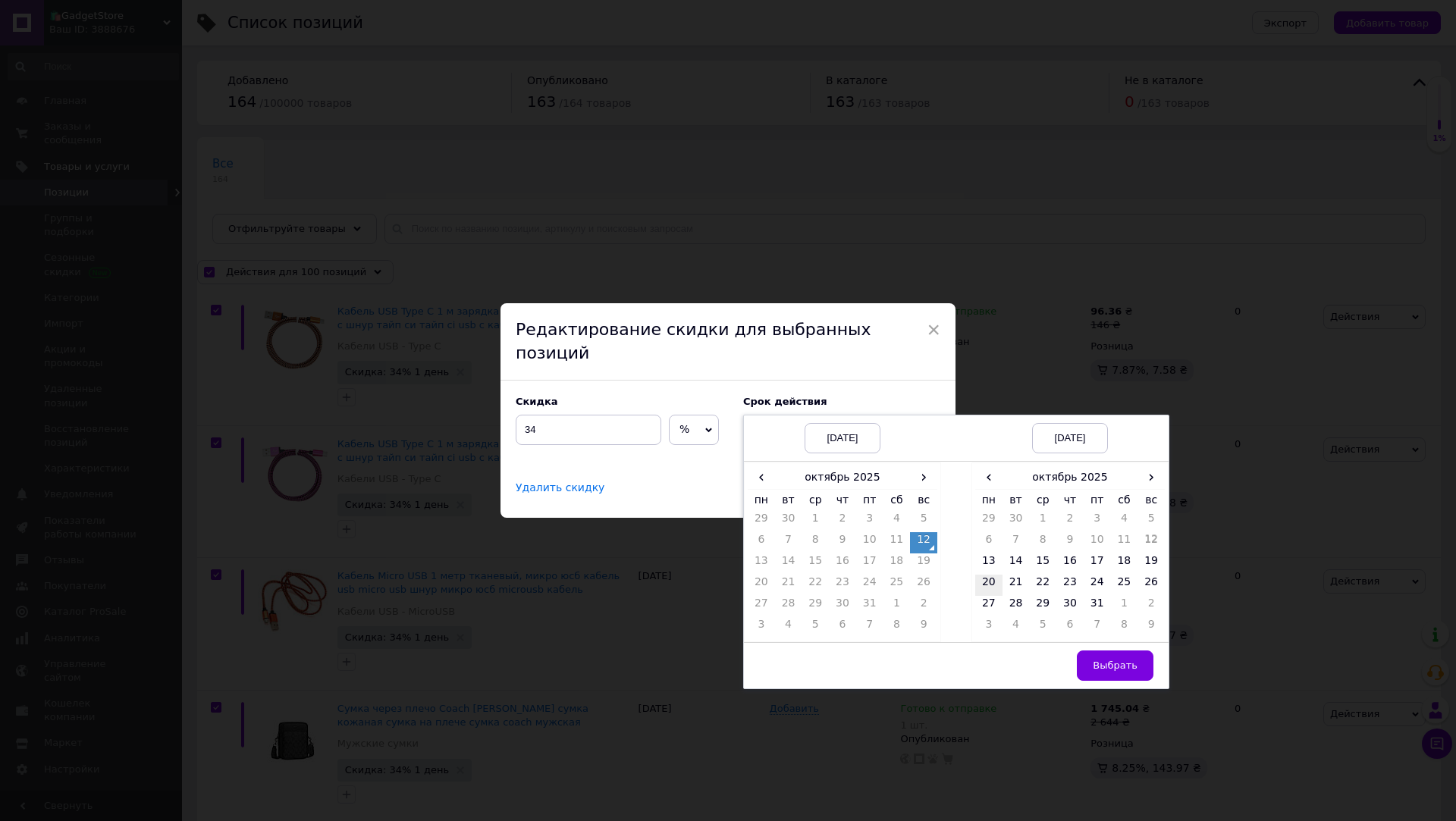
click at [986, 574] on td "20" at bounding box center [989, 585] width 27 height 22
click at [1132, 660] on button "Выбрать" at bounding box center [1115, 666] width 77 height 30
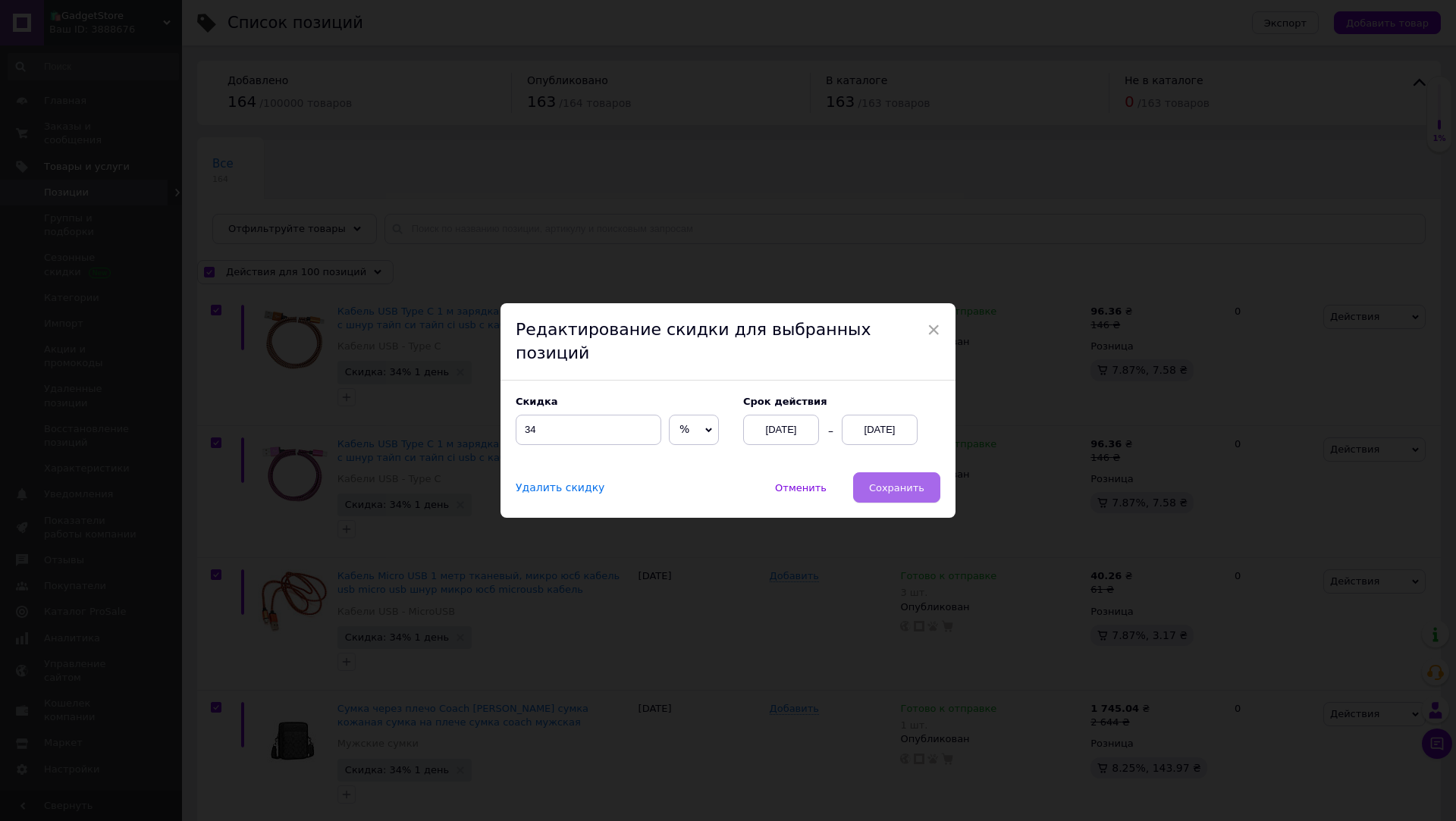
click at [881, 482] on span "Сохранить" at bounding box center [897, 488] width 55 height 11
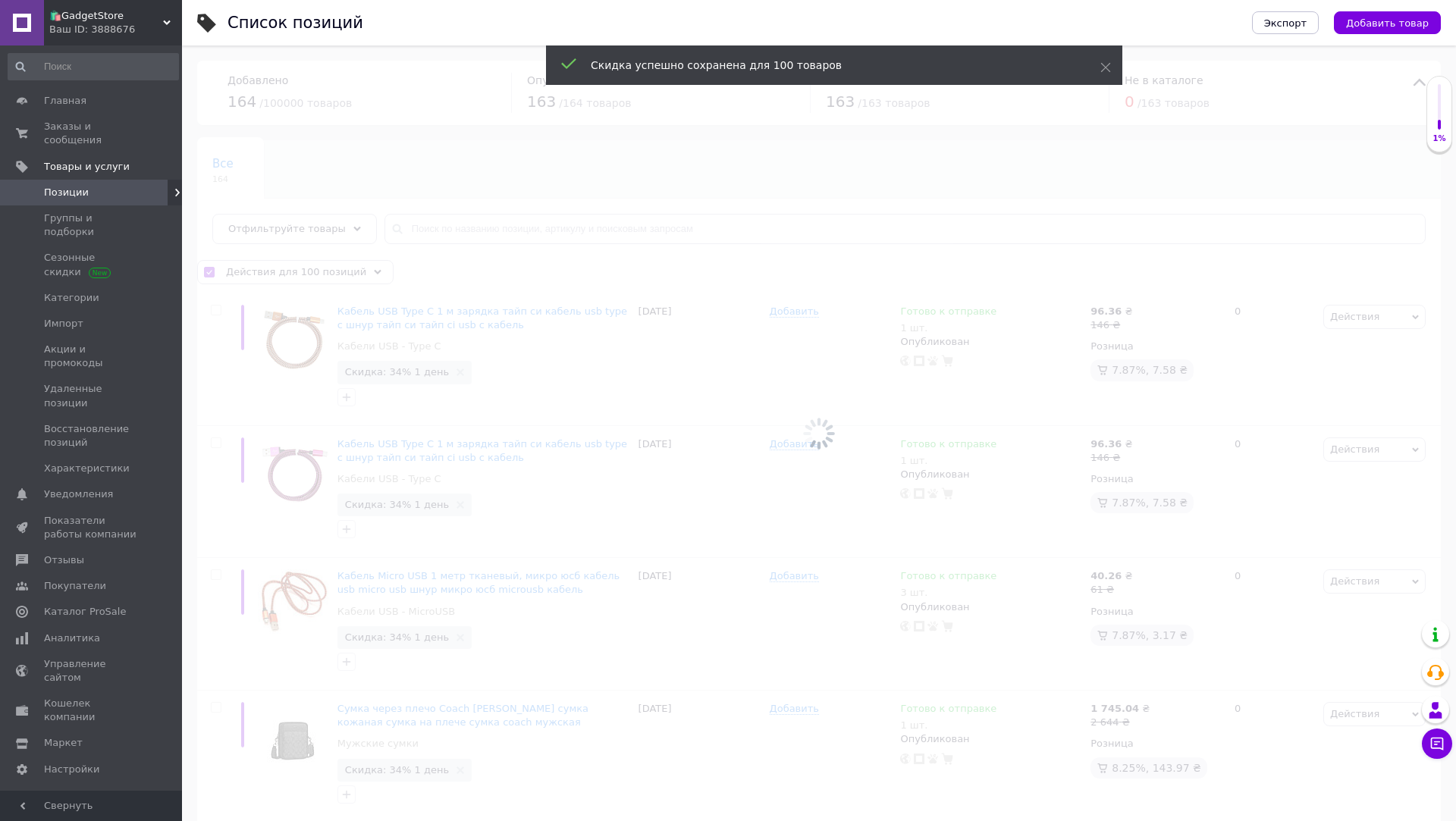
checkbox input "false"
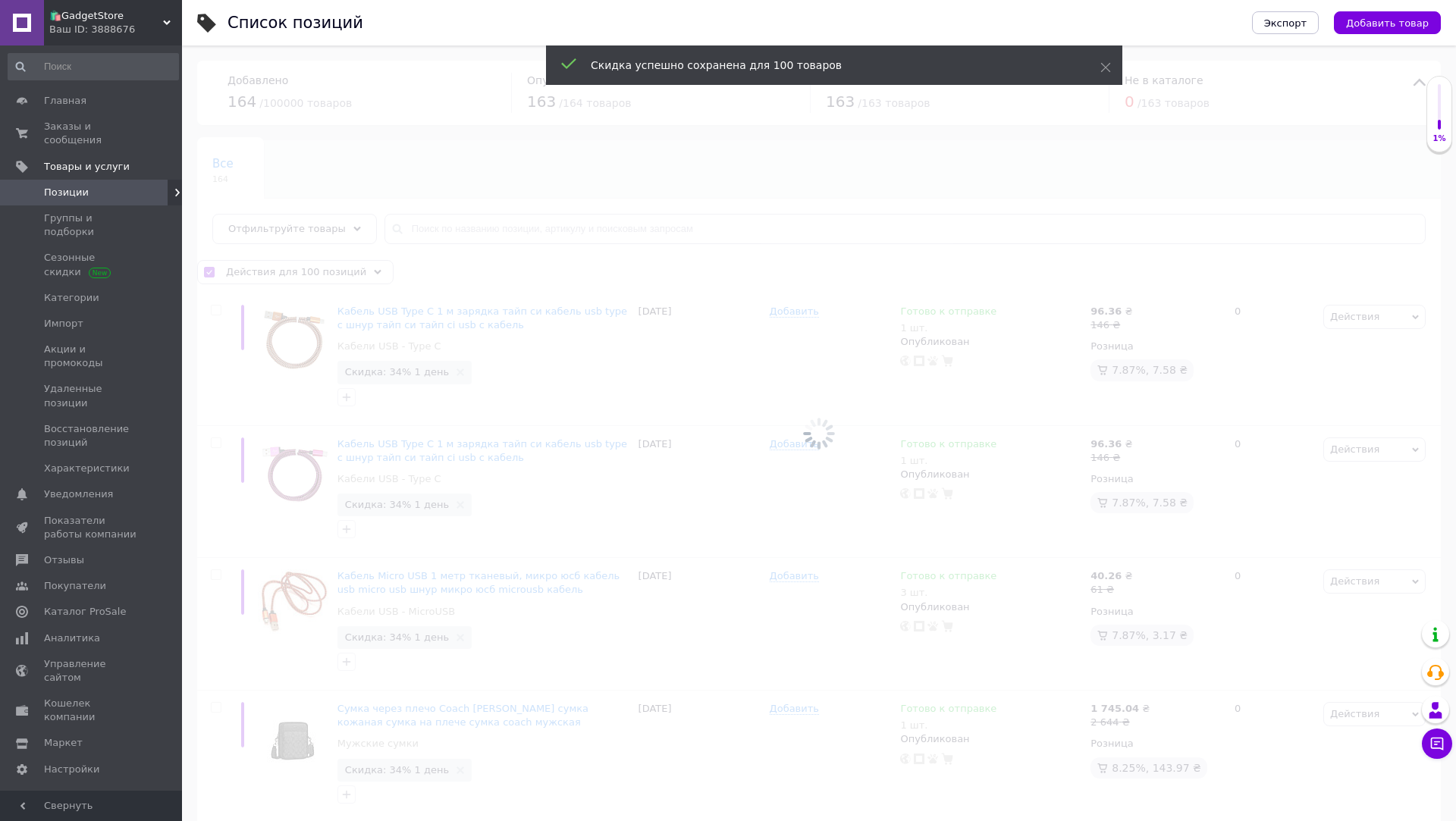
checkbox input "false"
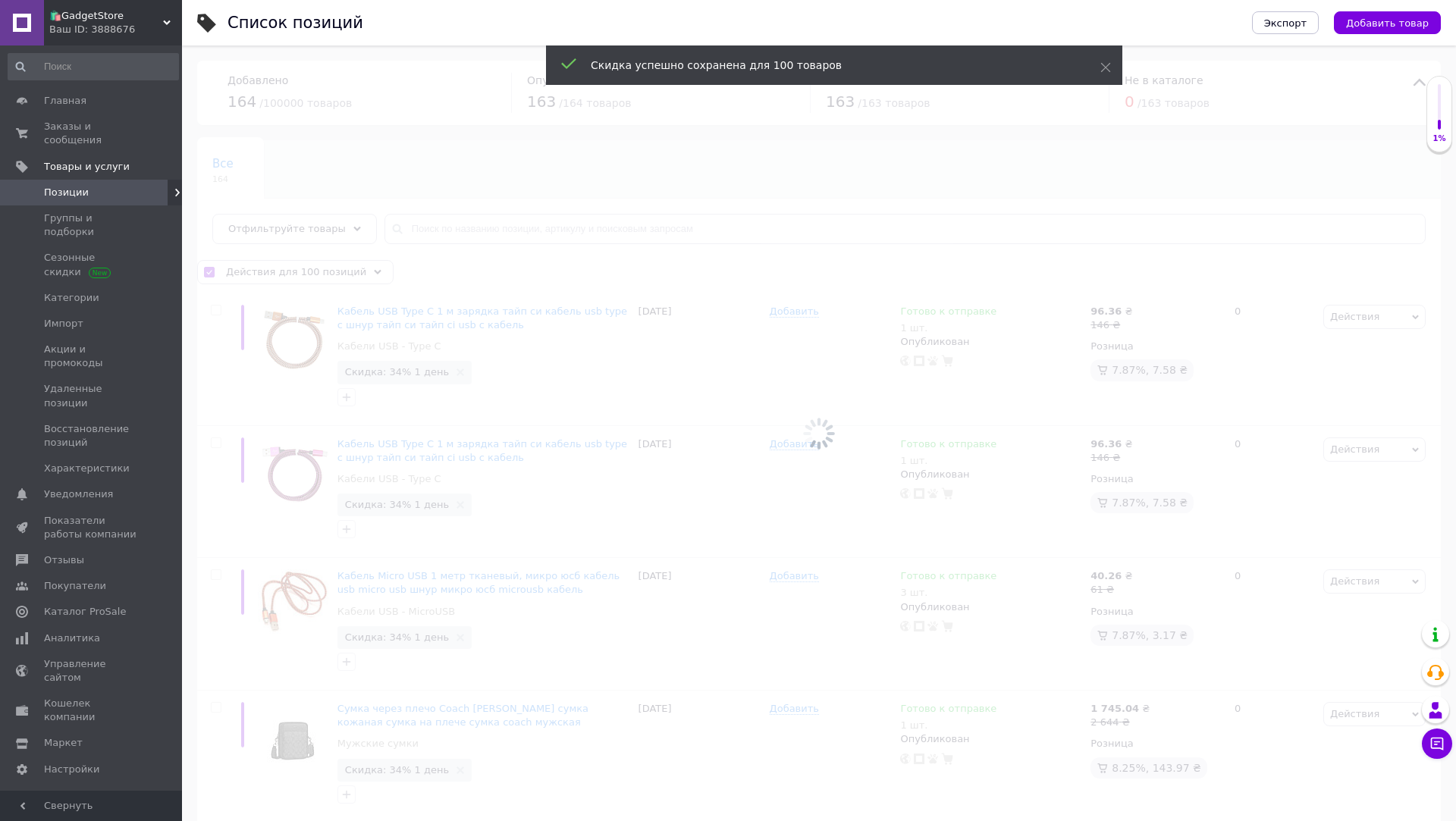
checkbox input "false"
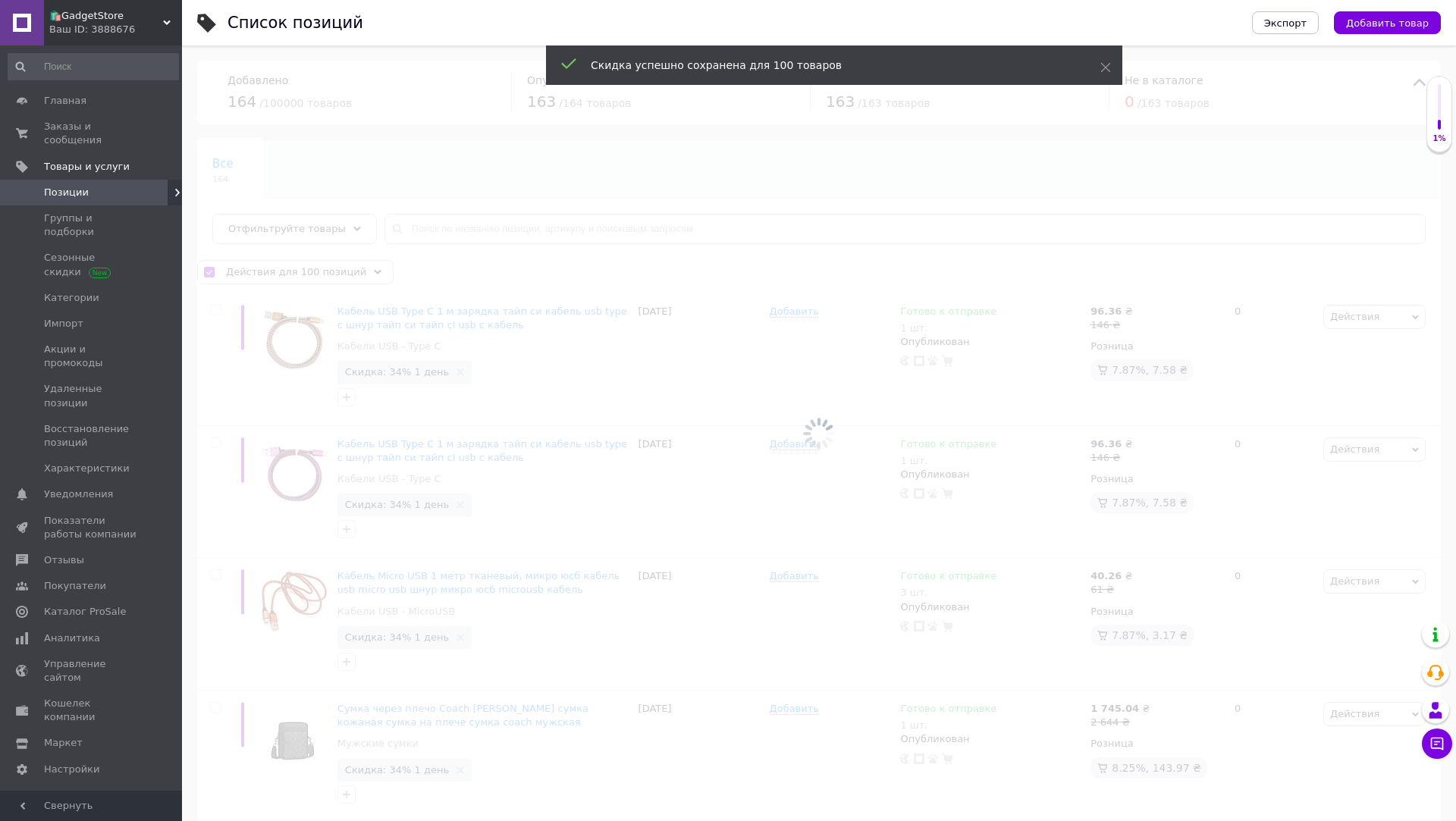
checkbox input "false"
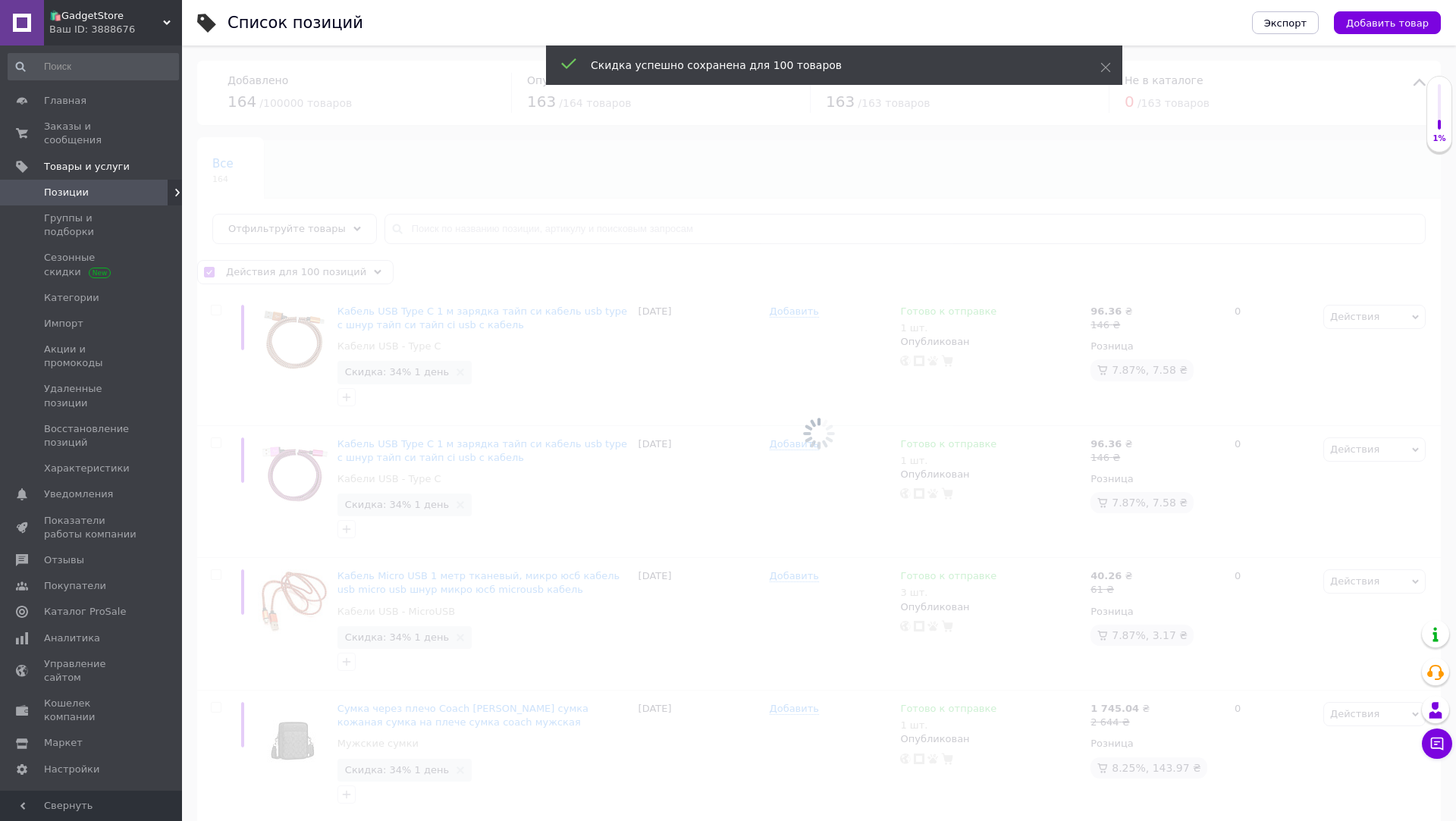
checkbox input "false"
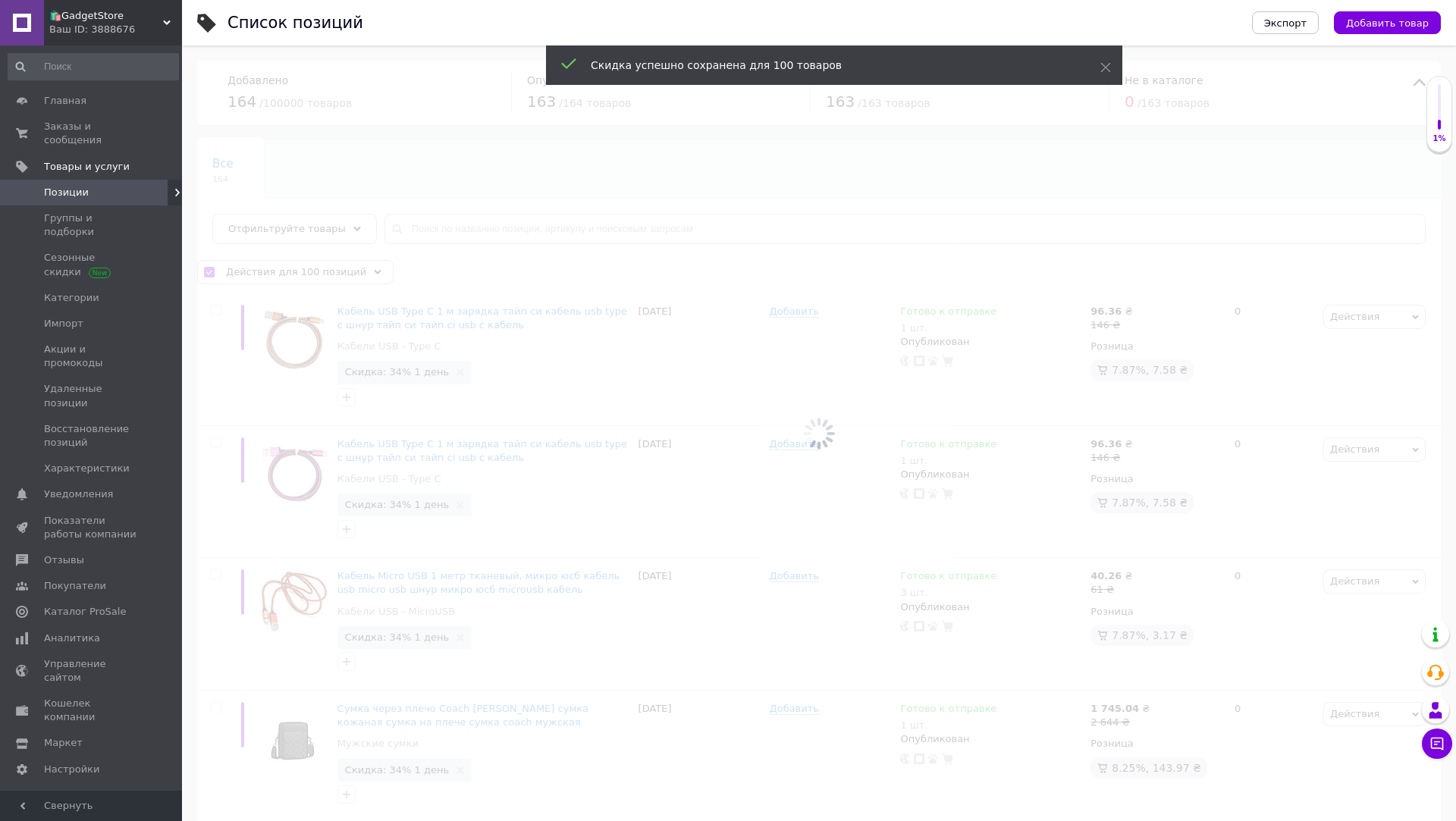
checkbox input "false"
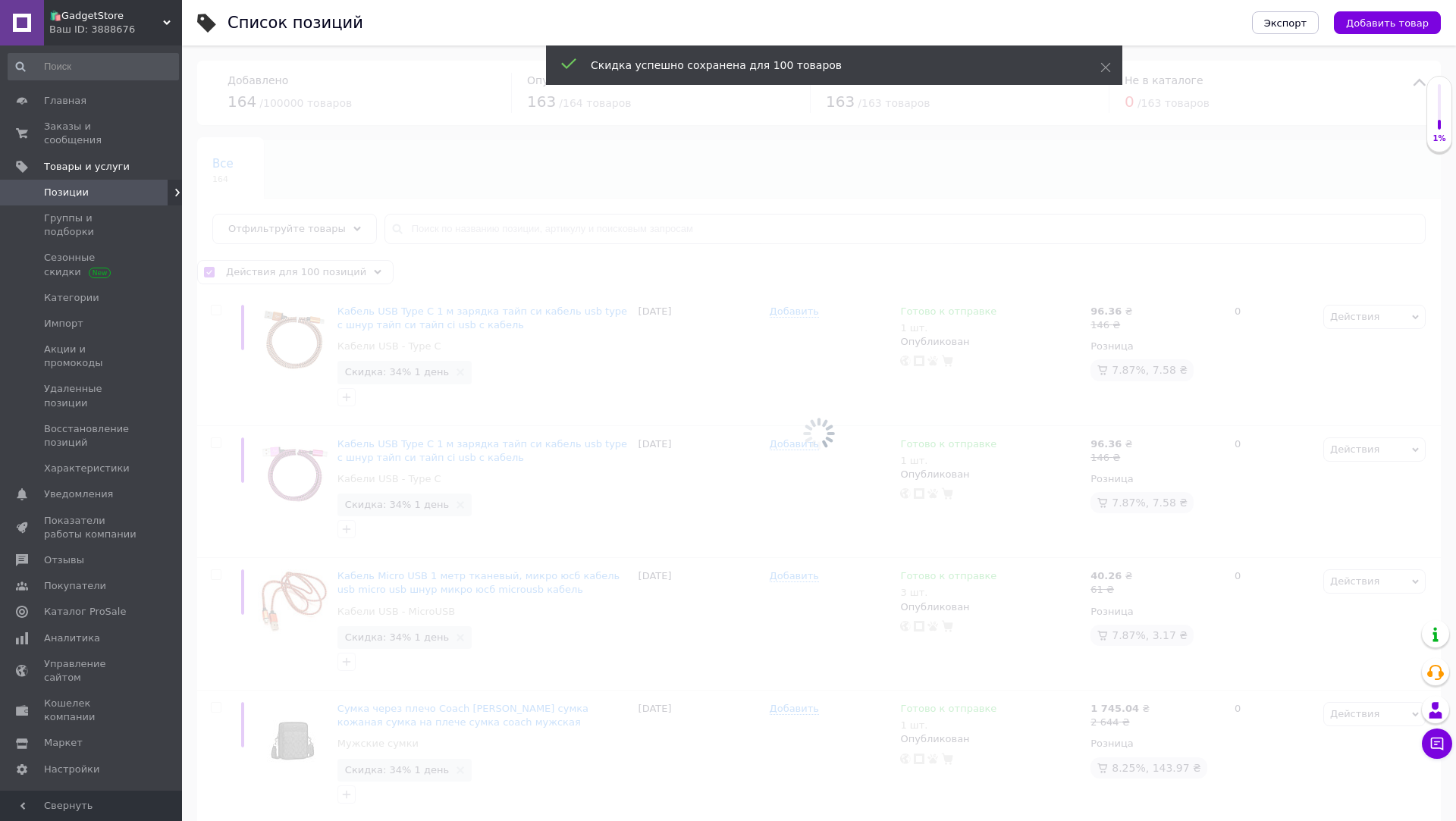
checkbox input "false"
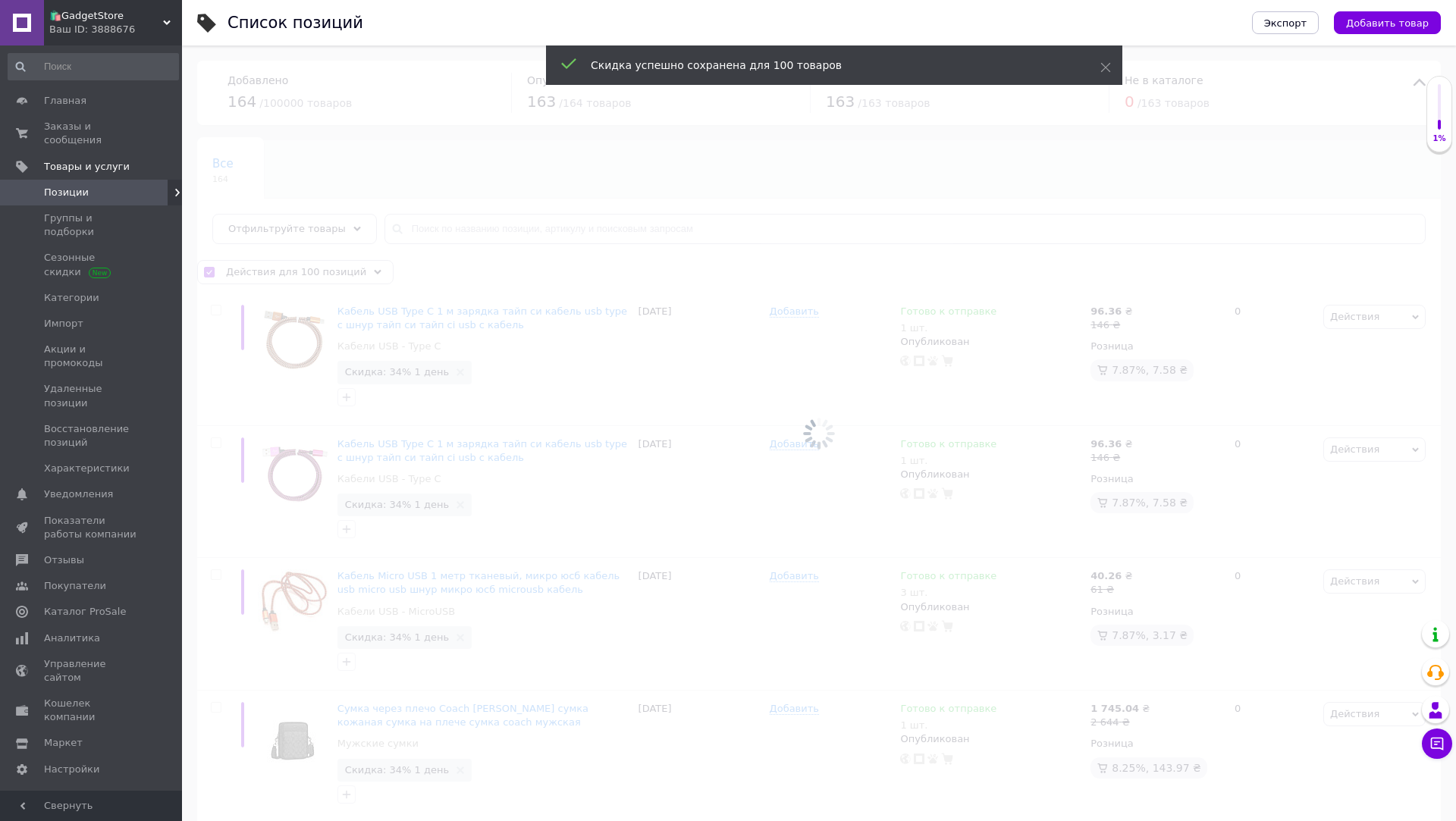
checkbox input "false"
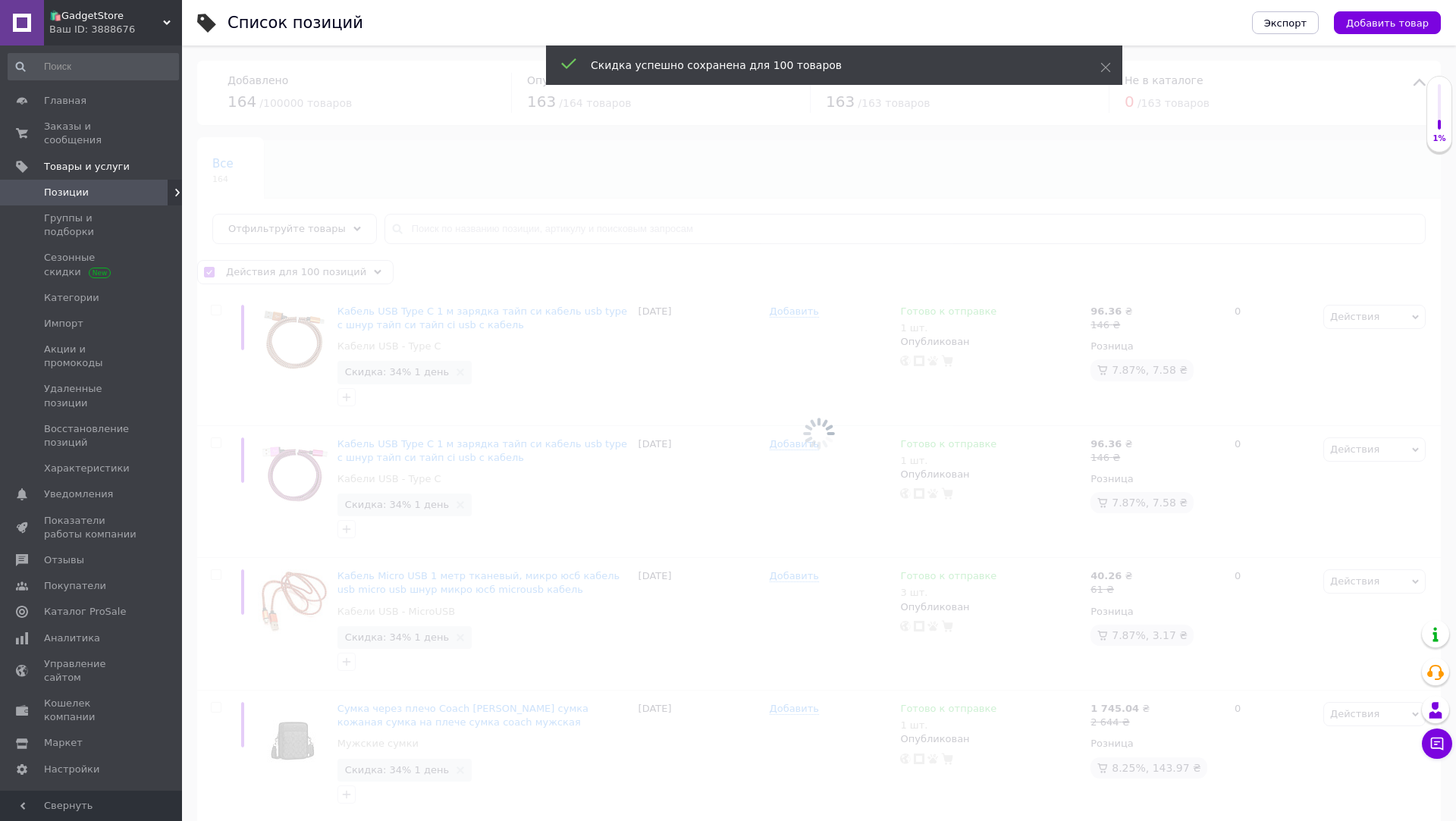
checkbox input "false"
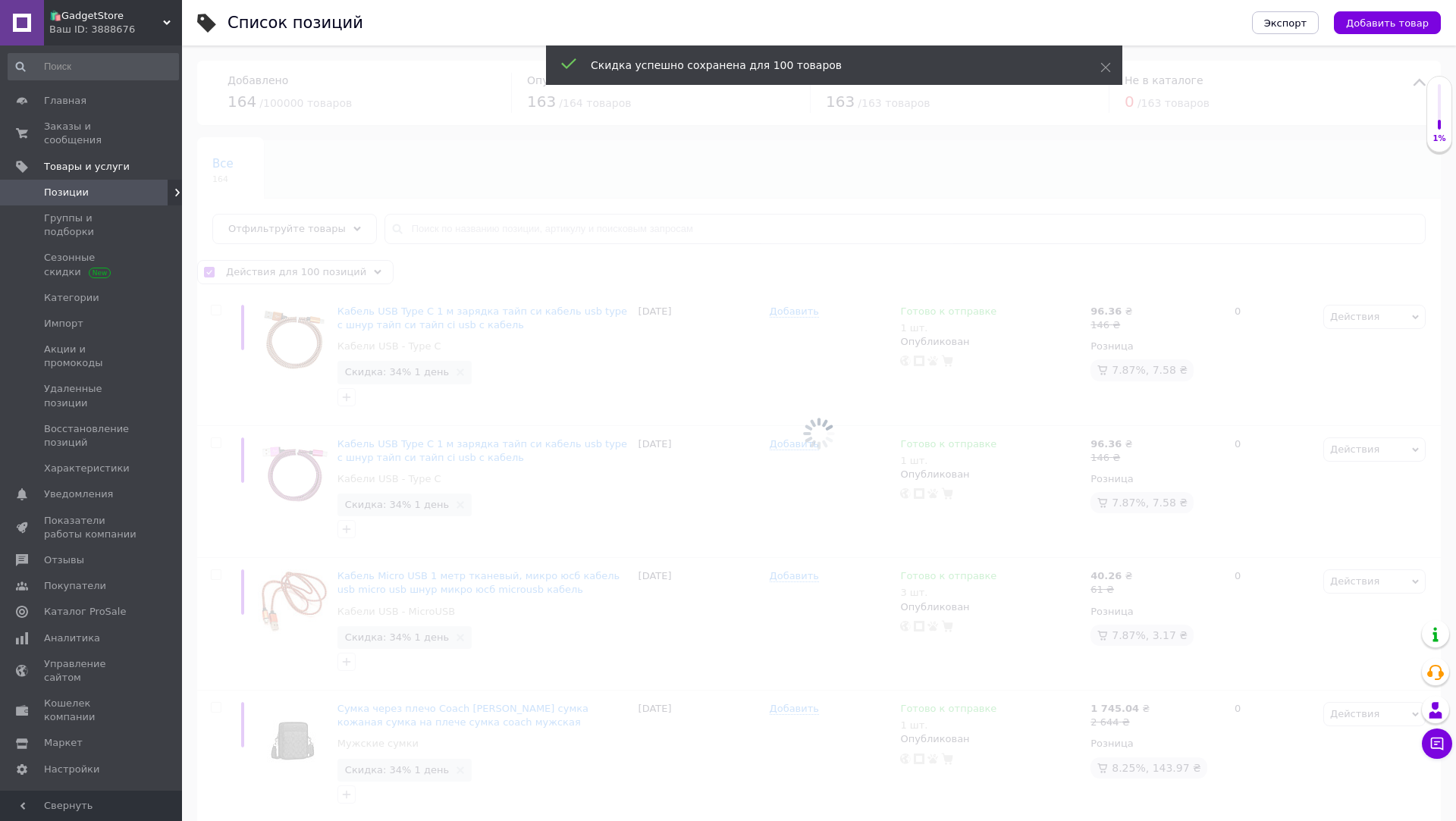
checkbox input "false"
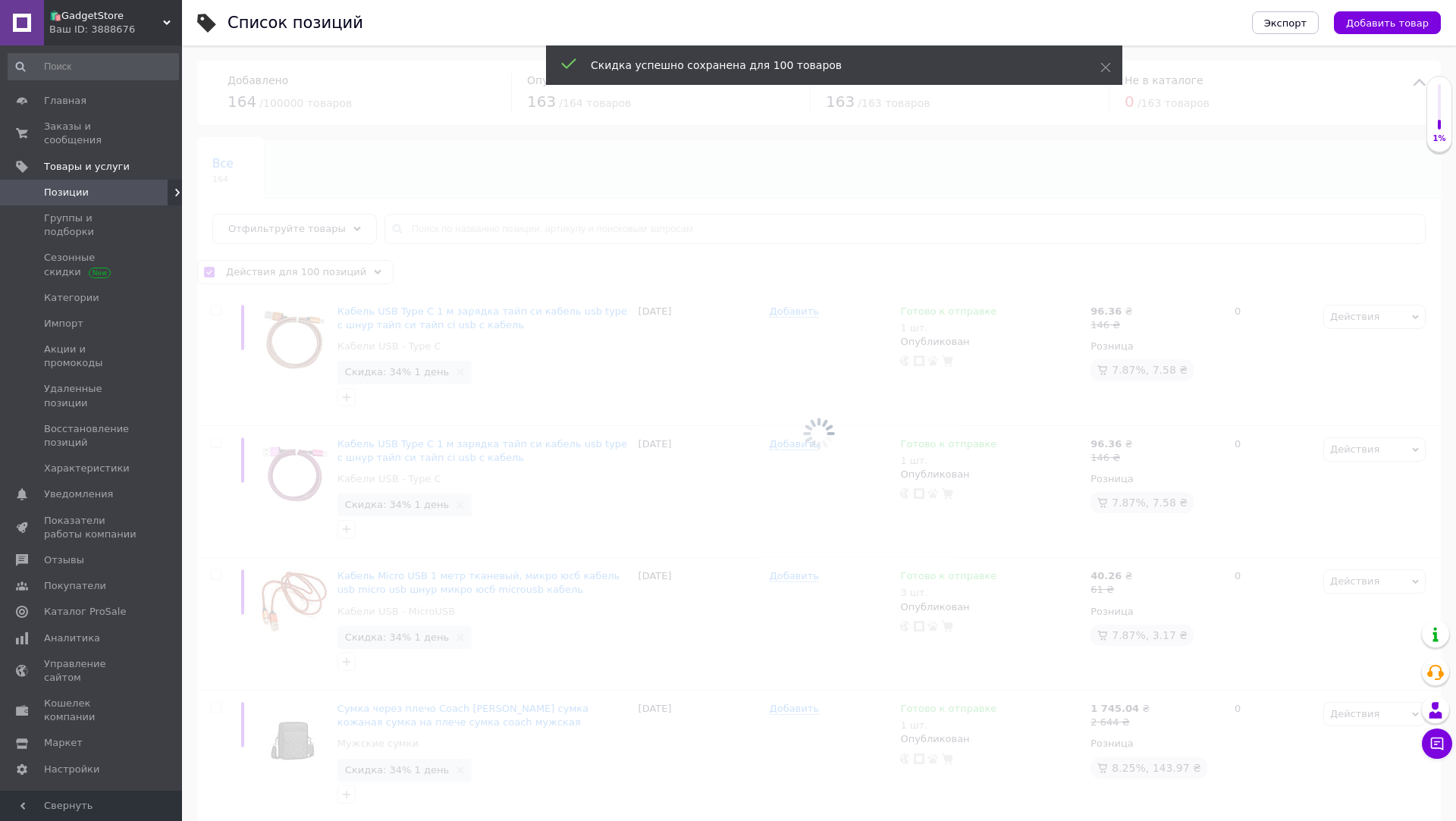
checkbox input "false"
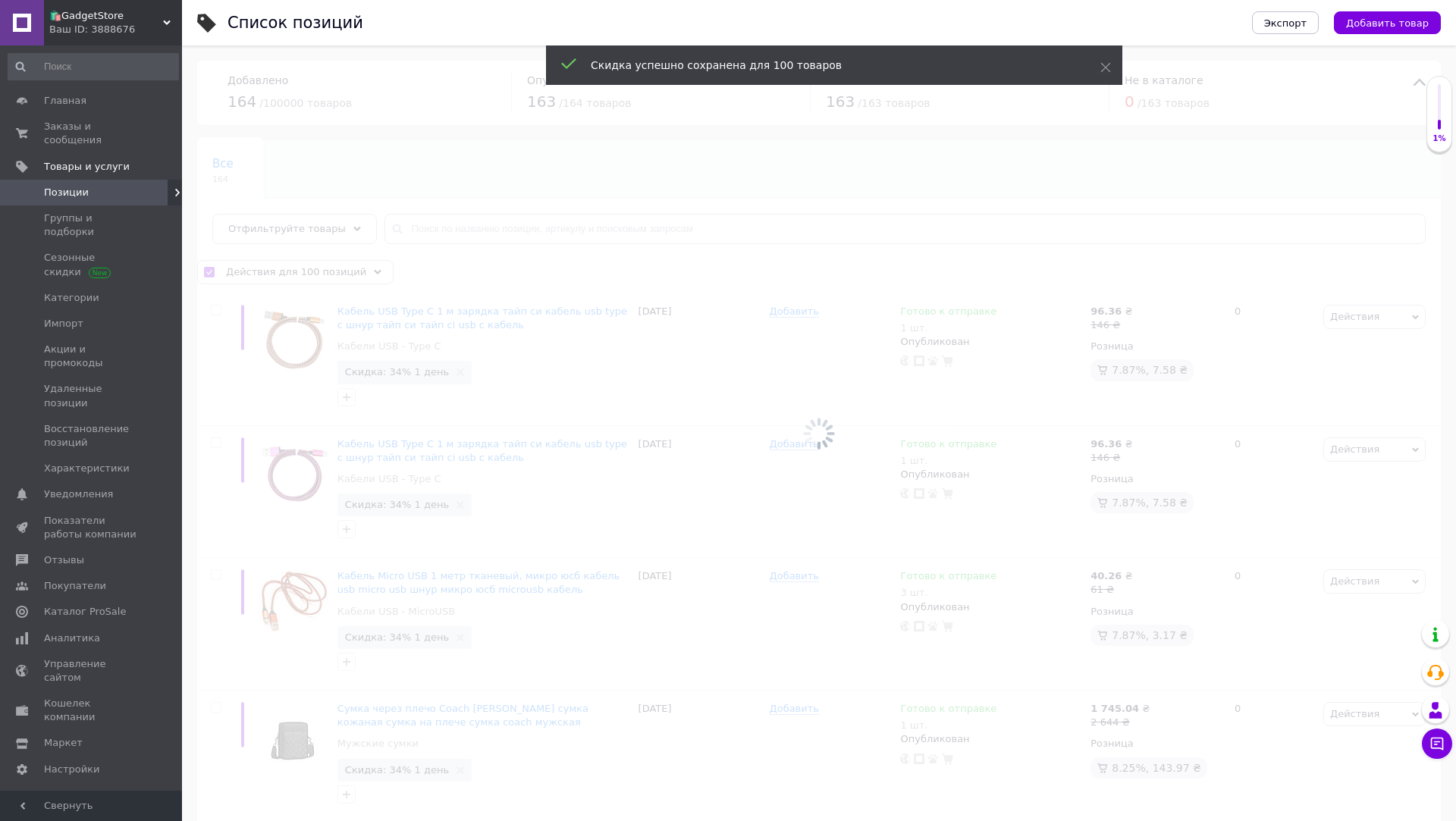
checkbox input "false"
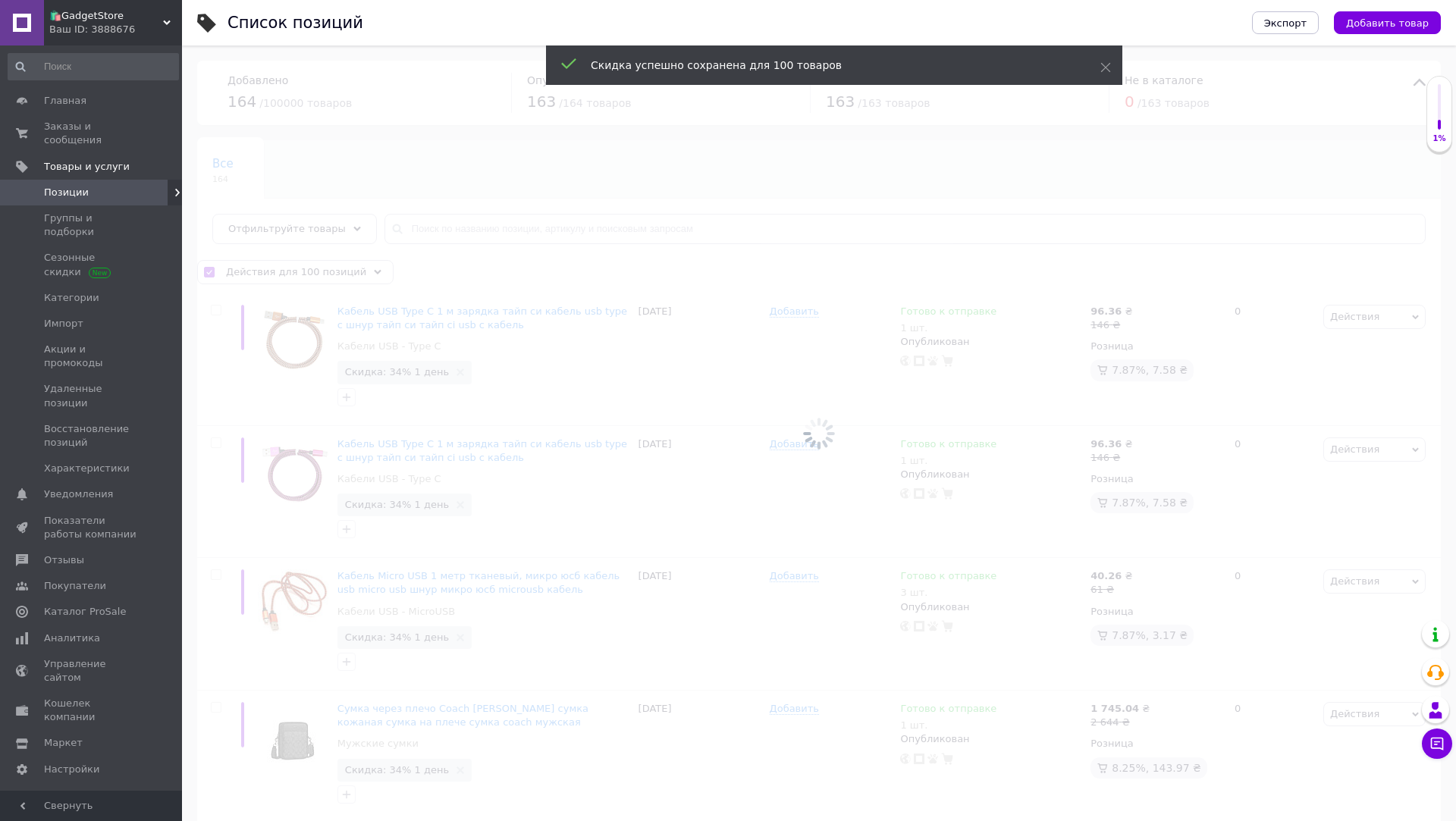
checkbox input "false"
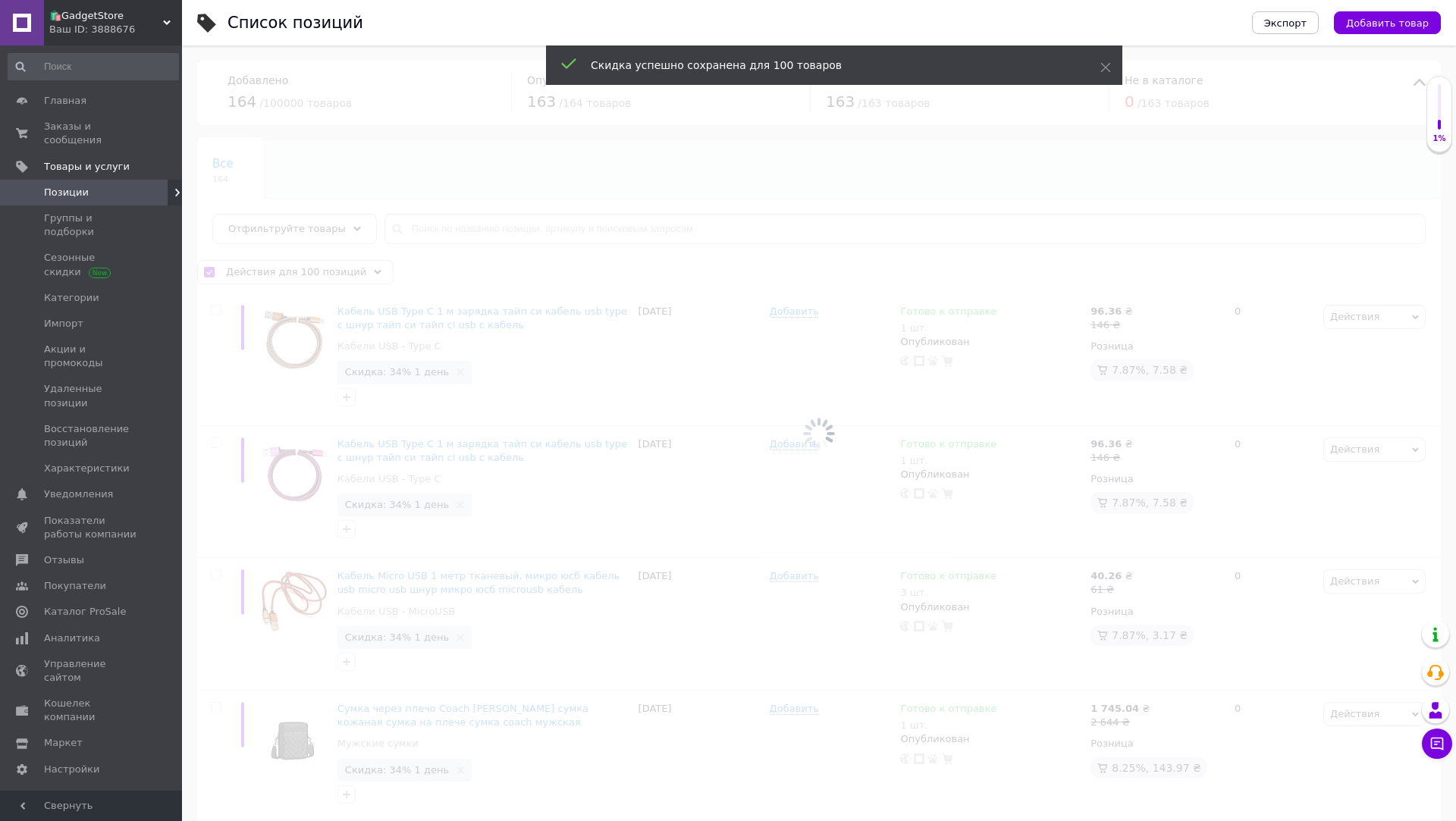
checkbox input "false"
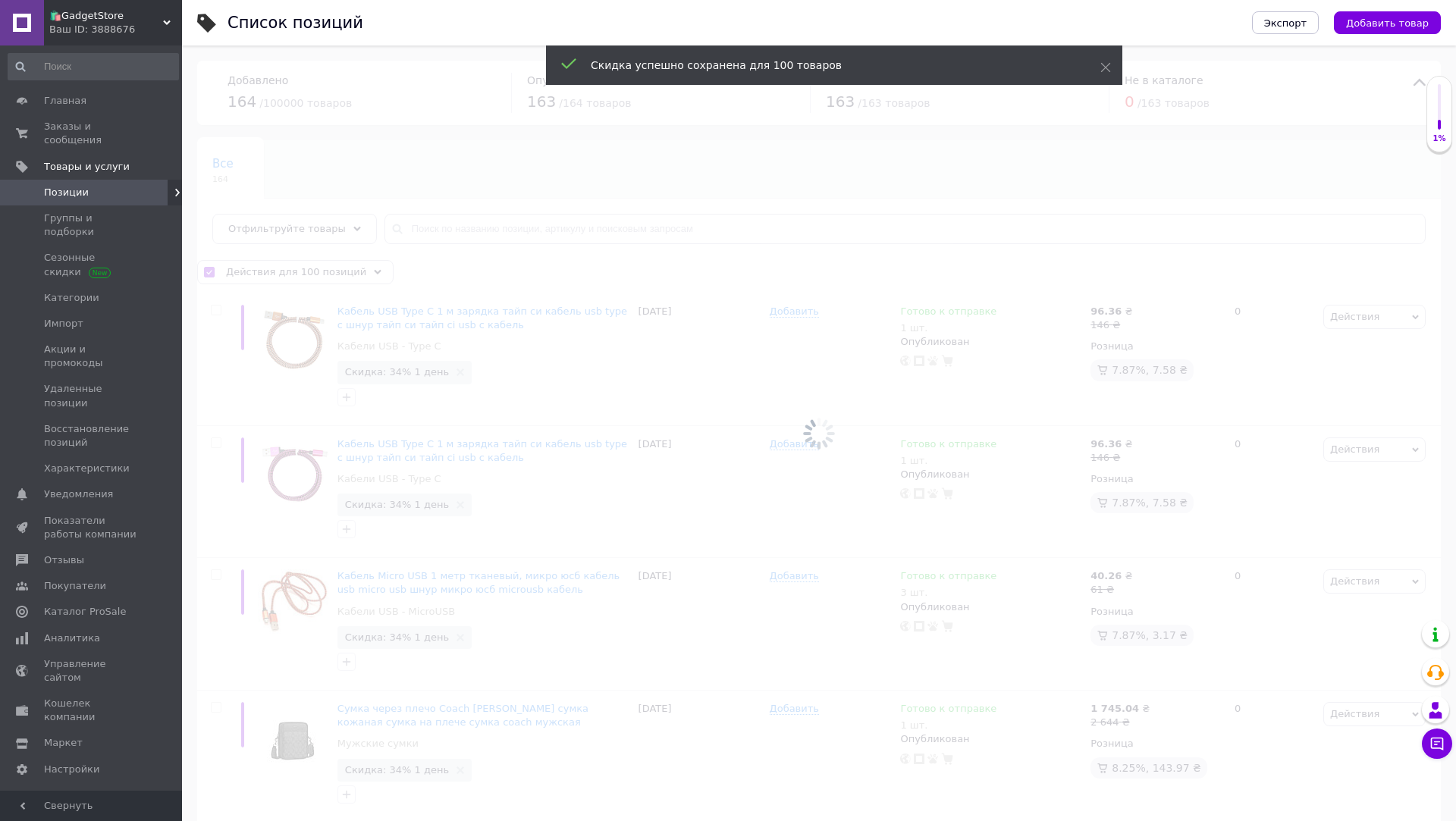
checkbox input "false"
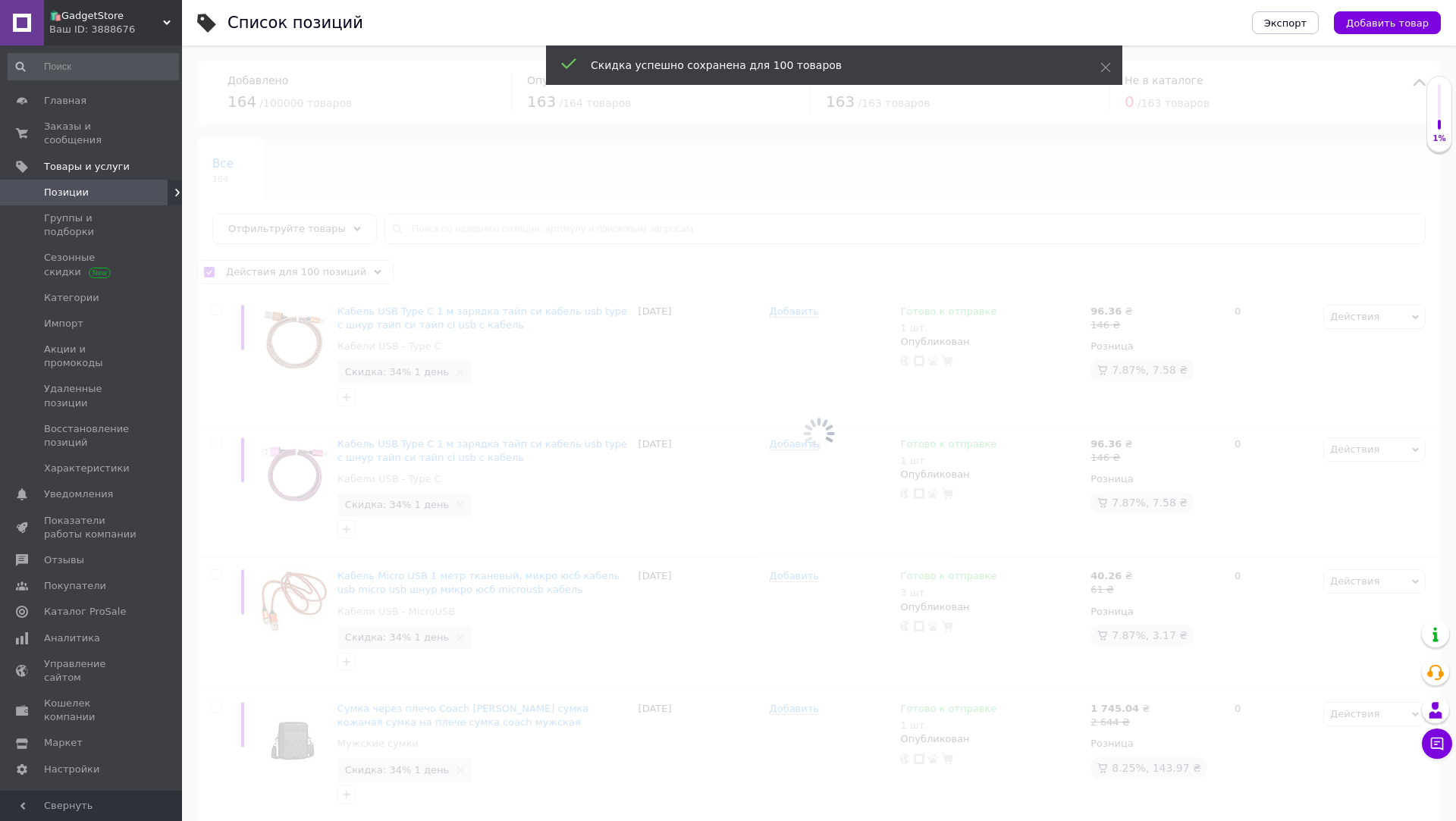
checkbox input "false"
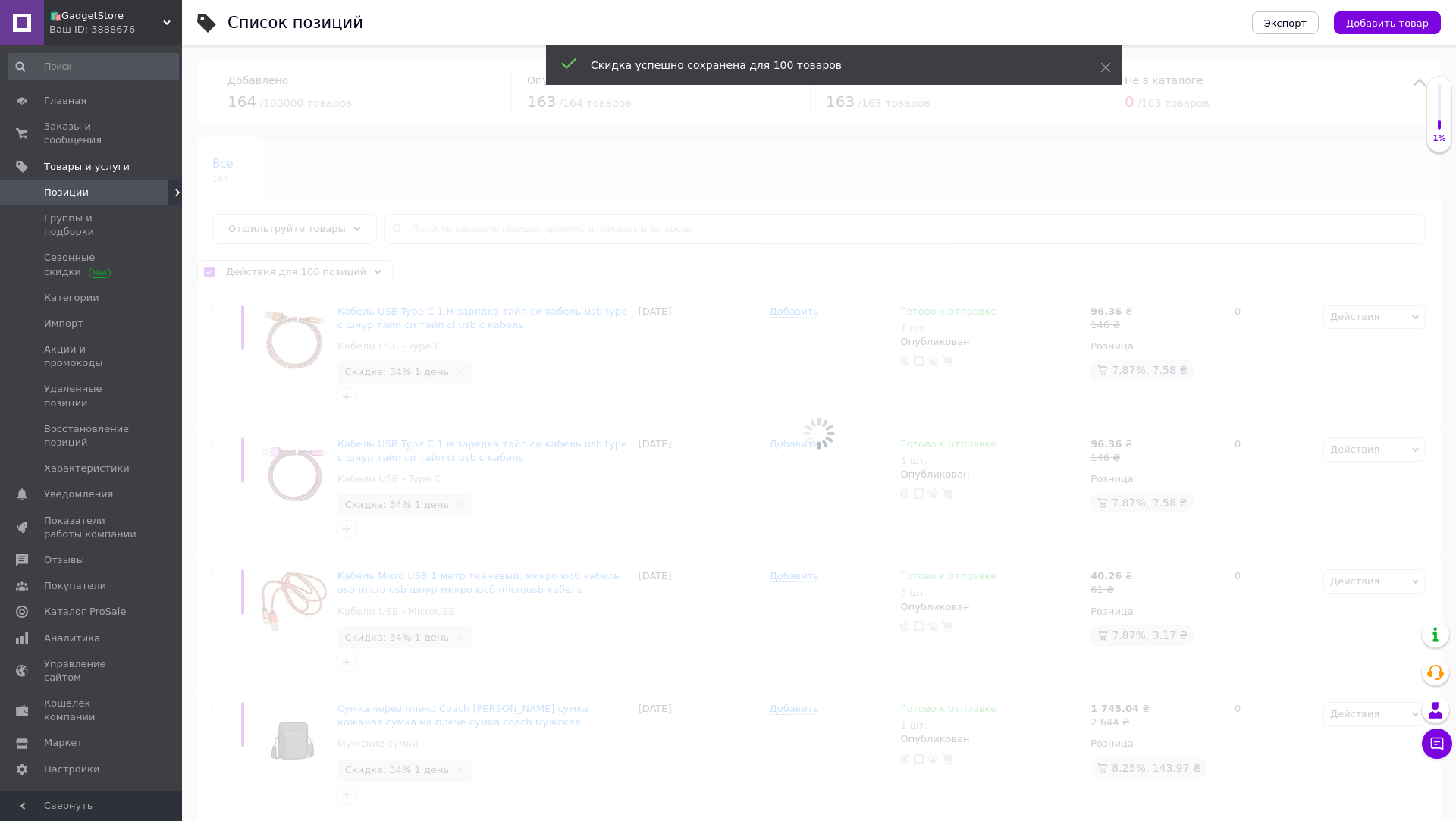
checkbox input "false"
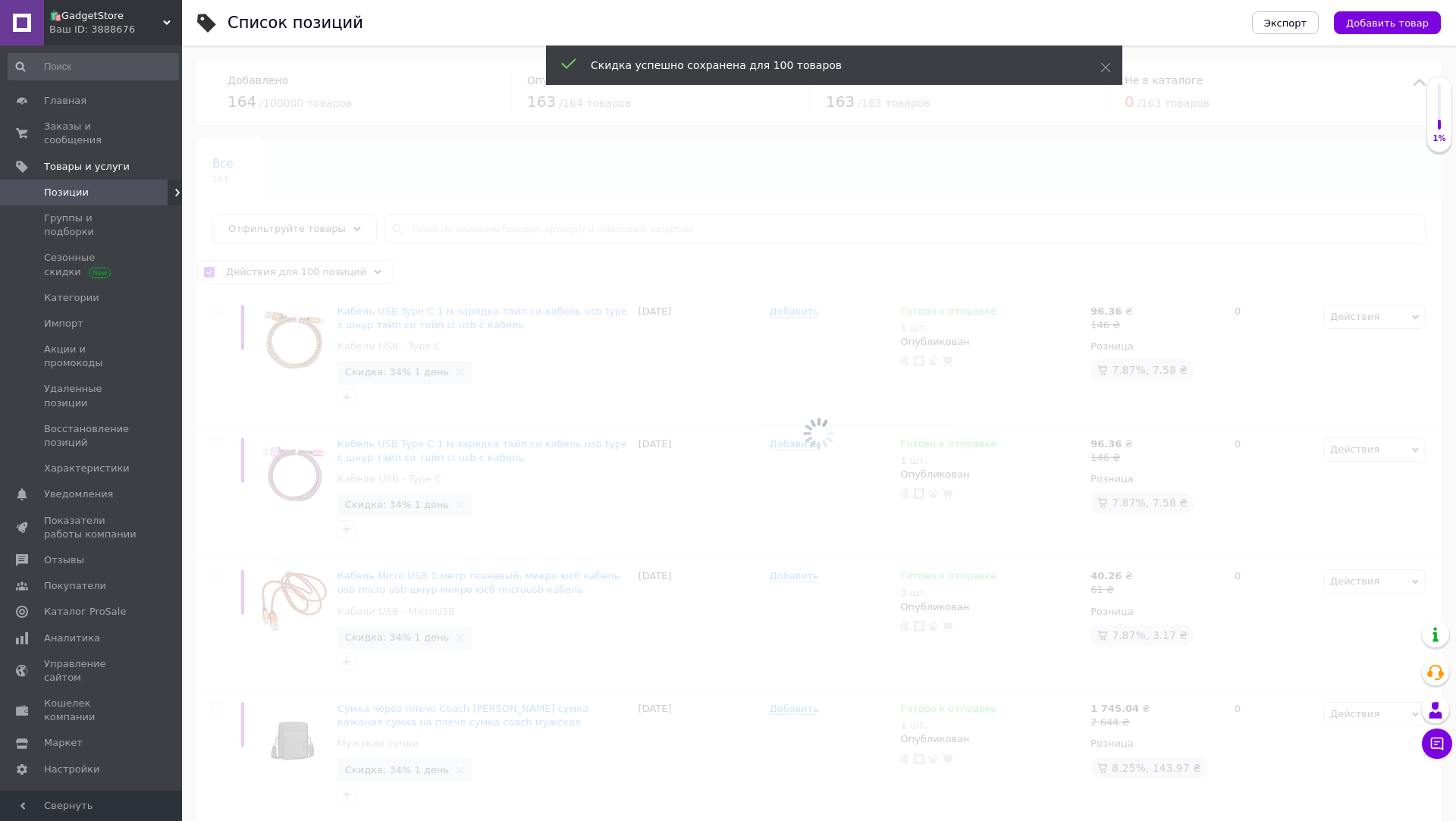
checkbox input "false"
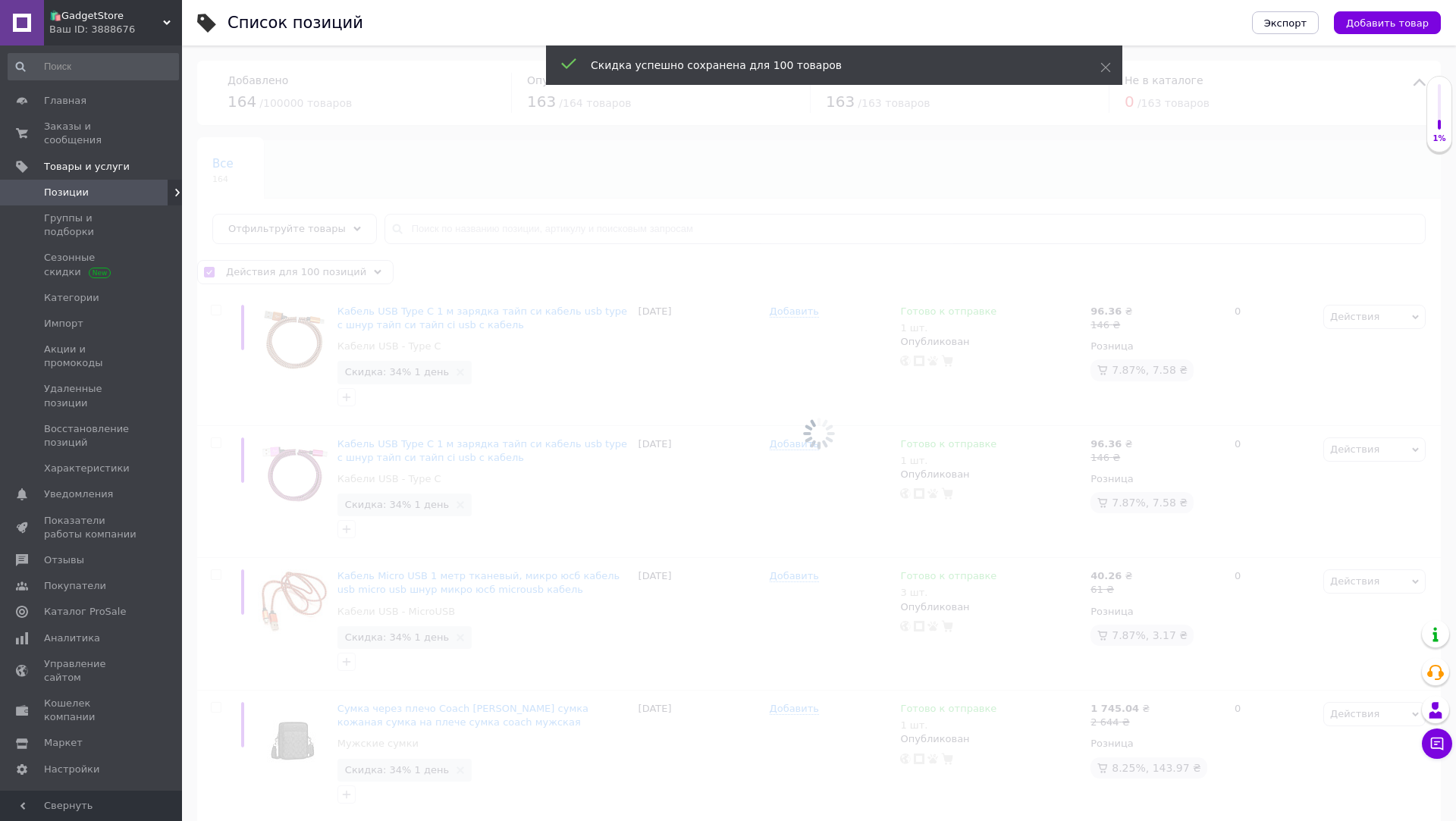
checkbox input "false"
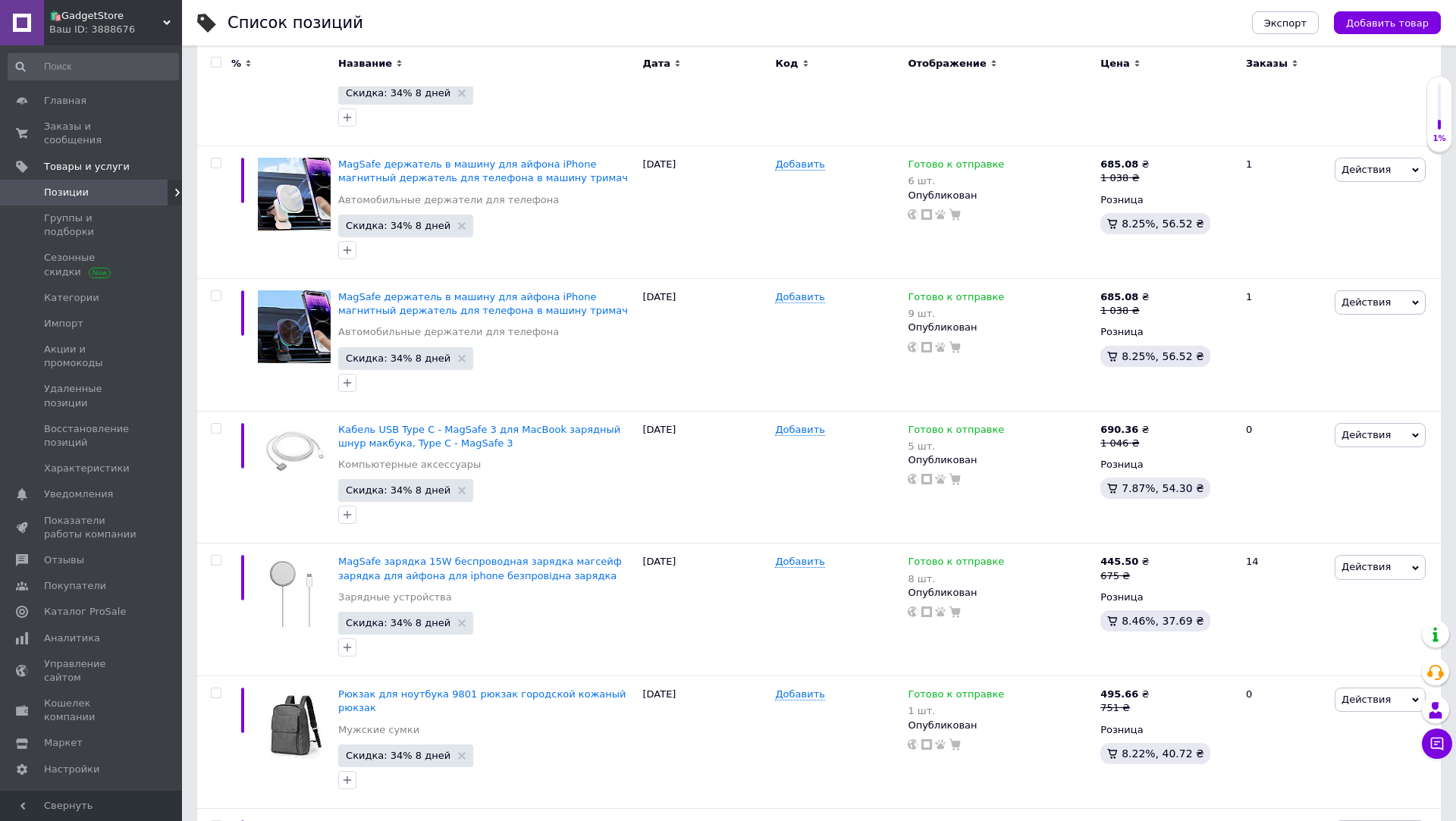
scroll to position [12944, 0]
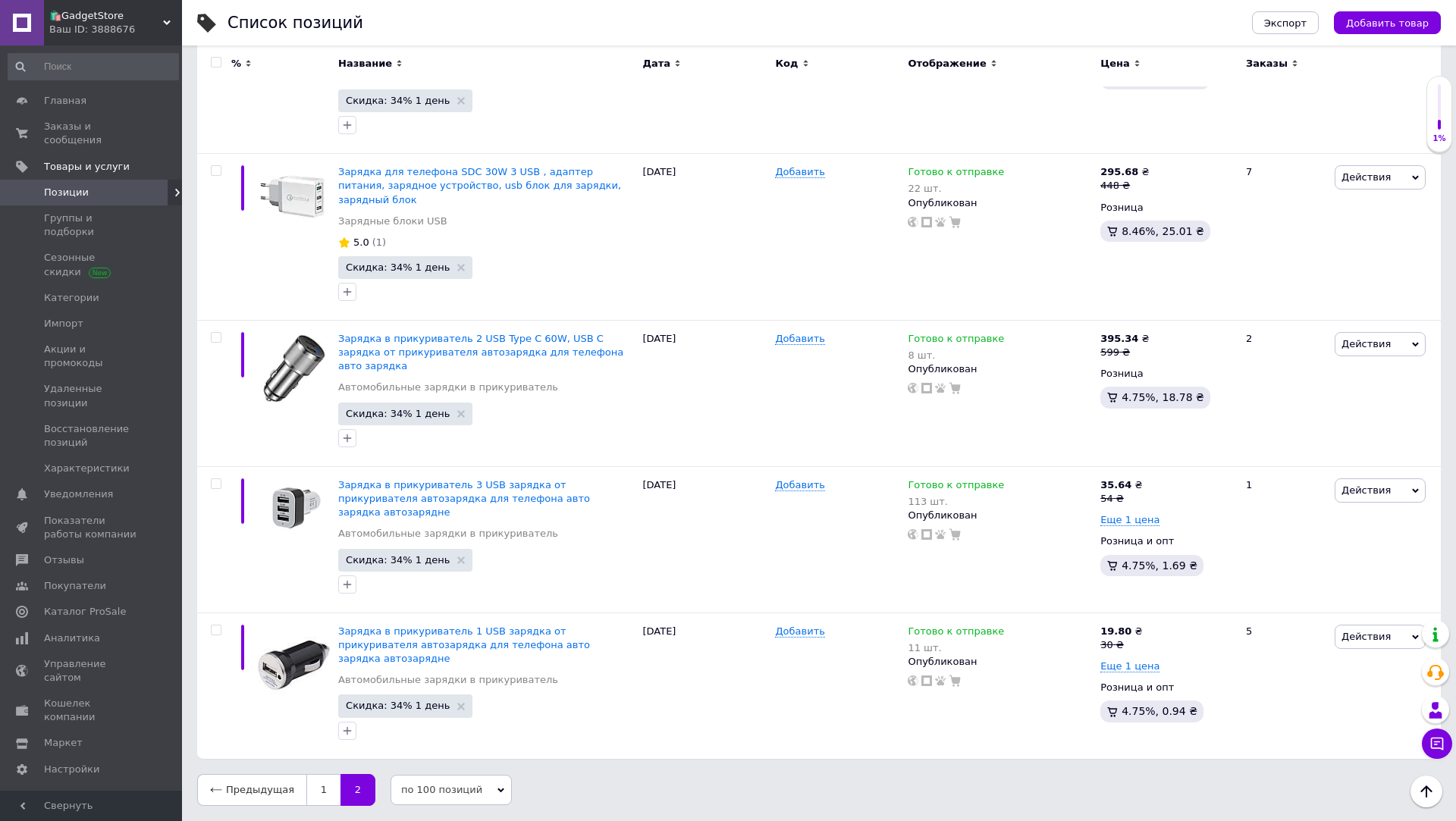
scroll to position [8473, 0]
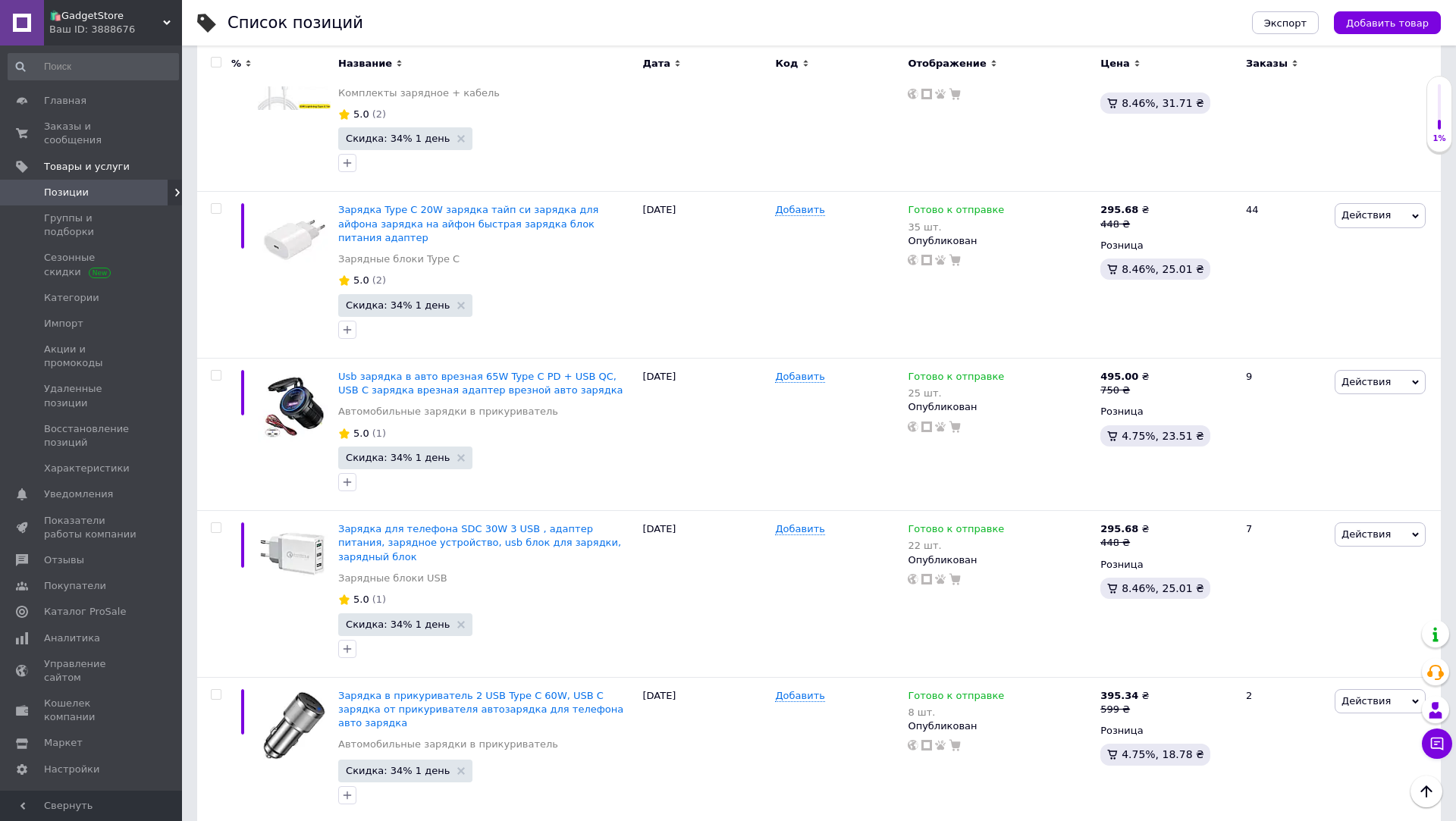
click at [217, 63] on input "checkbox" at bounding box center [216, 62] width 10 height 10
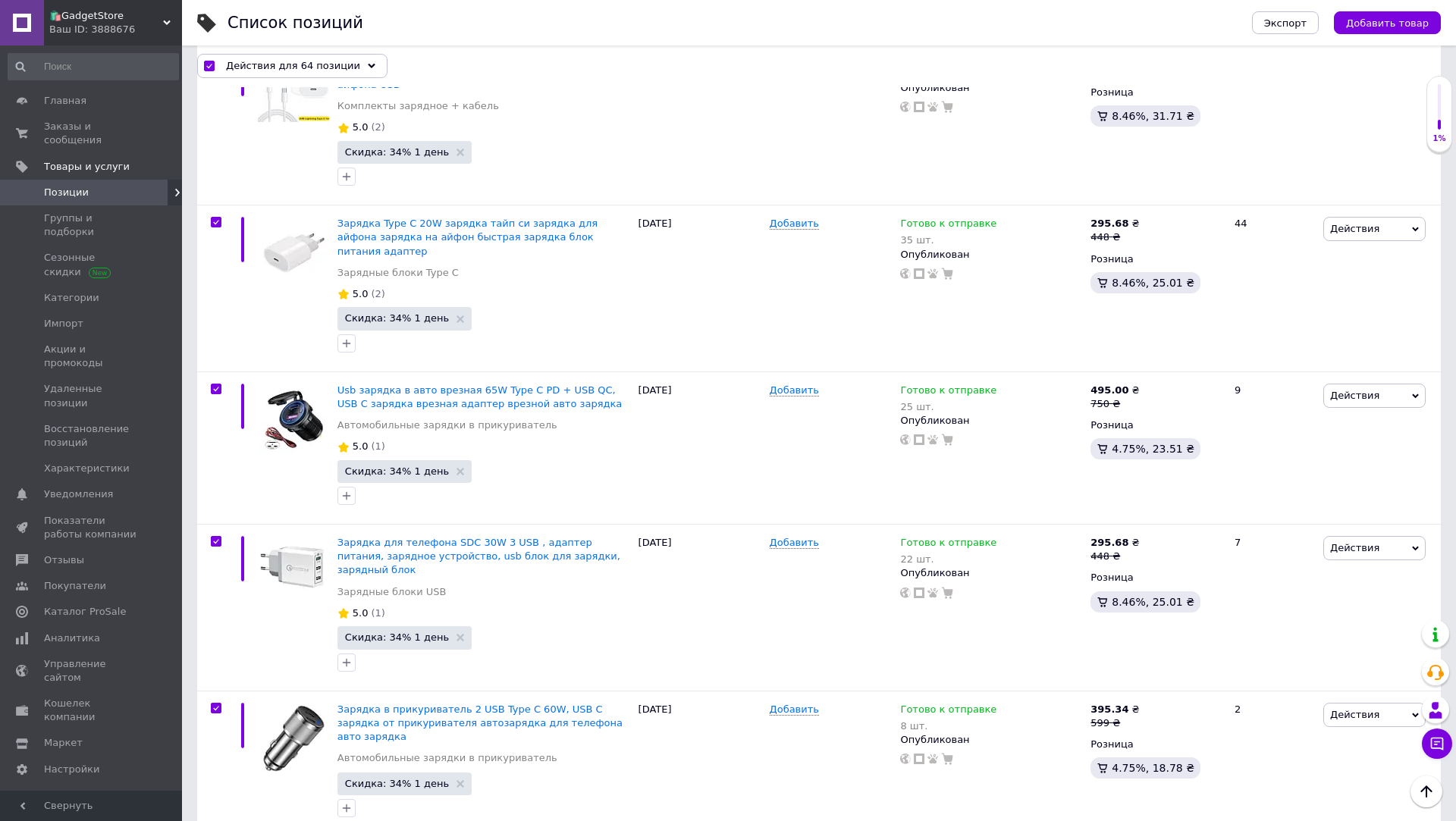
scroll to position [8527, 0]
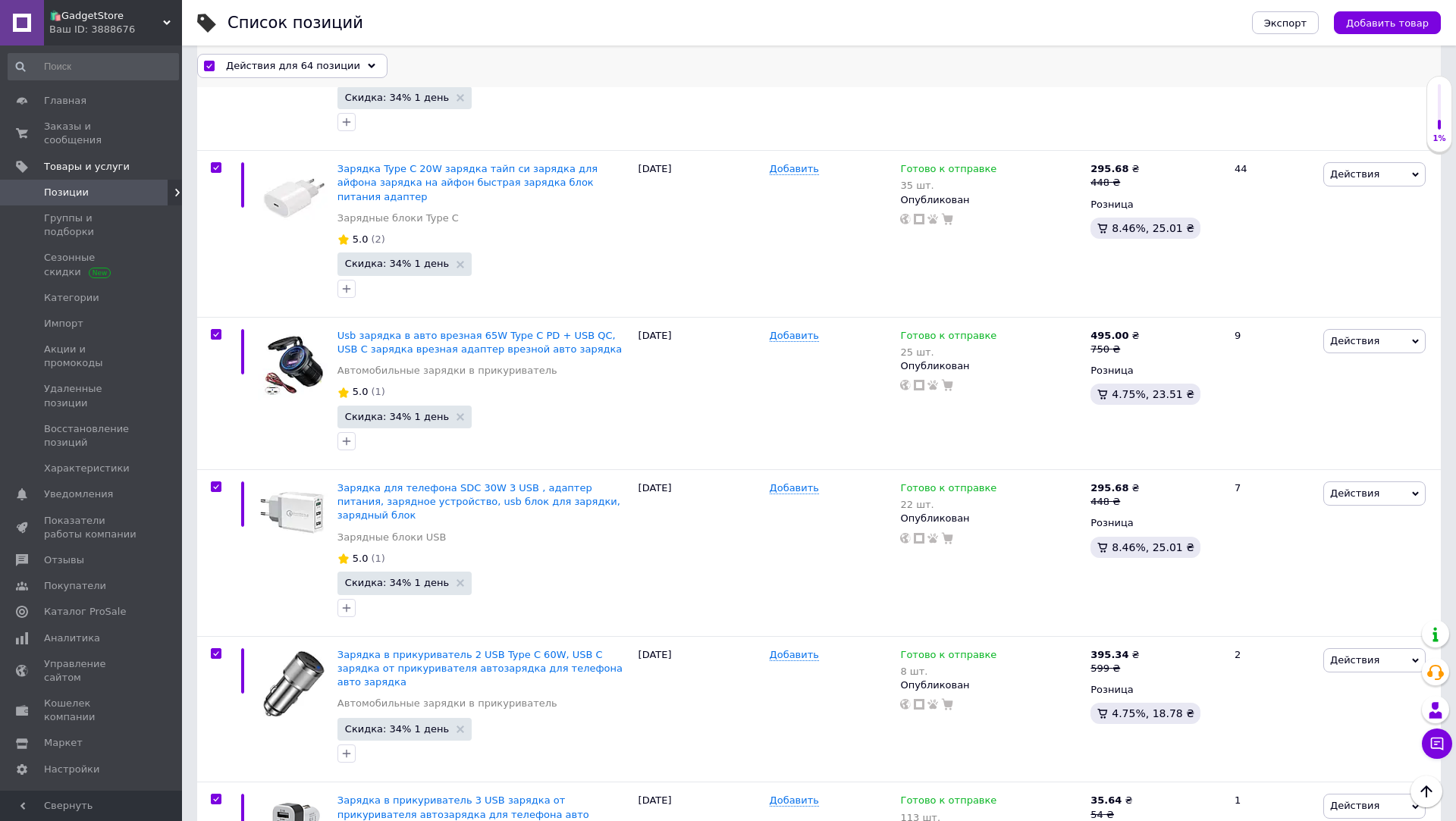
click at [291, 72] on span "Действия для 64 позиции" at bounding box center [293, 66] width 135 height 14
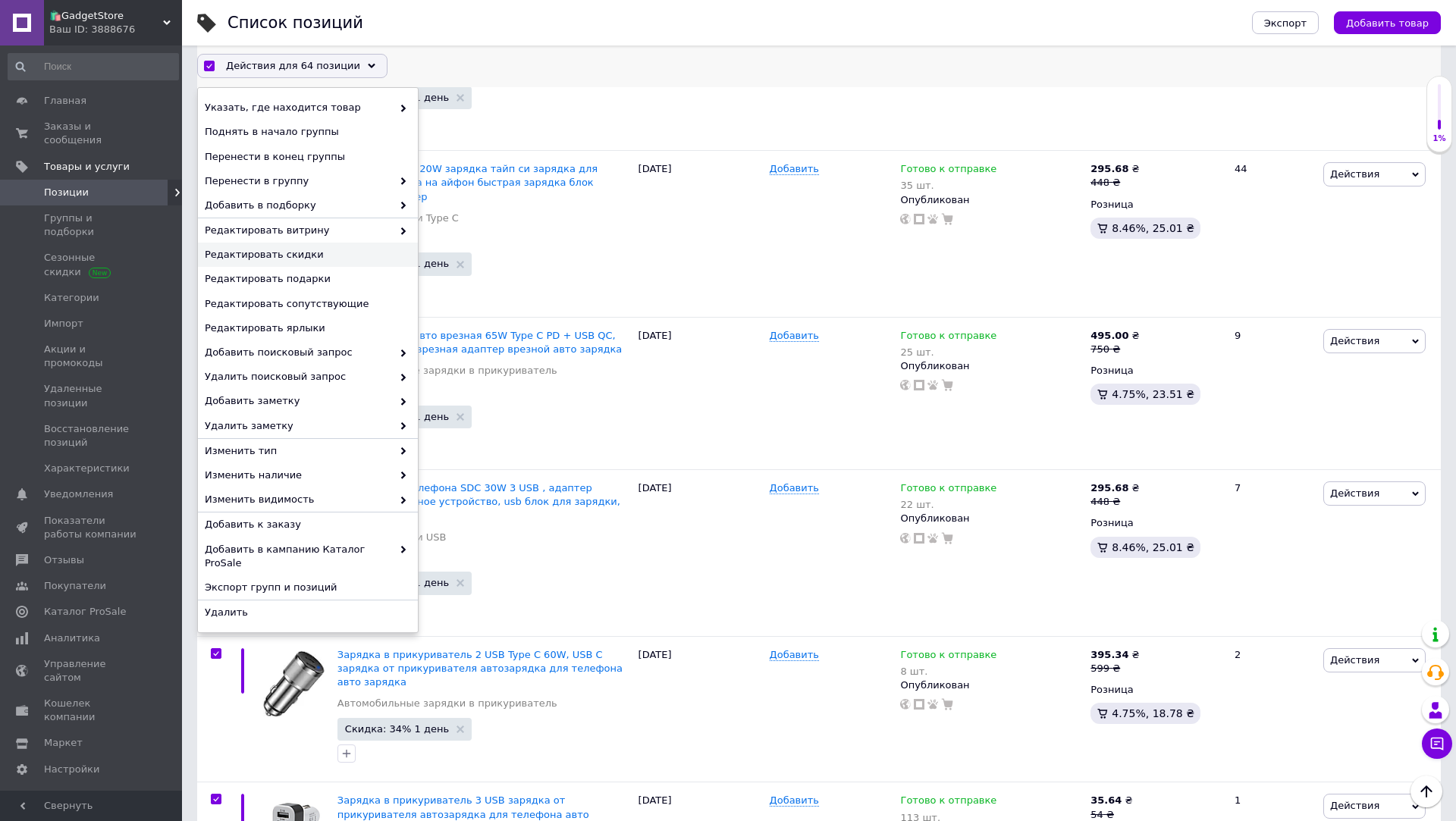
click at [317, 262] on div "Редактировать скидки" at bounding box center [308, 256] width 220 height 24
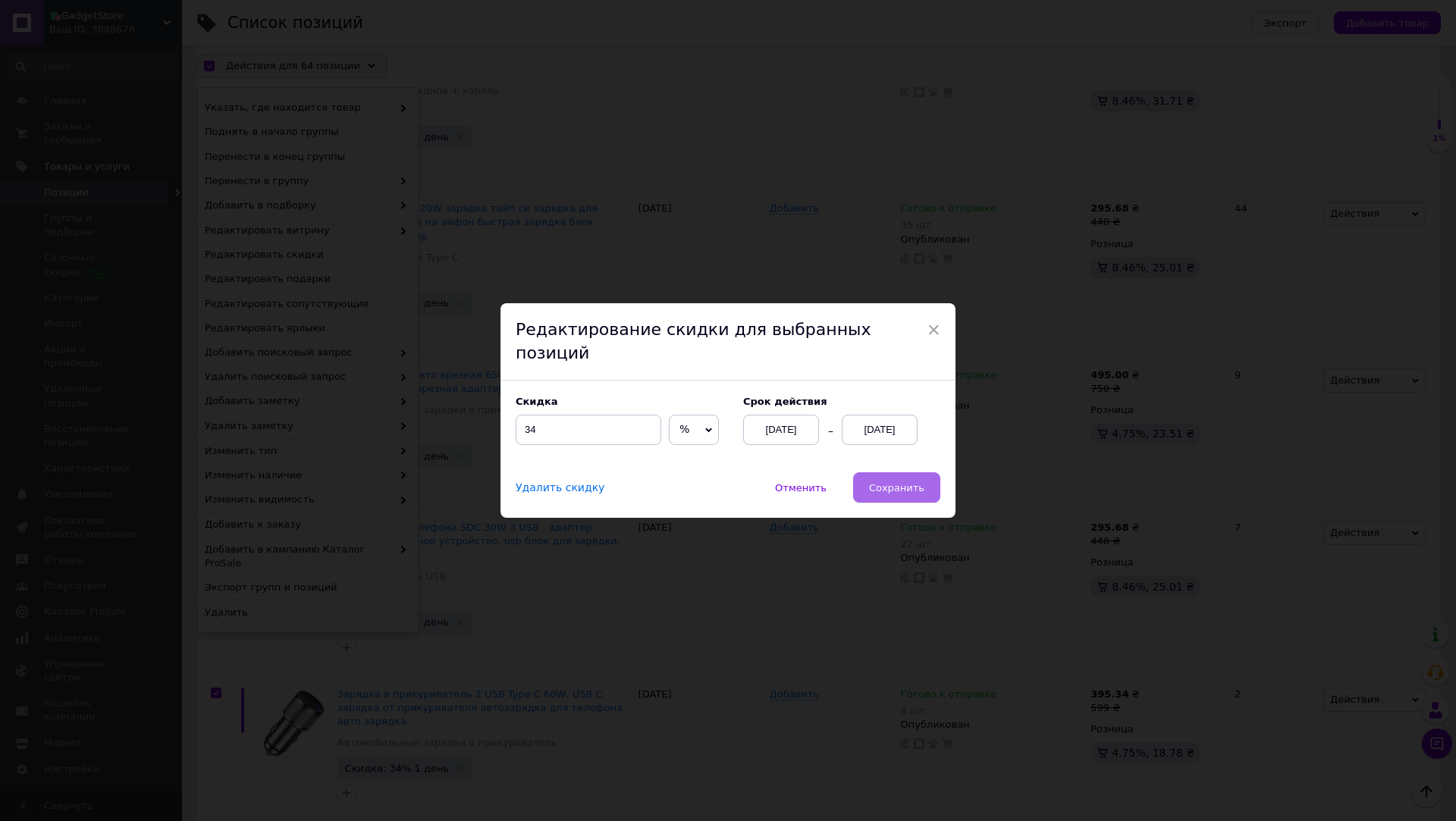
click at [883, 482] on span "Сохранить" at bounding box center [897, 488] width 55 height 11
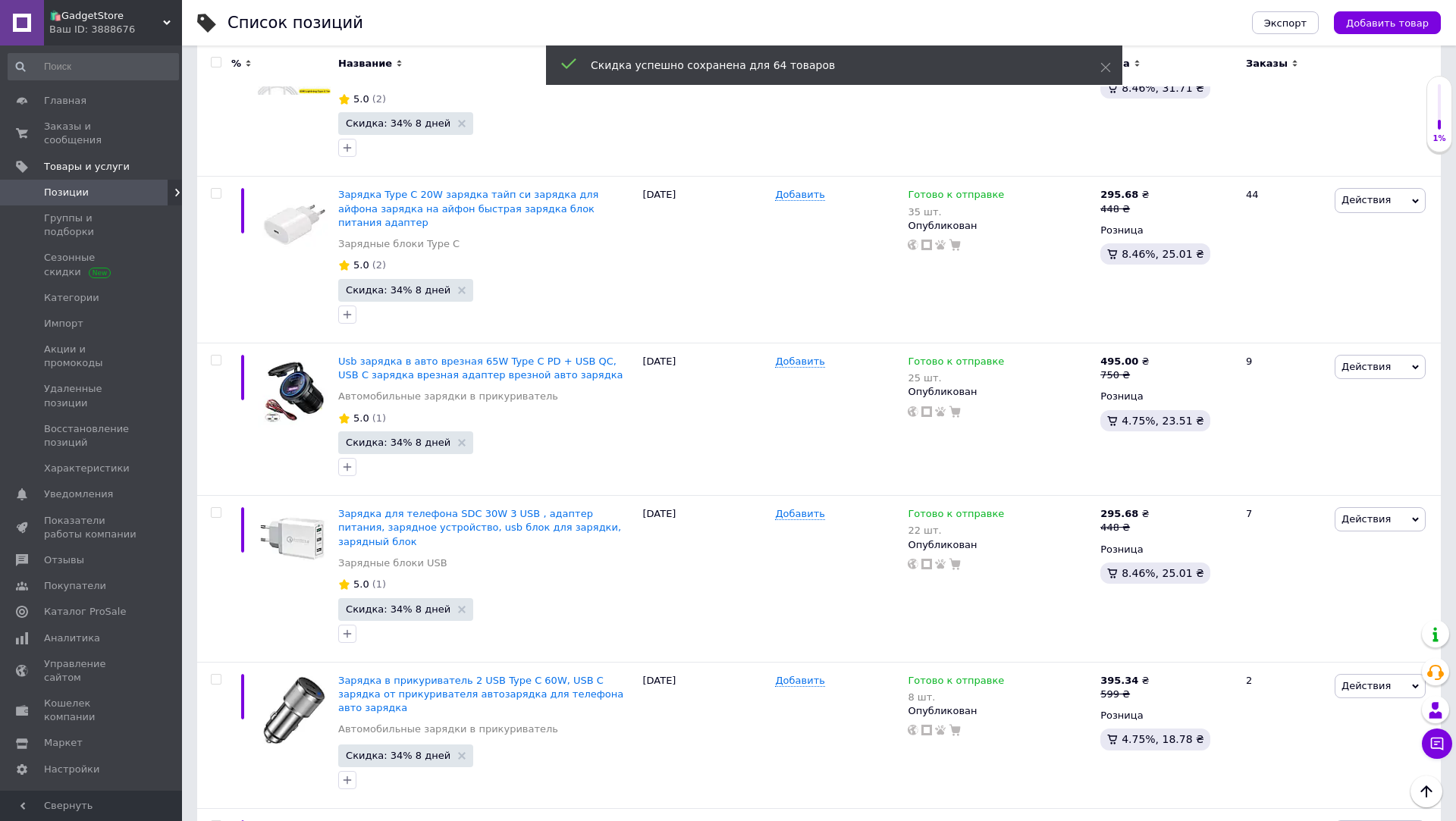
scroll to position [8433, 0]
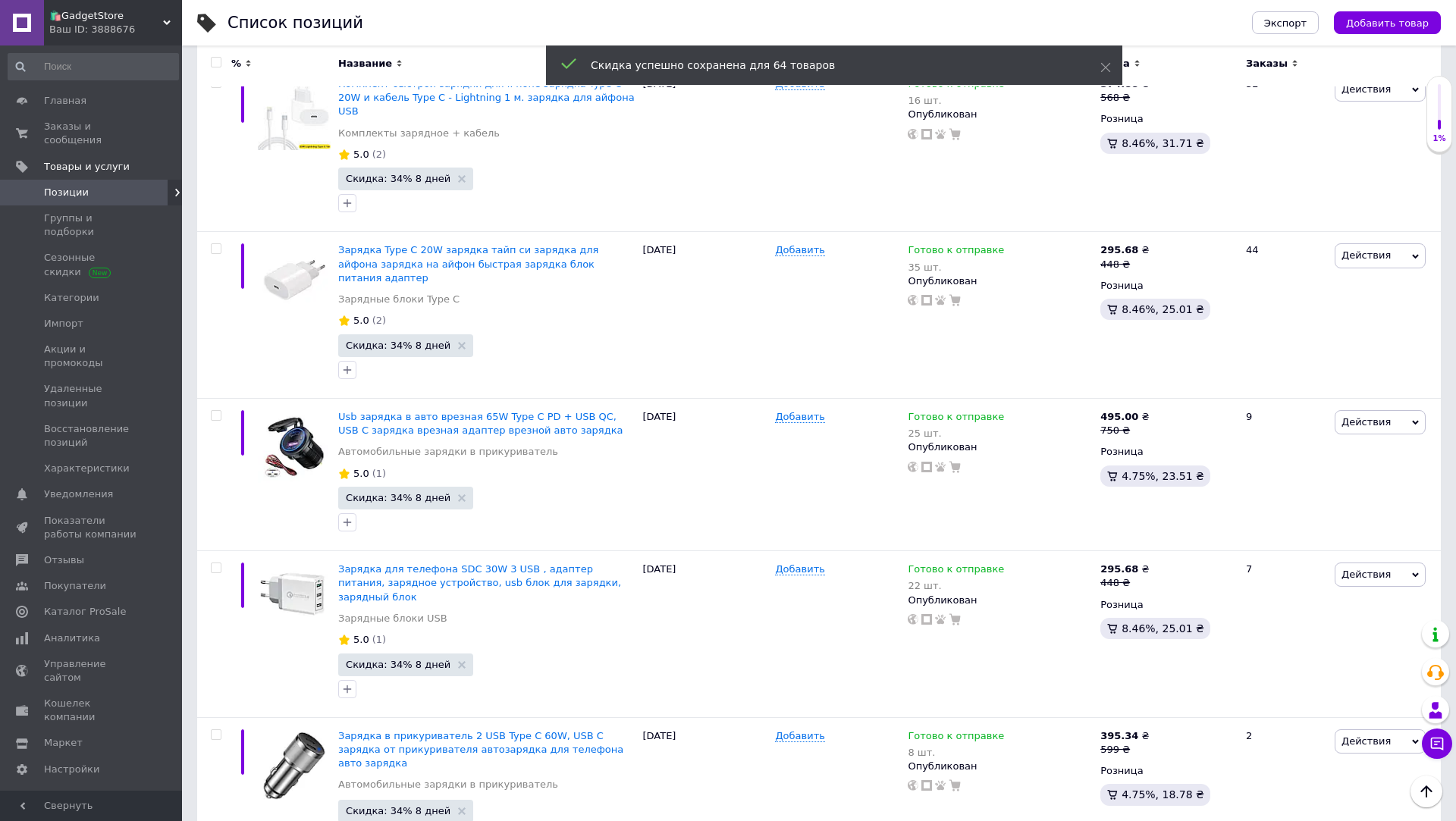
click at [309, 61] on div at bounding box center [294, 66] width 80 height 42
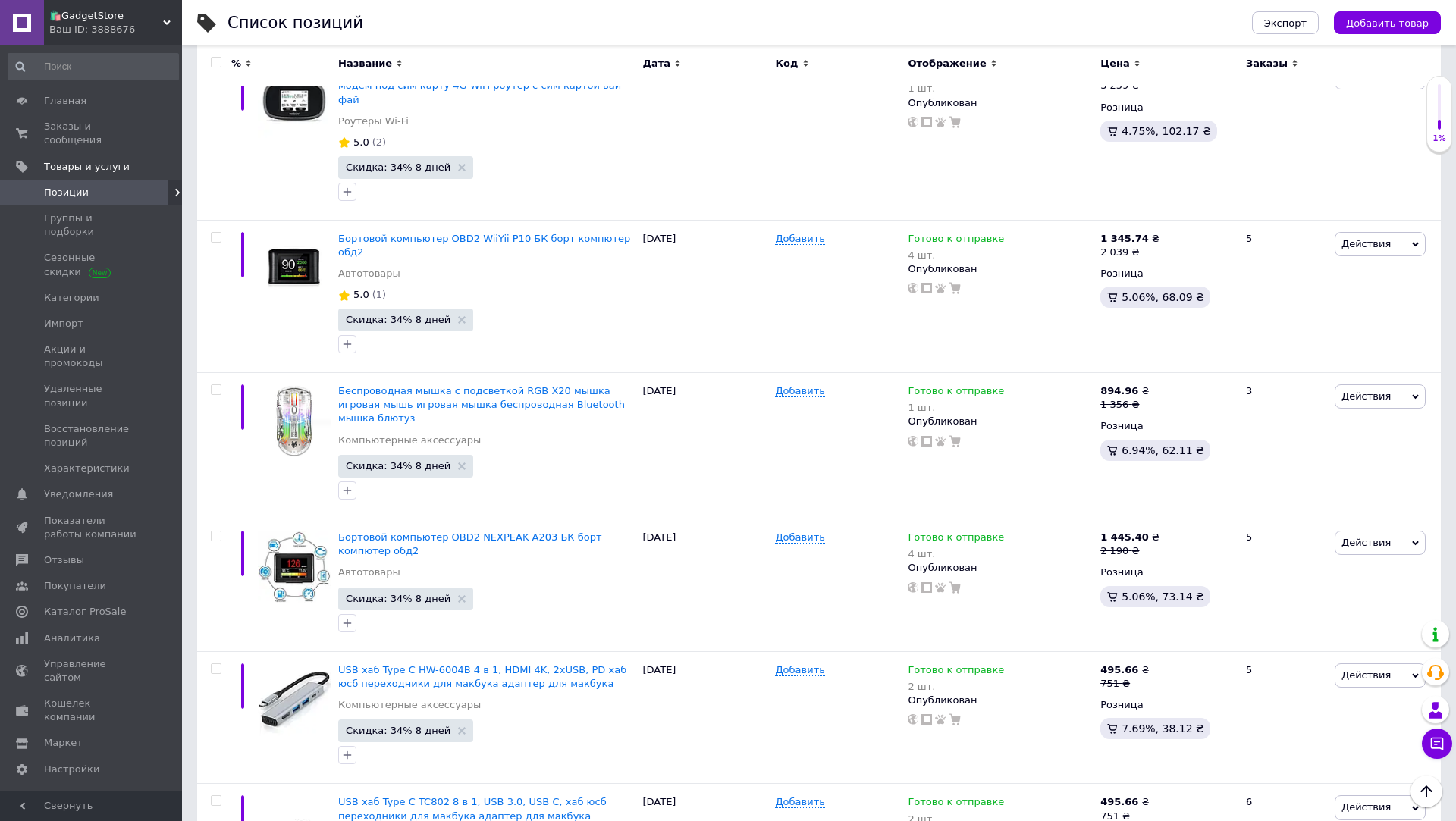
scroll to position [0, 0]
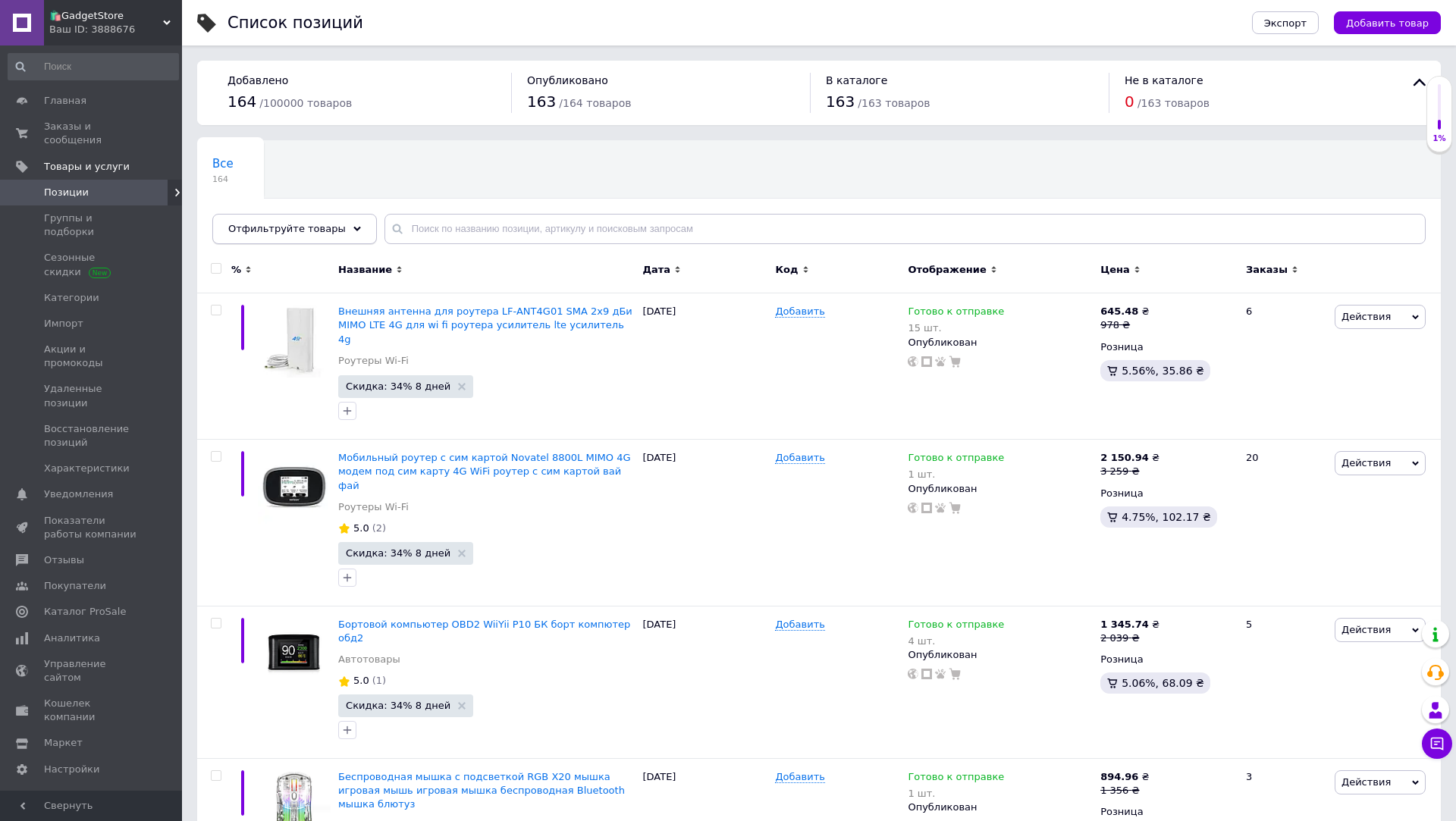
click at [294, 225] on span "Отфильтруйте товары" at bounding box center [287, 228] width 118 height 11
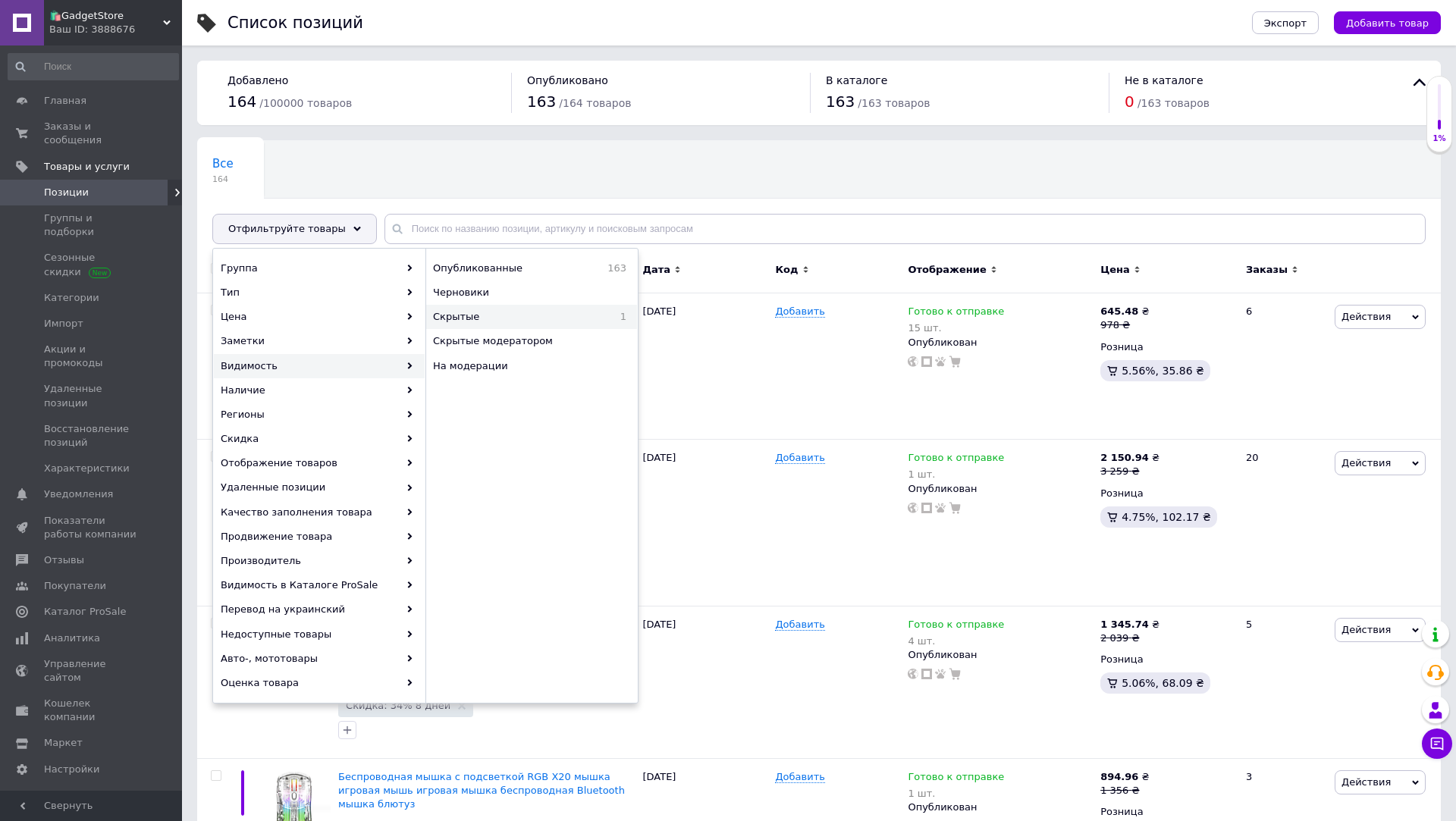
click at [495, 324] on div "Скрытые 1" at bounding box center [531, 316] width 211 height 24
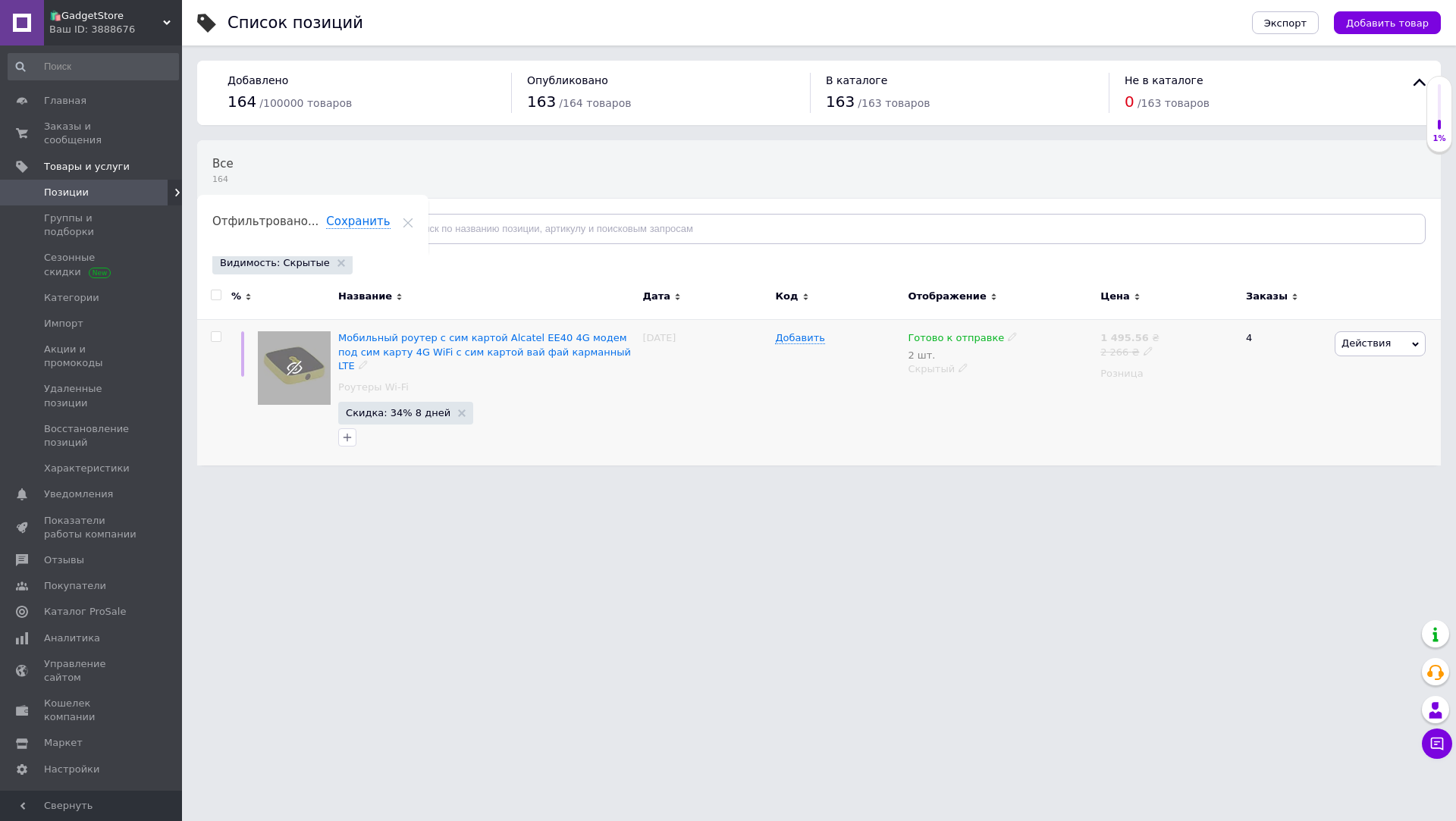
click at [1357, 348] on span "Действия" at bounding box center [1366, 343] width 50 height 11
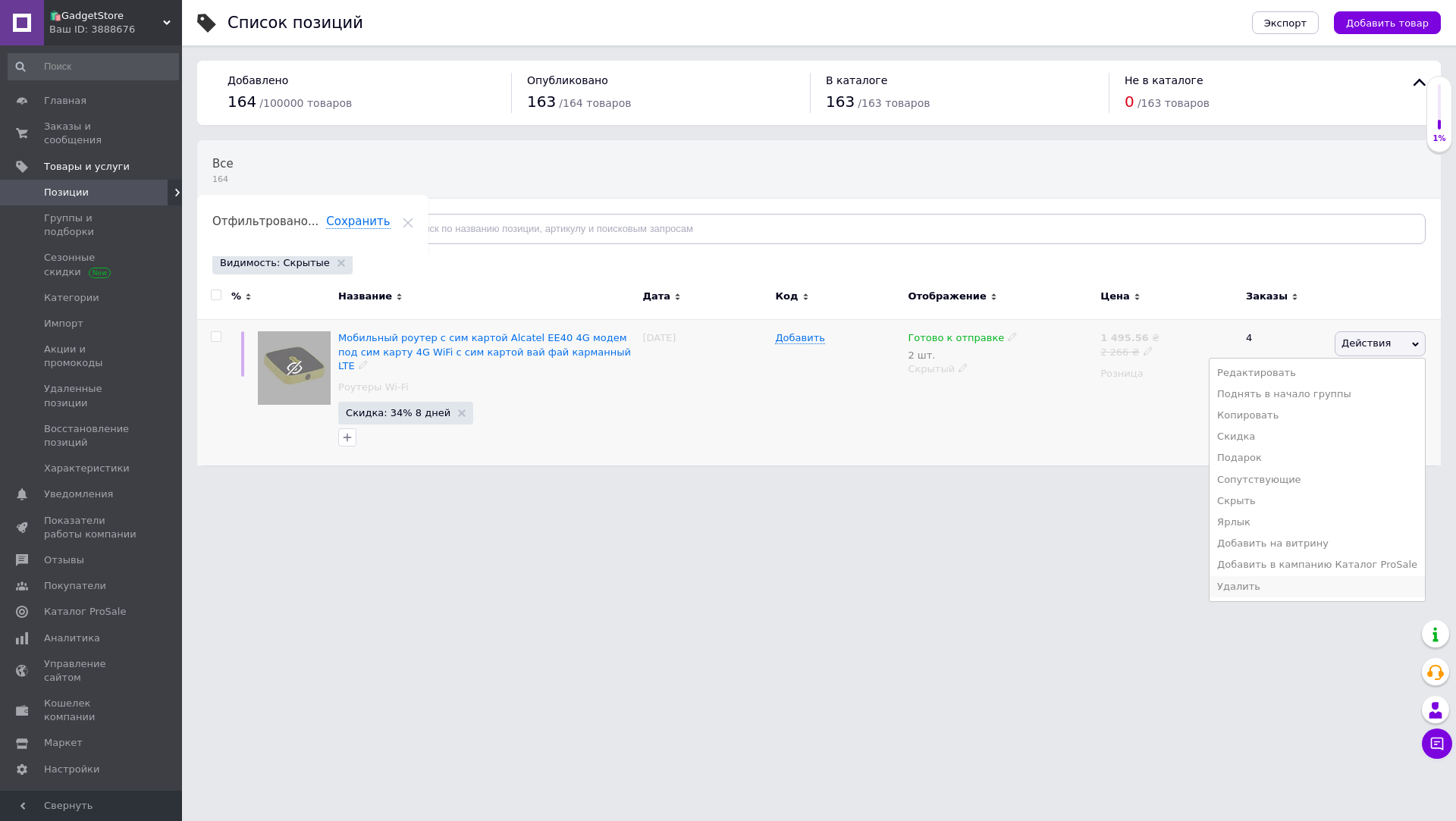
click at [1279, 583] on li "Удалить" at bounding box center [1317, 586] width 216 height 22
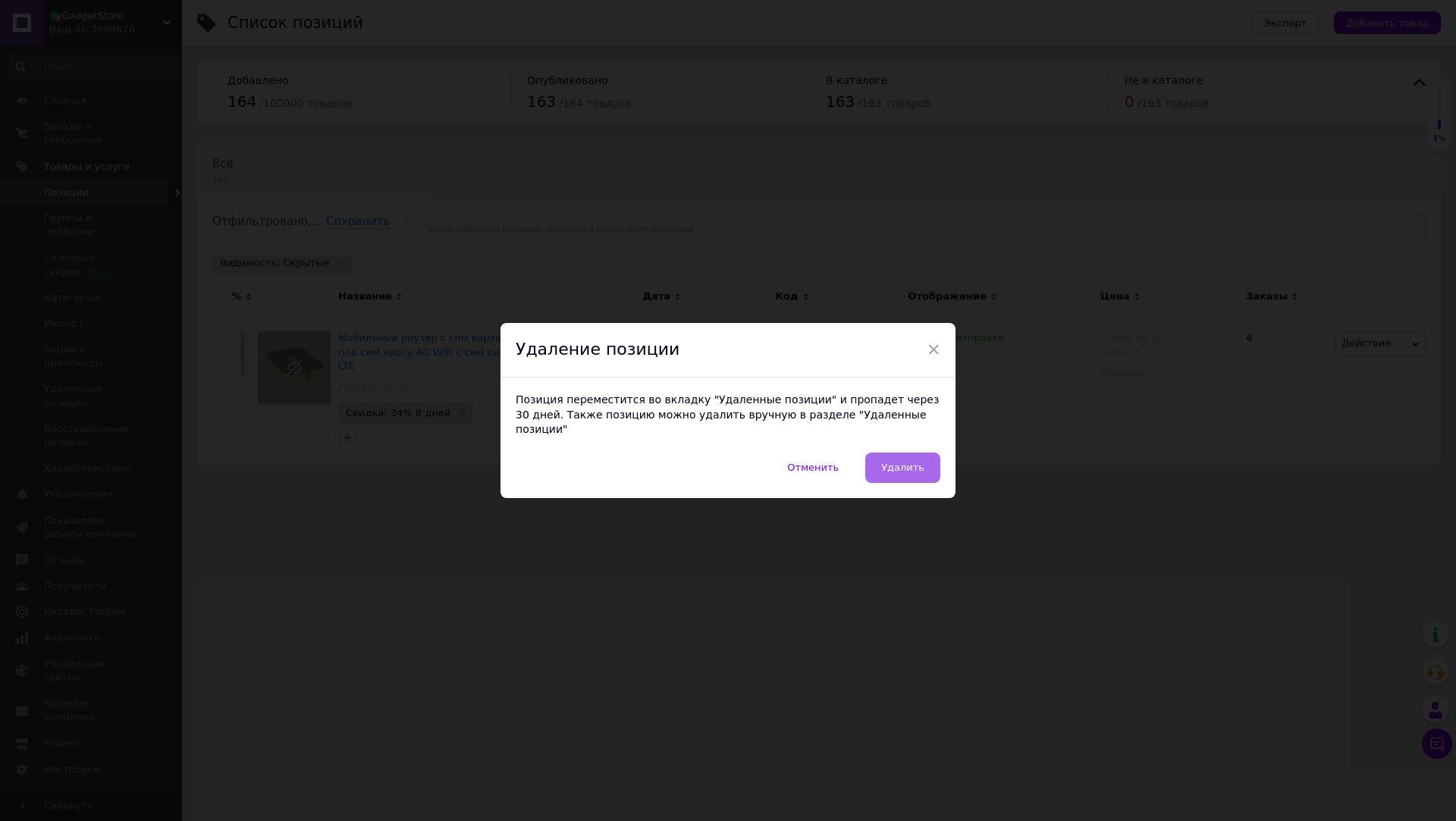
click at [875, 461] on button "Удалить" at bounding box center [903, 468] width 75 height 30
